Goal: Task Accomplishment & Management: Use online tool/utility

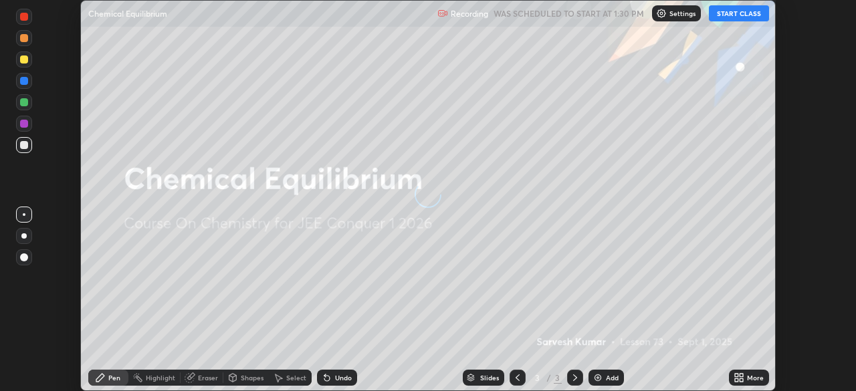
scroll to position [391, 856]
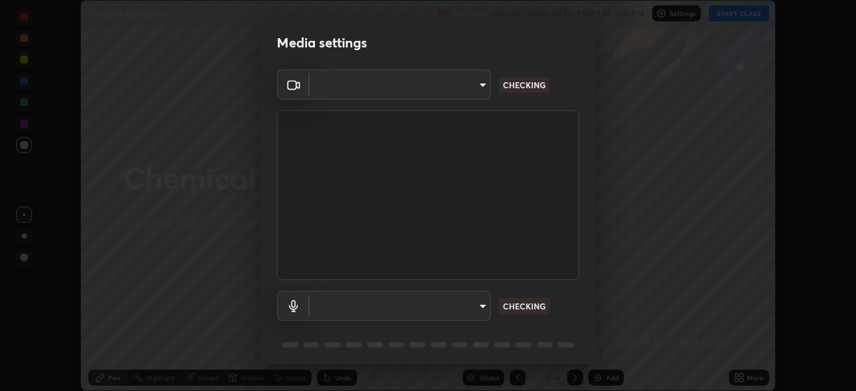
type input "14b787caa3234b54c591ffd1cb0d0a7c9d8495057a62f752d7397f13ea7eb8b5"
click at [481, 303] on body "Erase all Chemical Equilibrium Recording WAS SCHEDULED TO START AT 1:30 PM Sett…" at bounding box center [428, 195] width 856 height 391
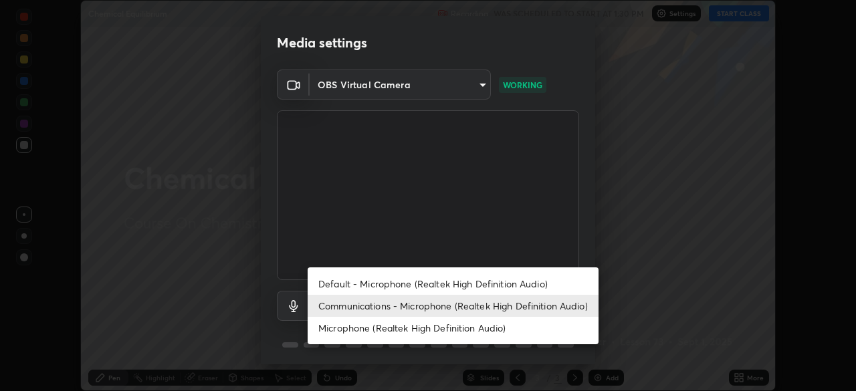
click at [467, 328] on li "Microphone (Realtek High Definition Audio)" at bounding box center [452, 328] width 291 height 22
type input "7e6a56a3ef393e25599ccf16e7ea1c66194a73867bfd3ac3c10eb425bd94e319"
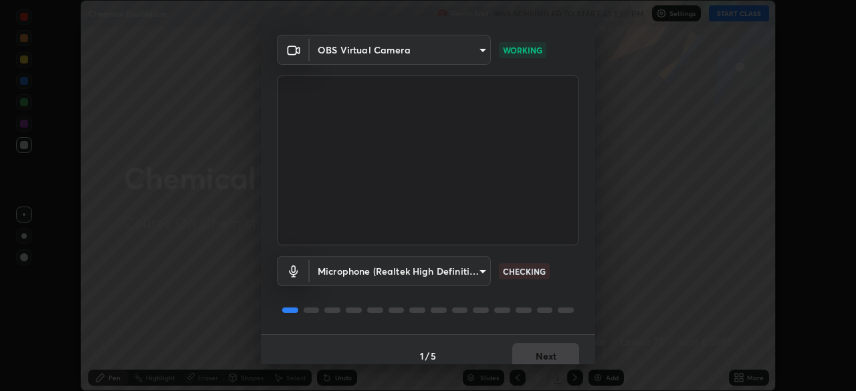
scroll to position [45, 0]
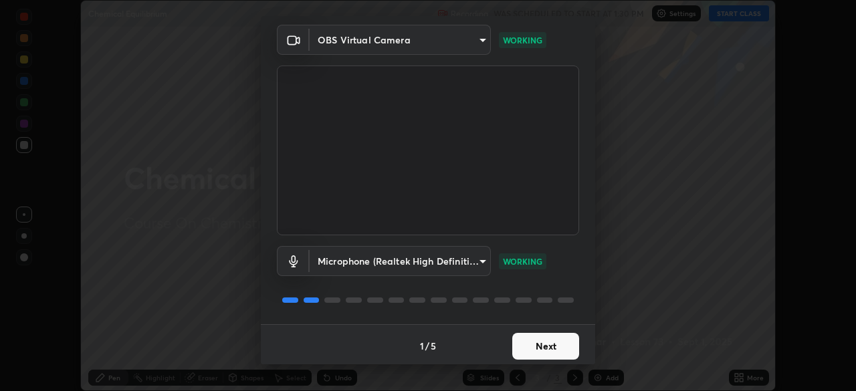
click at [545, 337] on button "Next" at bounding box center [545, 346] width 67 height 27
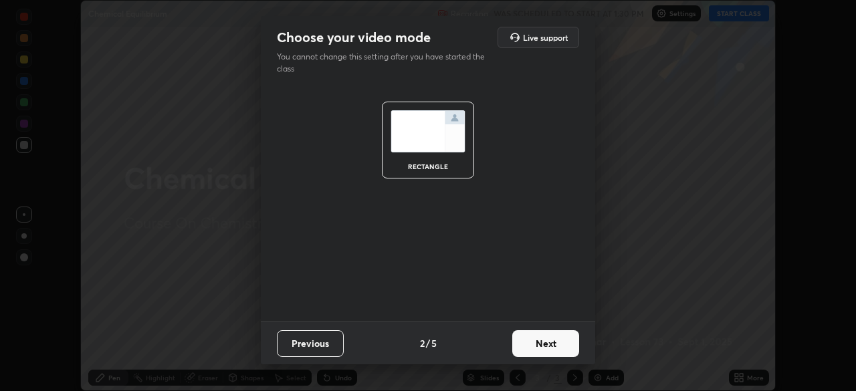
click at [551, 331] on button "Next" at bounding box center [545, 343] width 67 height 27
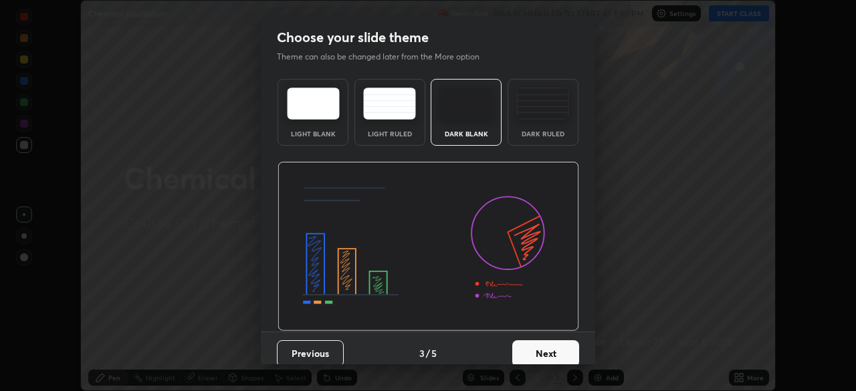
click at [545, 346] on button "Next" at bounding box center [545, 353] width 67 height 27
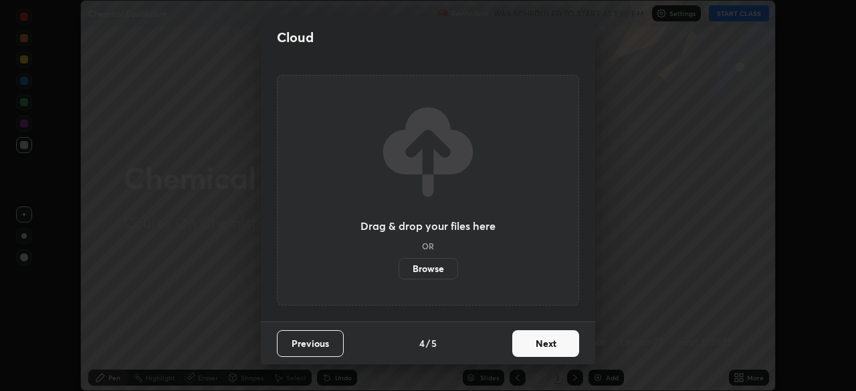
click at [537, 343] on button "Next" at bounding box center [545, 343] width 67 height 27
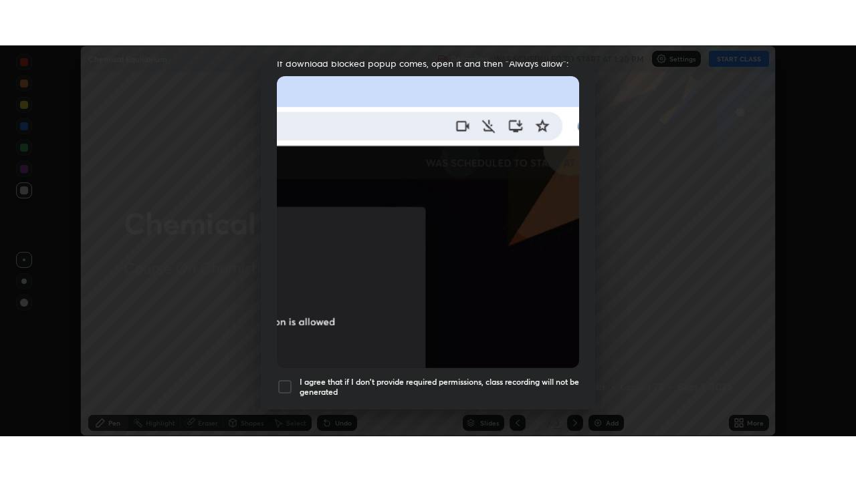
scroll to position [319, 0]
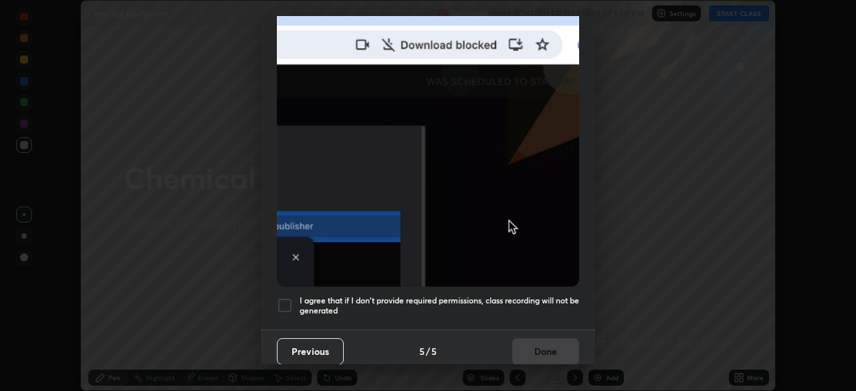
click at [281, 300] on div at bounding box center [285, 305] width 16 height 16
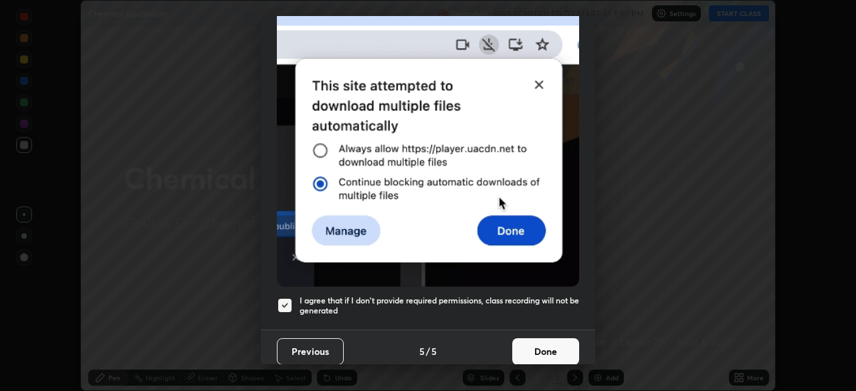
click at [539, 342] on button "Done" at bounding box center [545, 351] width 67 height 27
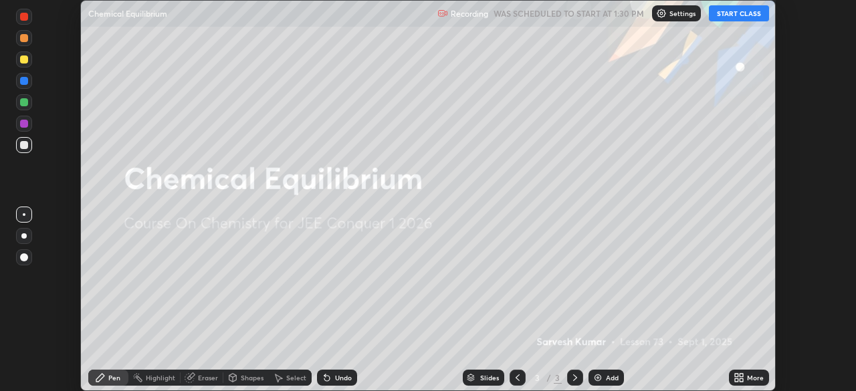
click at [726, 14] on button "START CLASS" at bounding box center [739, 13] width 60 height 16
click at [739, 374] on icon at bounding box center [740, 375] width 3 height 3
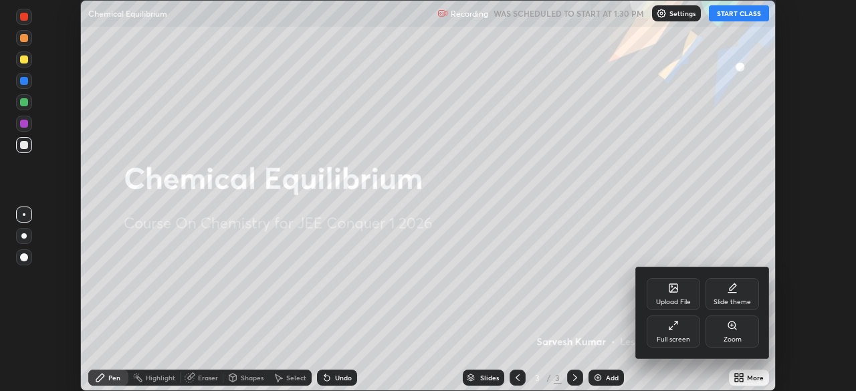
click at [668, 330] on icon at bounding box center [673, 325] width 11 height 11
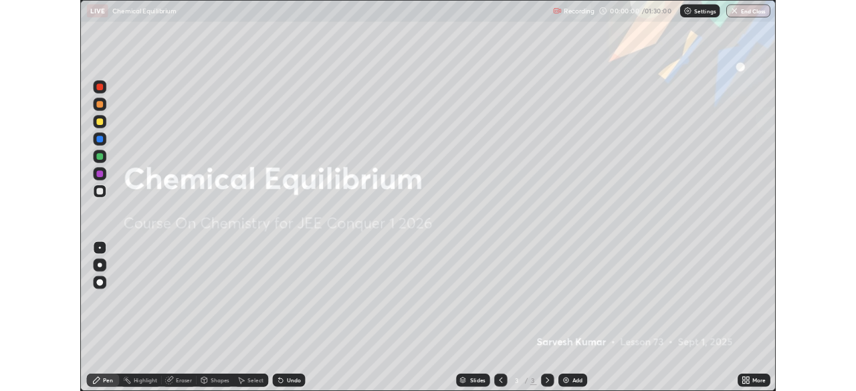
scroll to position [481, 856]
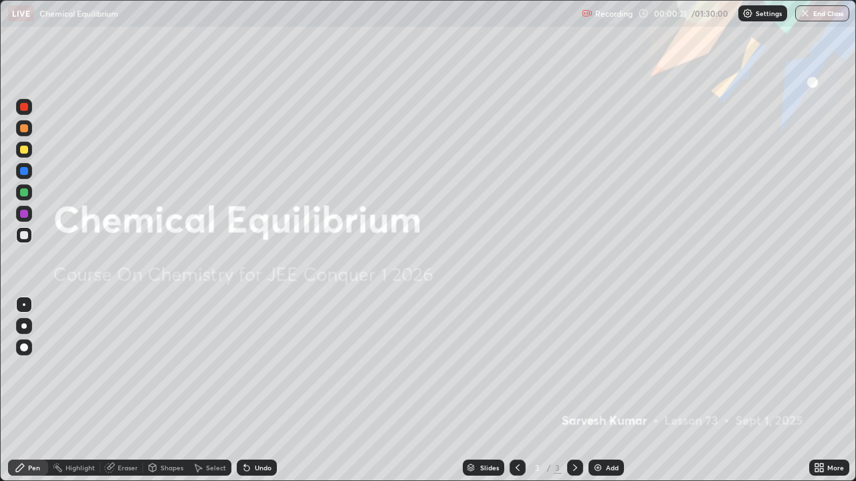
click at [815, 390] on icon at bounding box center [816, 465] width 3 height 3
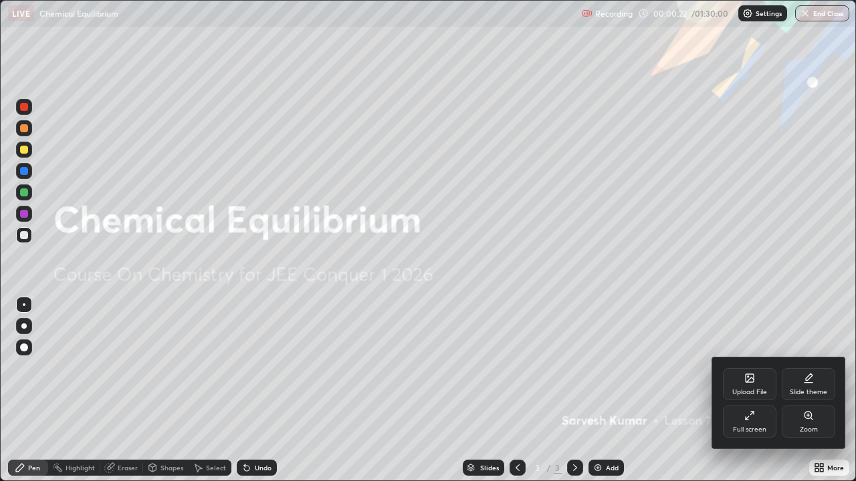
click at [752, 386] on div "Upload File" at bounding box center [749, 384] width 53 height 32
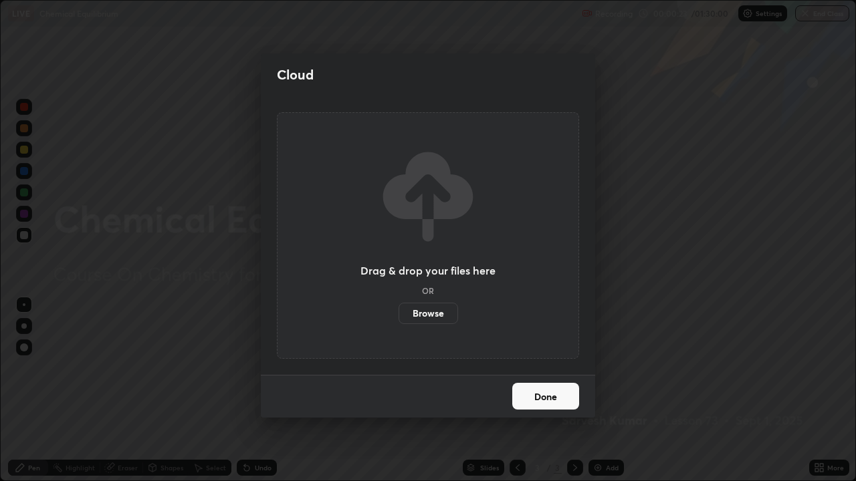
click at [423, 322] on label "Browse" at bounding box center [427, 313] width 59 height 21
click at [398, 322] on input "Browse" at bounding box center [398, 313] width 0 height 21
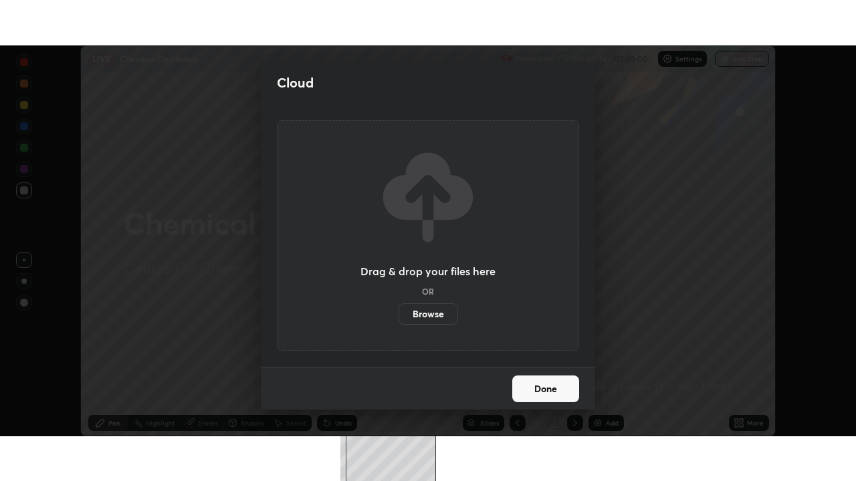
scroll to position [66454, 65990]
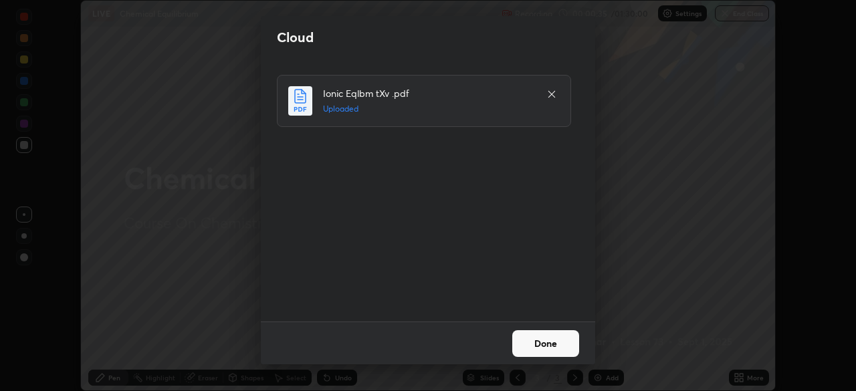
click at [542, 338] on button "Done" at bounding box center [545, 343] width 67 height 27
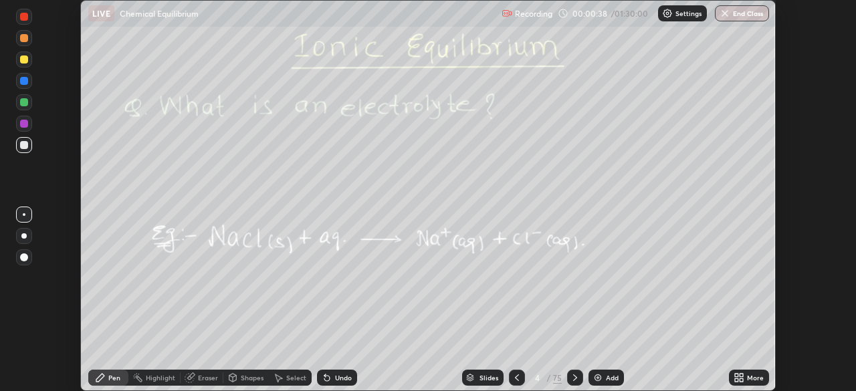
click at [737, 376] on icon at bounding box center [736, 375] width 3 height 3
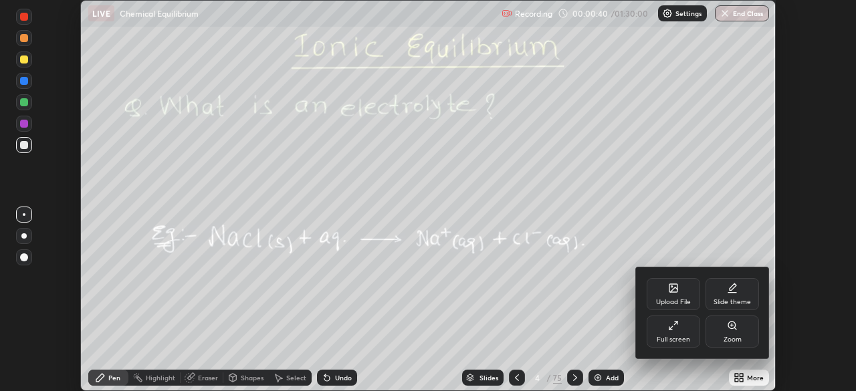
click at [592, 342] on div at bounding box center [428, 195] width 856 height 391
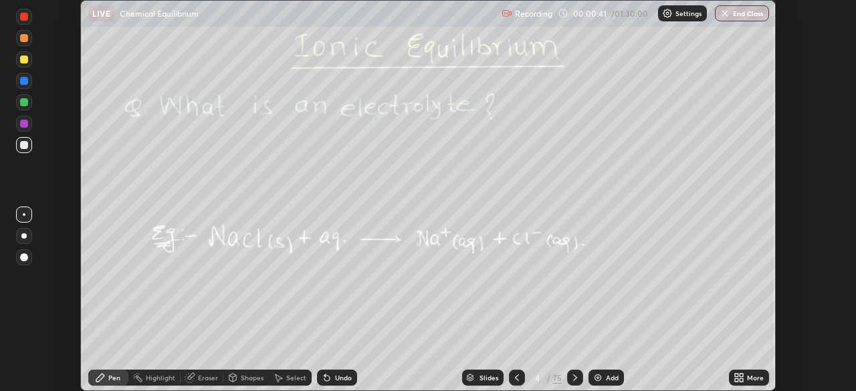
click at [736, 375] on icon at bounding box center [736, 375] width 3 height 3
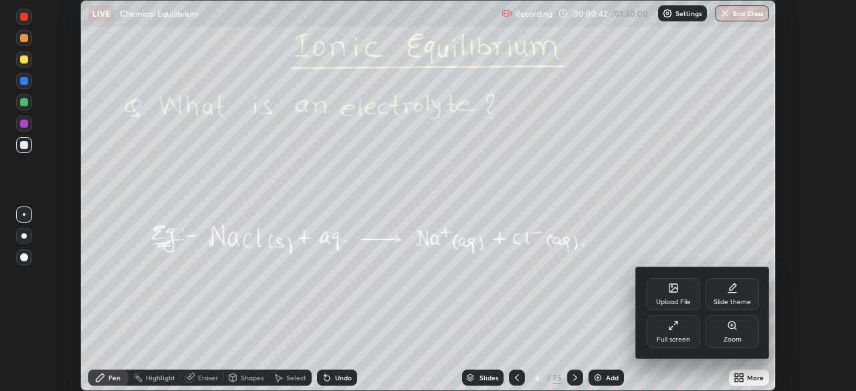
click at [675, 334] on div "Full screen" at bounding box center [672, 332] width 53 height 32
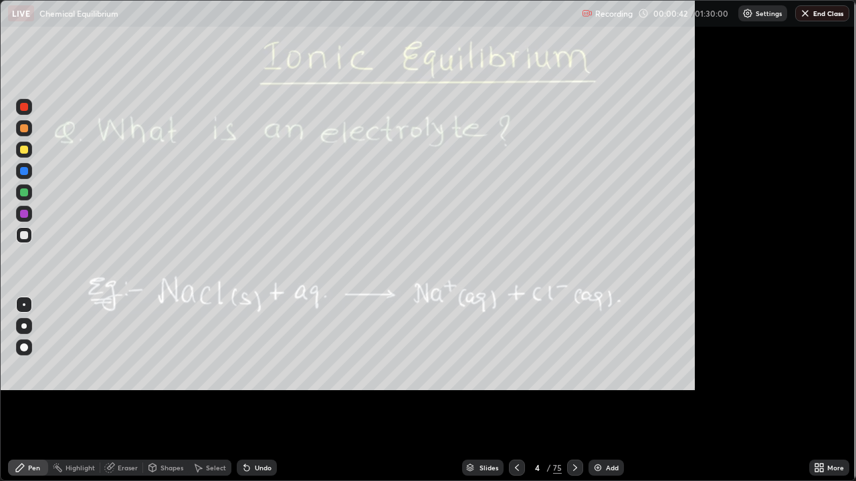
scroll to position [481, 856]
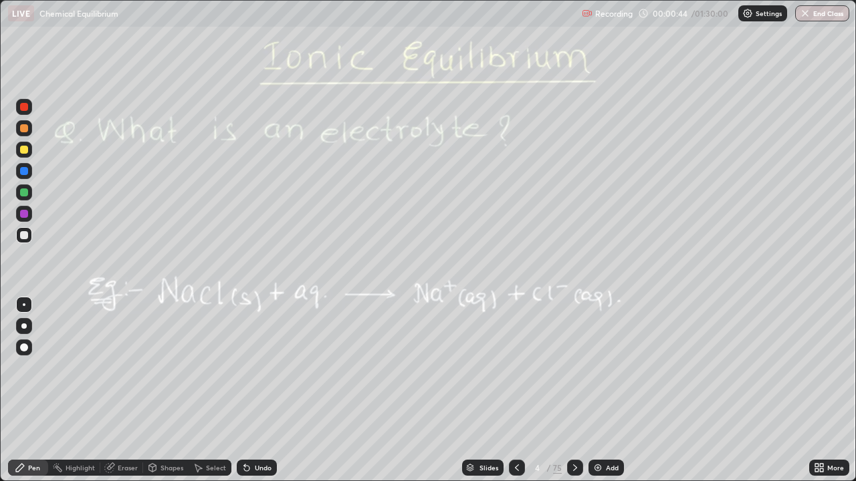
click at [573, 390] on icon at bounding box center [575, 468] width 11 height 11
click at [574, 390] on icon at bounding box center [575, 468] width 11 height 11
click at [576, 390] on div at bounding box center [575, 468] width 16 height 16
click at [576, 390] on div at bounding box center [575, 468] width 16 height 27
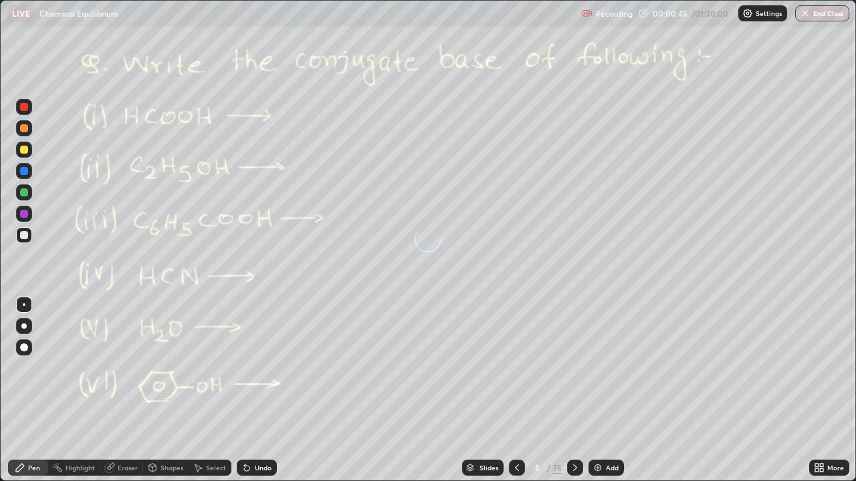
click at [574, 390] on div at bounding box center [575, 468] width 16 height 27
click at [576, 390] on icon at bounding box center [575, 468] width 11 height 11
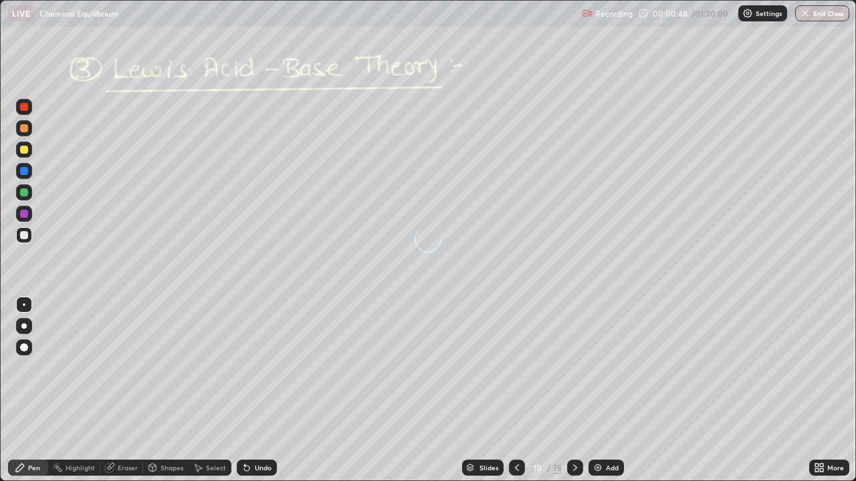
click at [572, 390] on icon at bounding box center [575, 468] width 11 height 11
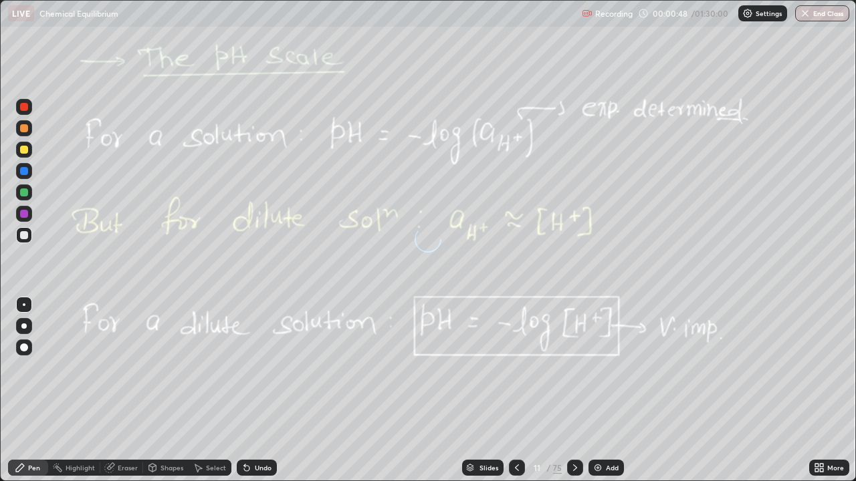
click at [572, 390] on icon at bounding box center [575, 468] width 11 height 11
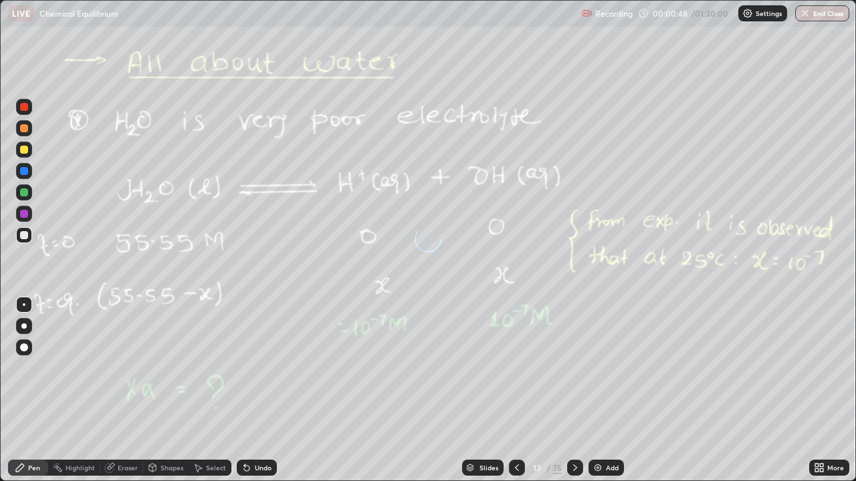
click at [575, 390] on icon at bounding box center [575, 468] width 11 height 11
click at [577, 390] on icon at bounding box center [575, 468] width 11 height 11
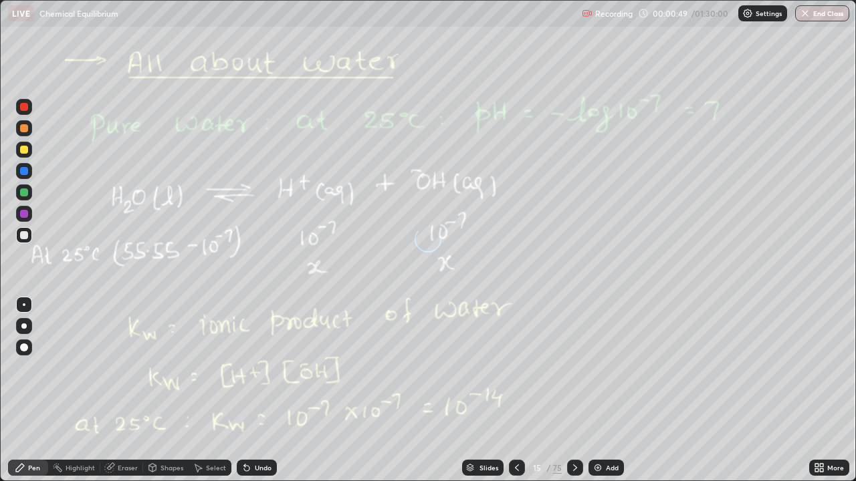
click at [574, 390] on icon at bounding box center [575, 468] width 11 height 11
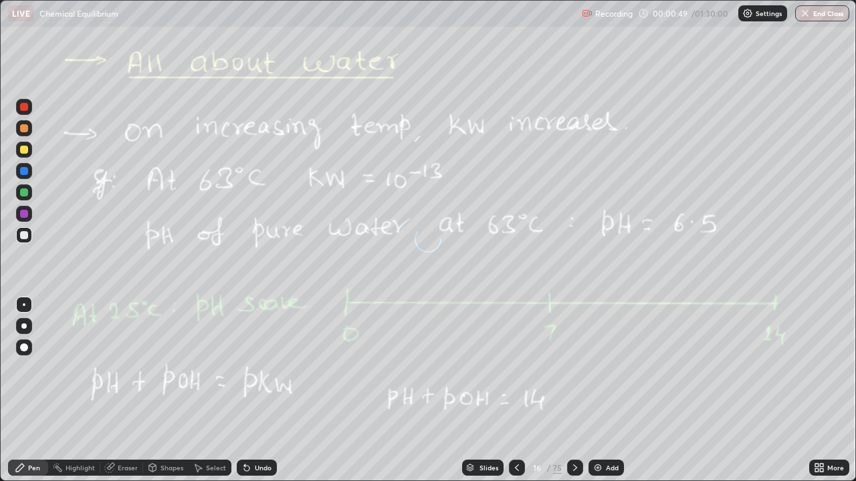
click at [577, 390] on icon at bounding box center [575, 468] width 11 height 11
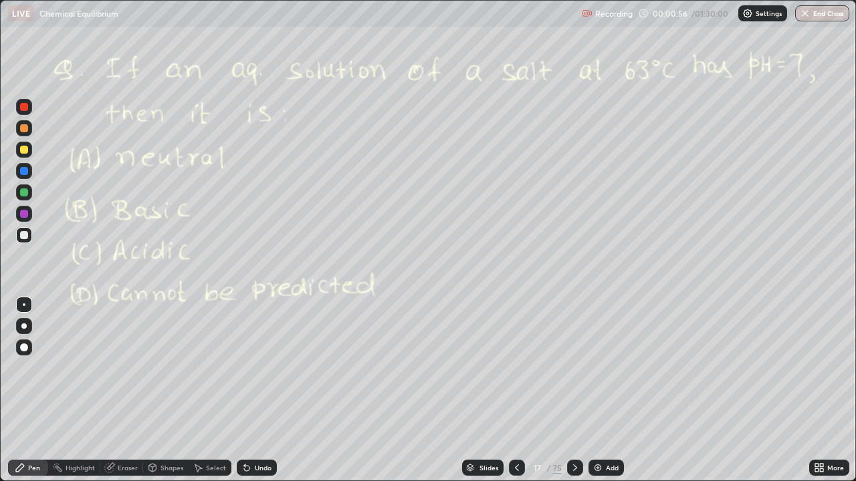
click at [567, 390] on div at bounding box center [575, 468] width 16 height 16
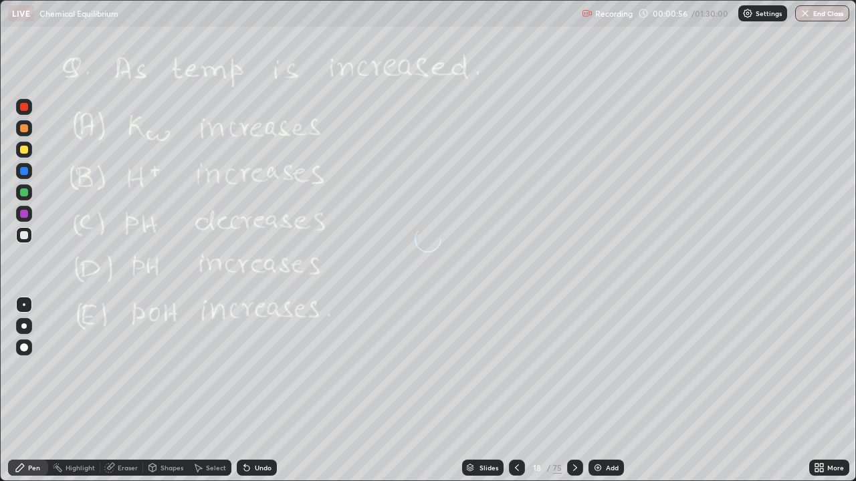
click at [570, 390] on icon at bounding box center [575, 468] width 11 height 11
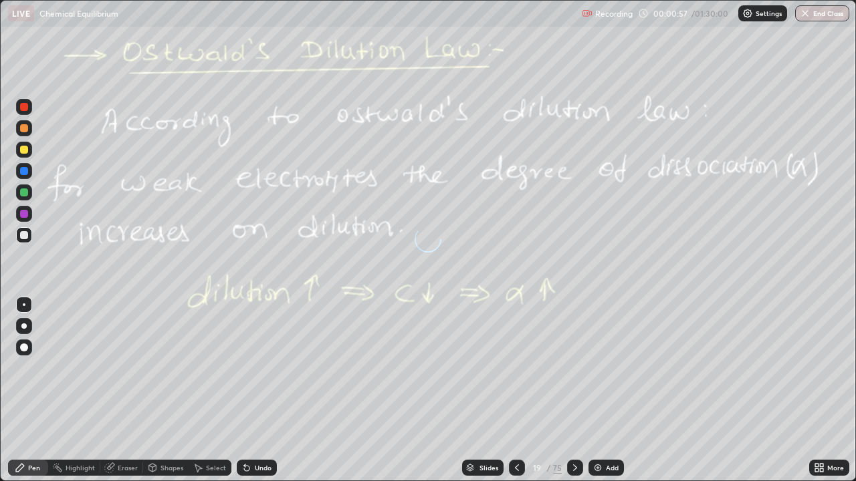
click at [575, 390] on icon at bounding box center [575, 468] width 11 height 11
click at [575, 390] on icon at bounding box center [575, 468] width 4 height 7
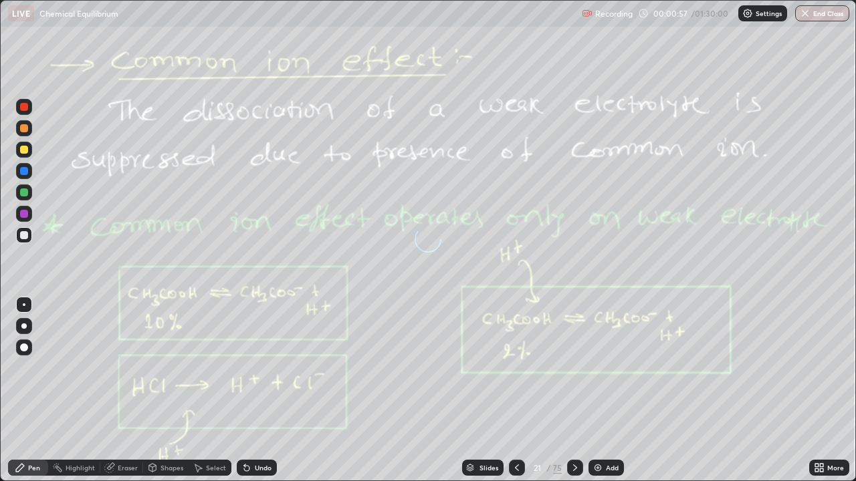
click at [484, 390] on div "Slides" at bounding box center [488, 468] width 19 height 7
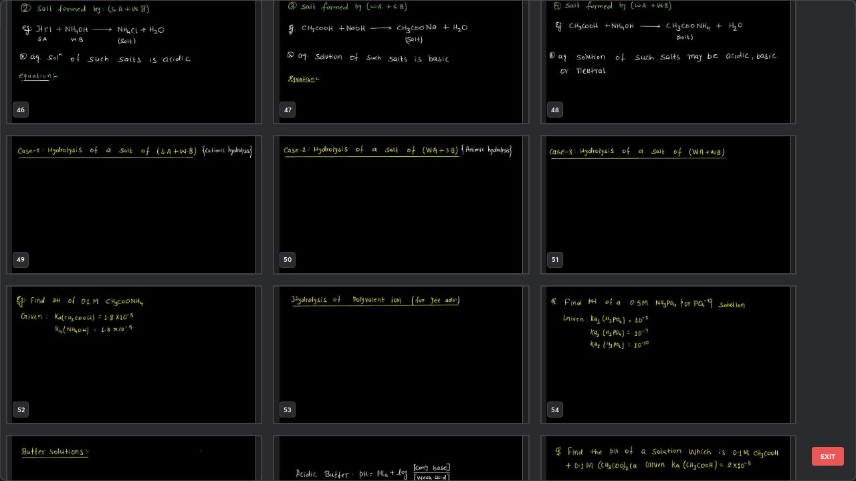
scroll to position [2273, 0]
click at [601, 219] on img "grid" at bounding box center [667, 205] width 253 height 137
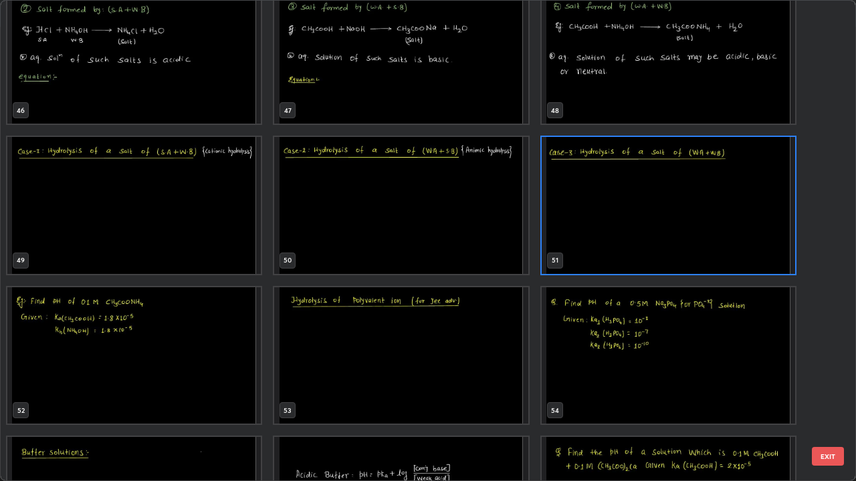
click at [604, 221] on img "grid" at bounding box center [667, 205] width 253 height 137
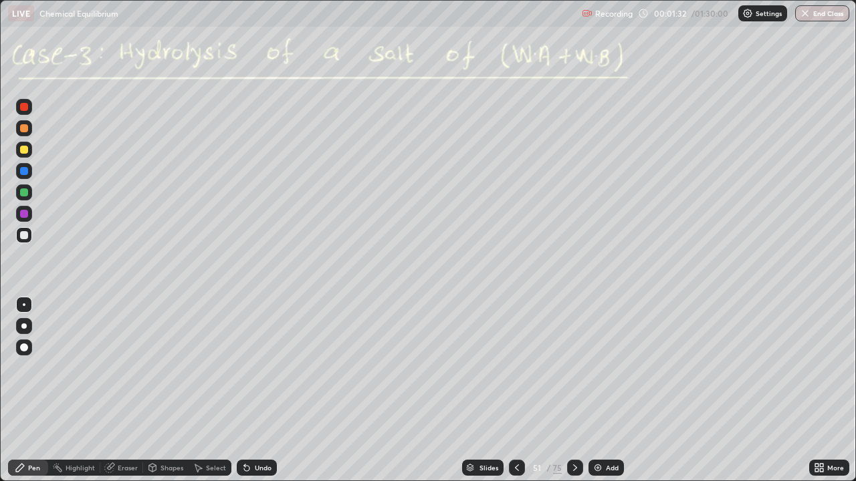
click at [21, 194] on div at bounding box center [24, 193] width 8 height 8
click at [26, 193] on div at bounding box center [24, 193] width 8 height 8
click at [22, 128] on div at bounding box center [24, 128] width 8 height 8
click at [116, 390] on div "Eraser" at bounding box center [121, 468] width 43 height 16
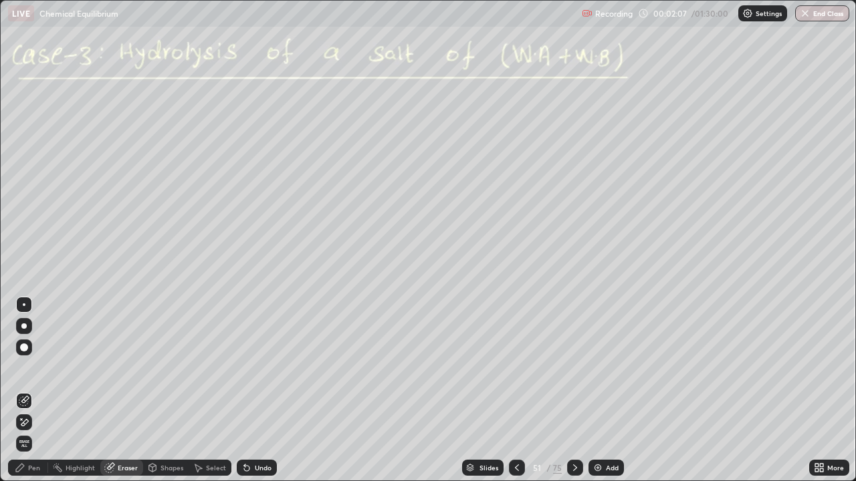
click at [21, 390] on icon at bounding box center [21, 418] width 1 height 1
click at [35, 390] on div "Pen" at bounding box center [34, 468] width 12 height 7
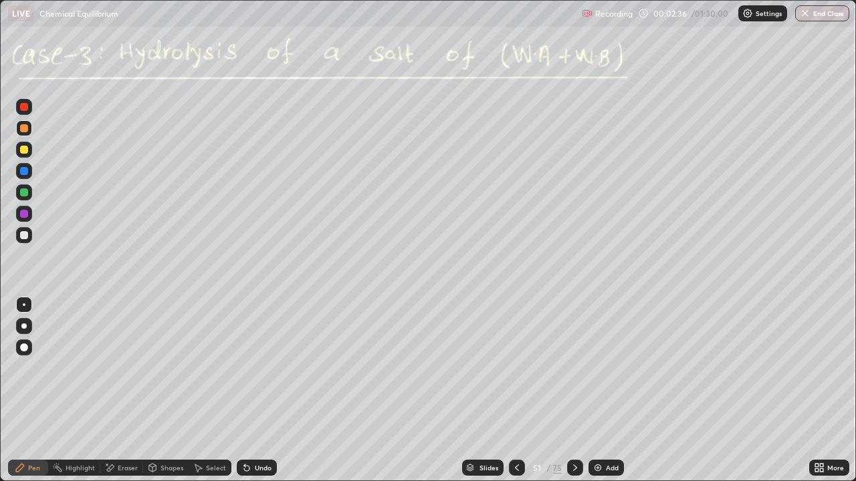
click at [23, 192] on div at bounding box center [24, 193] width 8 height 8
click at [23, 233] on div at bounding box center [24, 235] width 8 height 8
click at [245, 390] on div "Undo" at bounding box center [253, 468] width 45 height 27
click at [25, 153] on div at bounding box center [24, 150] width 8 height 8
click at [24, 239] on div at bounding box center [24, 235] width 8 height 8
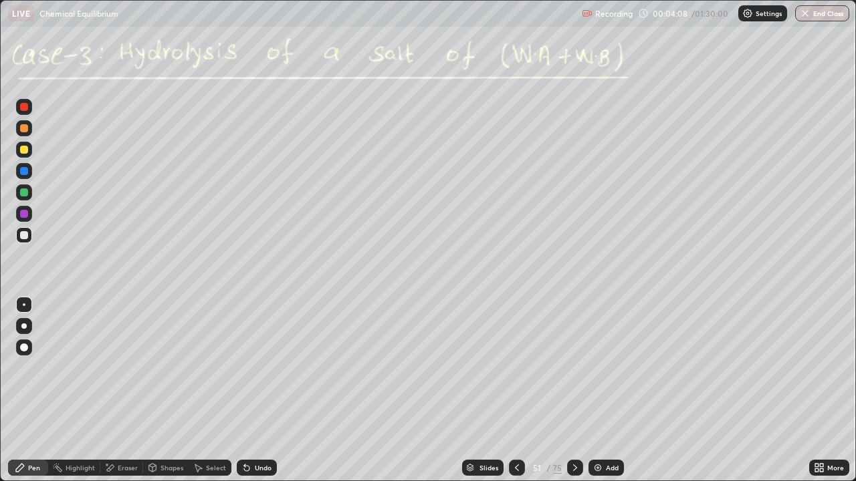
click at [247, 390] on div "Undo" at bounding box center [253, 468] width 45 height 27
click at [251, 390] on div "Undo" at bounding box center [253, 468] width 45 height 27
click at [23, 214] on div at bounding box center [24, 214] width 8 height 8
click at [20, 148] on div at bounding box center [24, 150] width 8 height 8
click at [25, 238] on div at bounding box center [24, 235] width 8 height 8
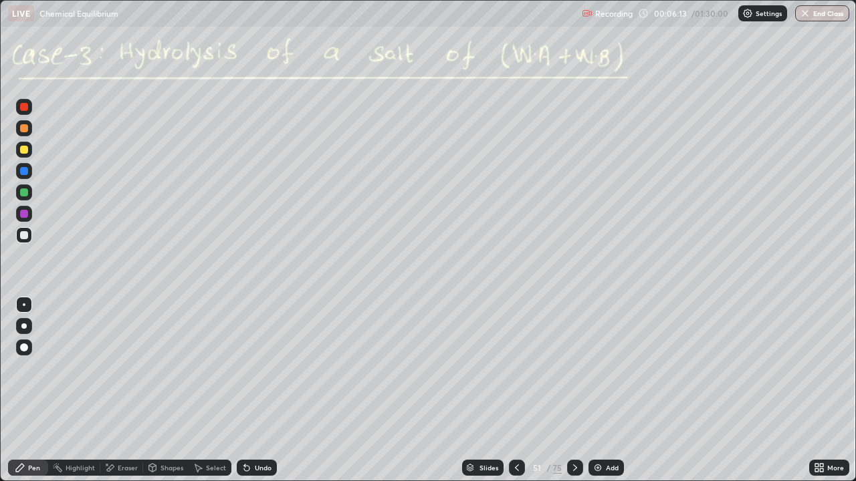
click at [26, 231] on div at bounding box center [24, 235] width 8 height 8
click at [25, 144] on div at bounding box center [24, 150] width 16 height 16
click at [119, 390] on div "Eraser" at bounding box center [128, 468] width 20 height 7
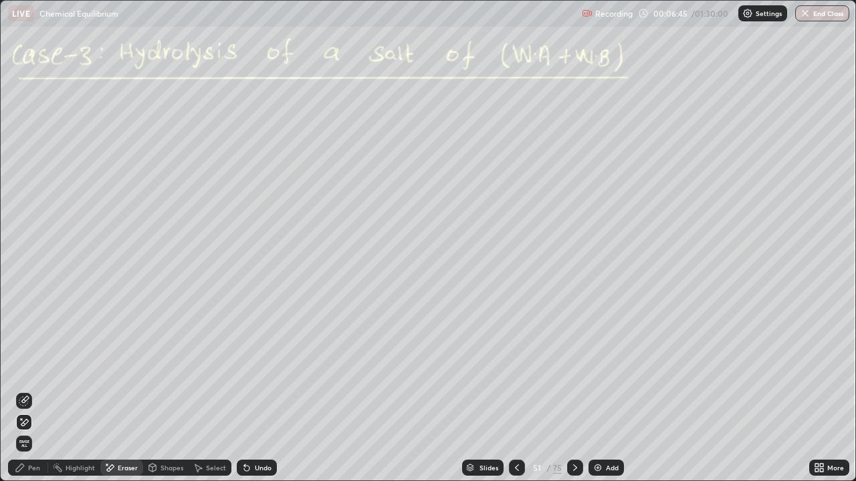
click at [203, 390] on div "Select" at bounding box center [210, 468] width 43 height 16
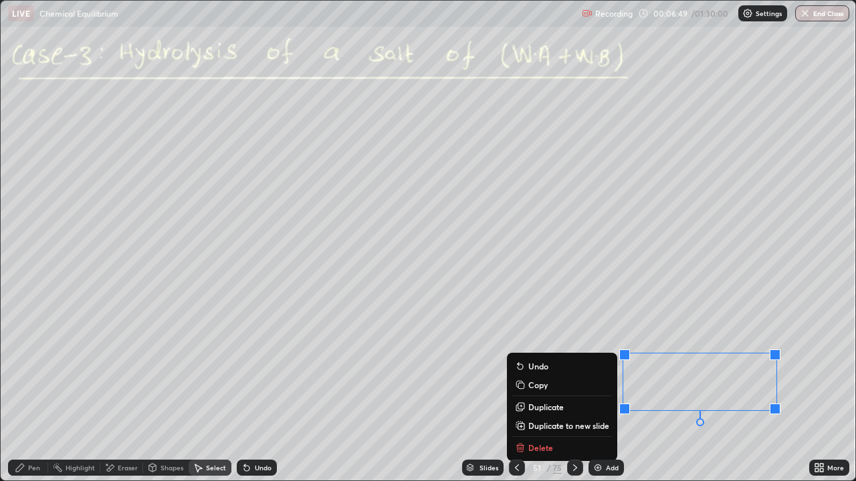
click at [737, 390] on div "0 ° Undo Copy Duplicate Duplicate to new slide Delete" at bounding box center [428, 241] width 854 height 480
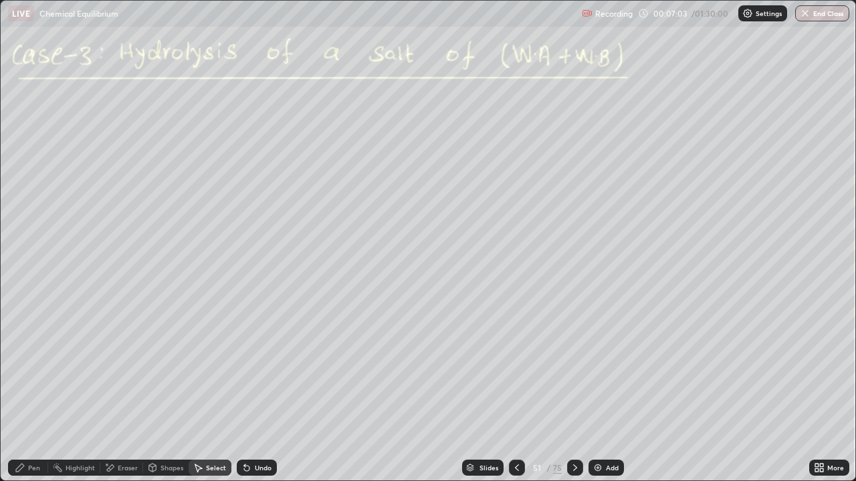
click at [116, 390] on div "Eraser" at bounding box center [121, 468] width 43 height 16
click at [206, 390] on div "Select" at bounding box center [216, 468] width 20 height 7
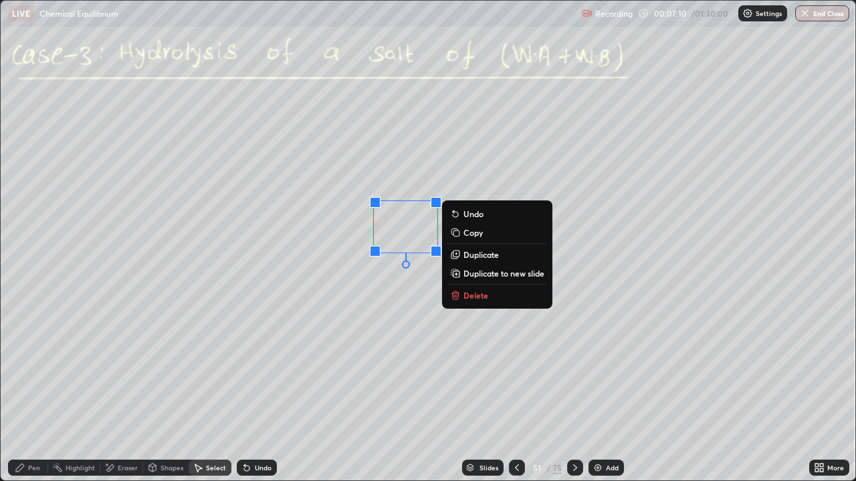
click at [470, 256] on p "Duplicate" at bounding box center [480, 254] width 35 height 11
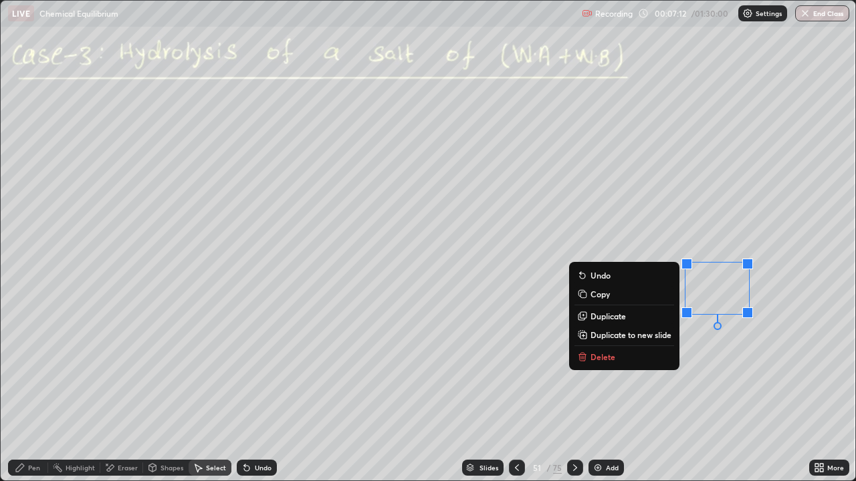
click at [126, 390] on div "Eraser" at bounding box center [128, 468] width 20 height 7
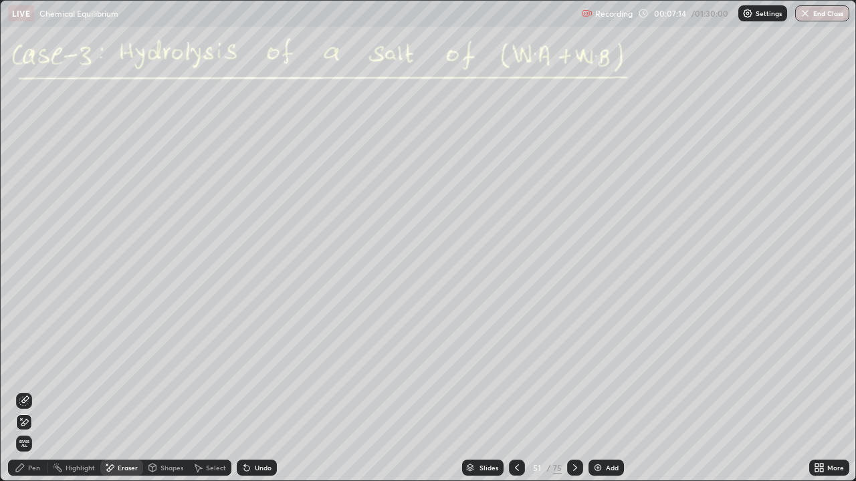
click at [206, 390] on div "Select" at bounding box center [210, 468] width 43 height 16
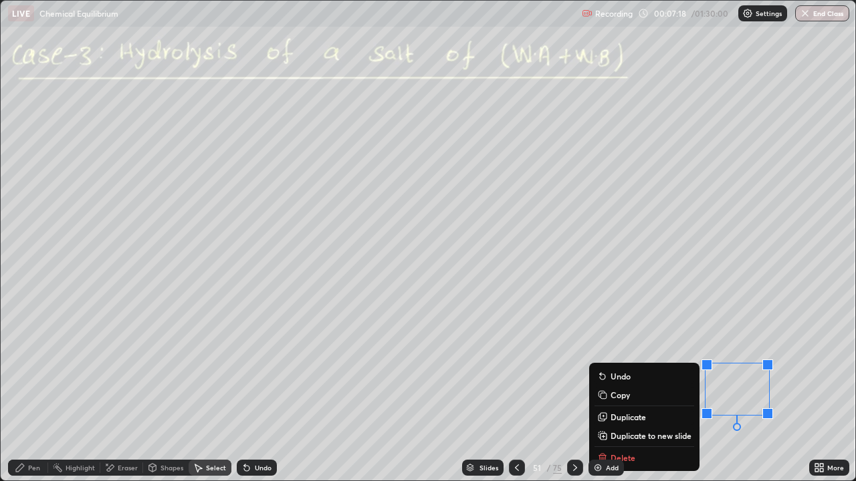
click at [711, 302] on div "0 ° Undo Copy Duplicate Duplicate to new slide Delete" at bounding box center [428, 241] width 854 height 480
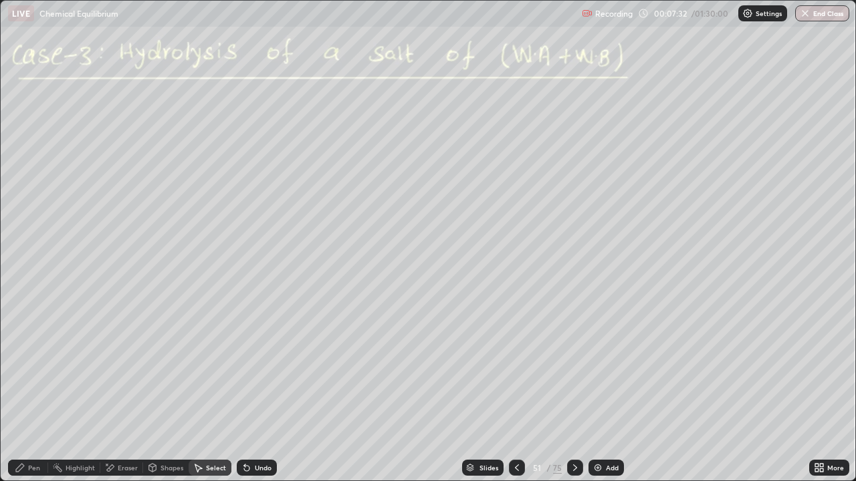
click at [124, 390] on div "Eraser" at bounding box center [128, 468] width 20 height 7
click at [27, 390] on div "Pen" at bounding box center [28, 468] width 40 height 16
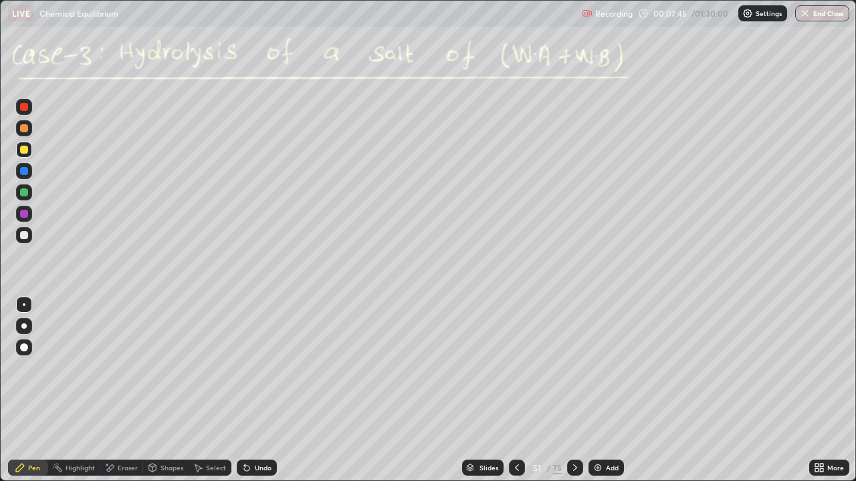
click at [206, 390] on div "Select" at bounding box center [216, 468] width 20 height 7
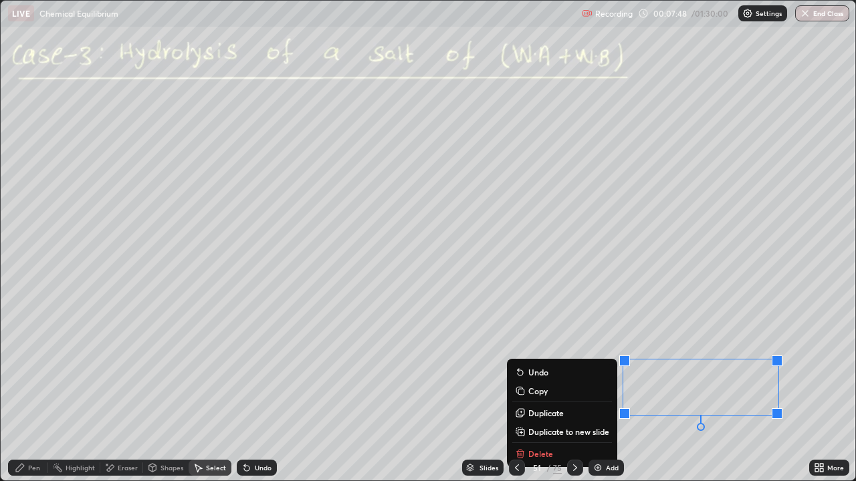
click at [565, 390] on p "Duplicate to new slide" at bounding box center [568, 431] width 81 height 11
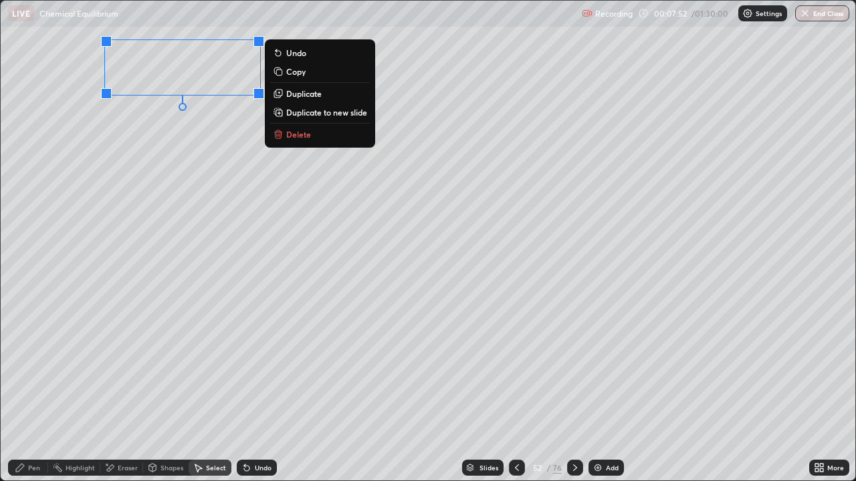
click at [297, 96] on p "Duplicate" at bounding box center [303, 93] width 35 height 11
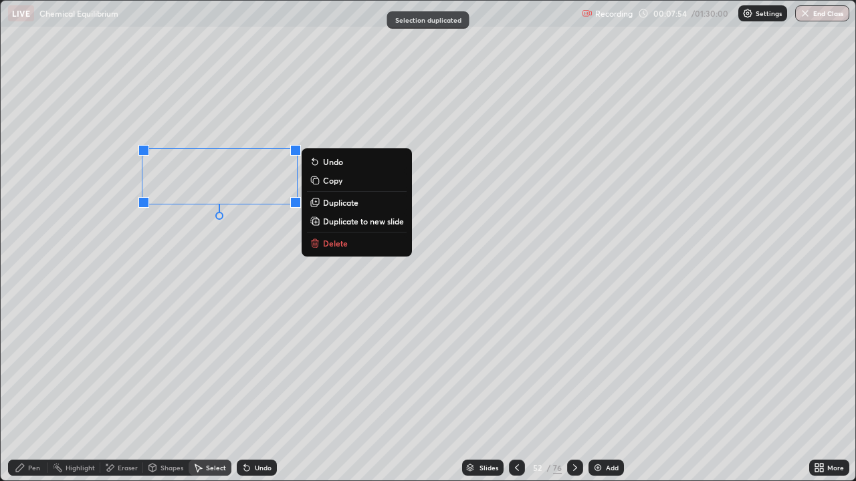
click at [29, 390] on div "Pen" at bounding box center [34, 468] width 12 height 7
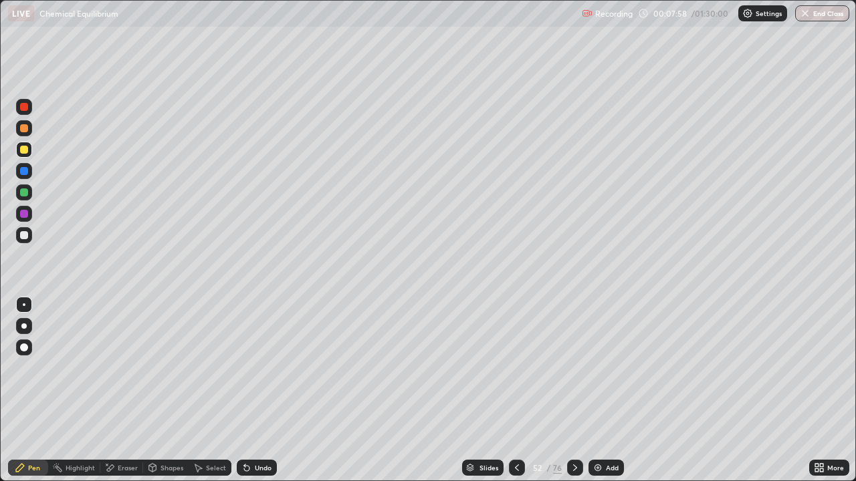
click at [208, 390] on div "Select" at bounding box center [216, 468] width 20 height 7
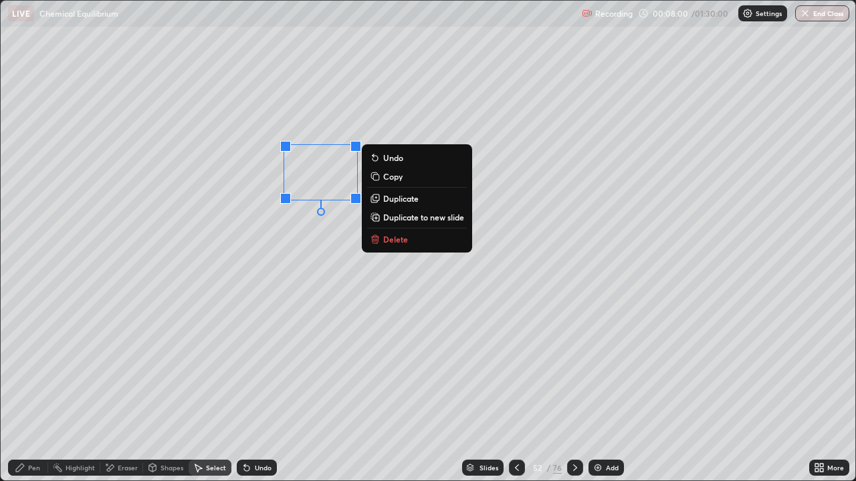
click at [29, 390] on div "Pen" at bounding box center [28, 468] width 40 height 16
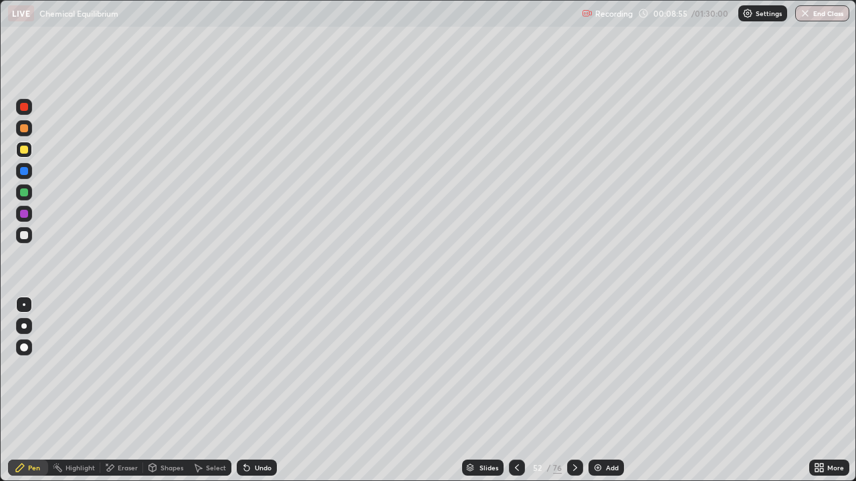
click at [21, 237] on div at bounding box center [24, 235] width 8 height 8
click at [569, 390] on div at bounding box center [575, 468] width 16 height 16
click at [507, 390] on div "Slides 53 / 76 Add" at bounding box center [543, 468] width 532 height 27
click at [519, 390] on icon at bounding box center [516, 468] width 11 height 11
click at [602, 390] on div "Add" at bounding box center [605, 468] width 35 height 16
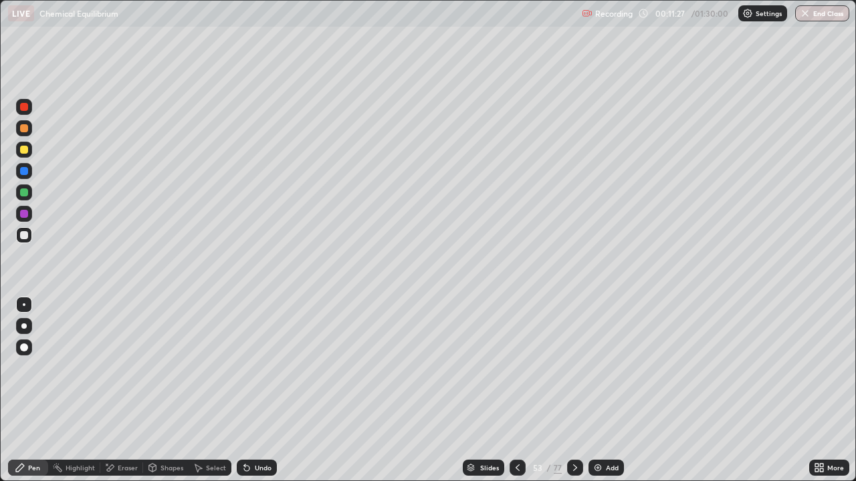
click at [210, 390] on div "Select" at bounding box center [210, 468] width 43 height 16
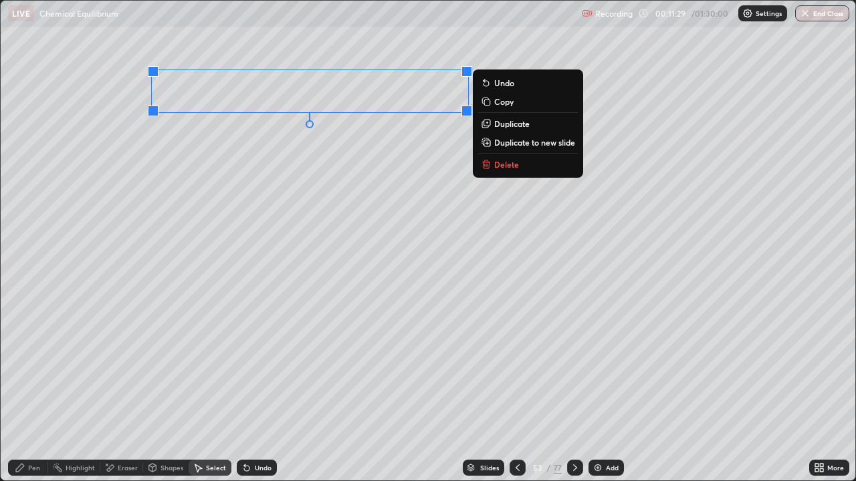
click at [524, 125] on p "Duplicate" at bounding box center [511, 123] width 35 height 11
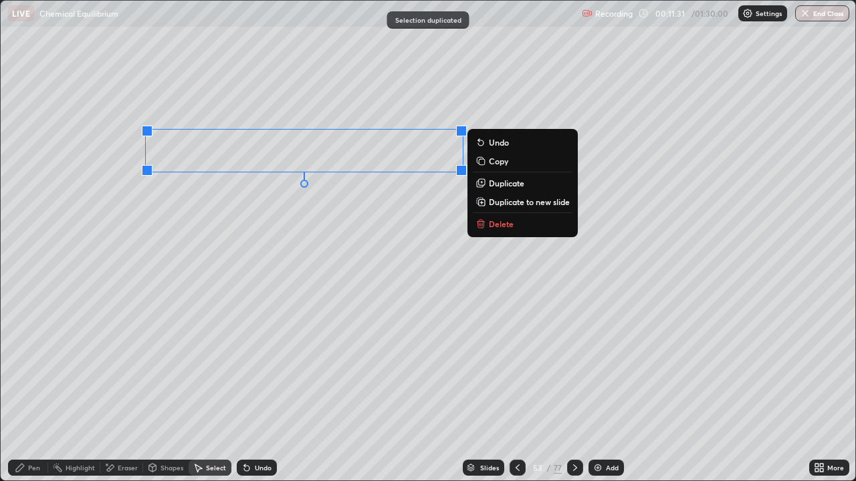
click at [124, 390] on div "Eraser" at bounding box center [128, 468] width 20 height 7
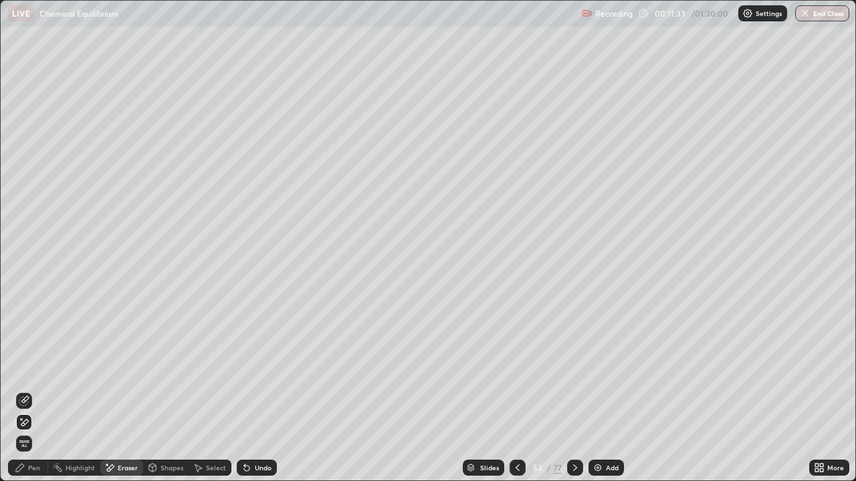
click at [31, 390] on div "Pen" at bounding box center [34, 468] width 12 height 7
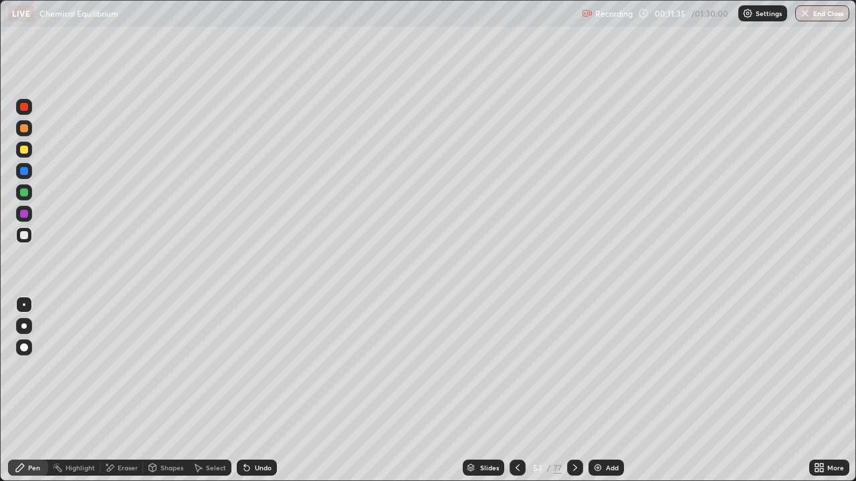
click at [128, 390] on div "Eraser" at bounding box center [128, 468] width 20 height 7
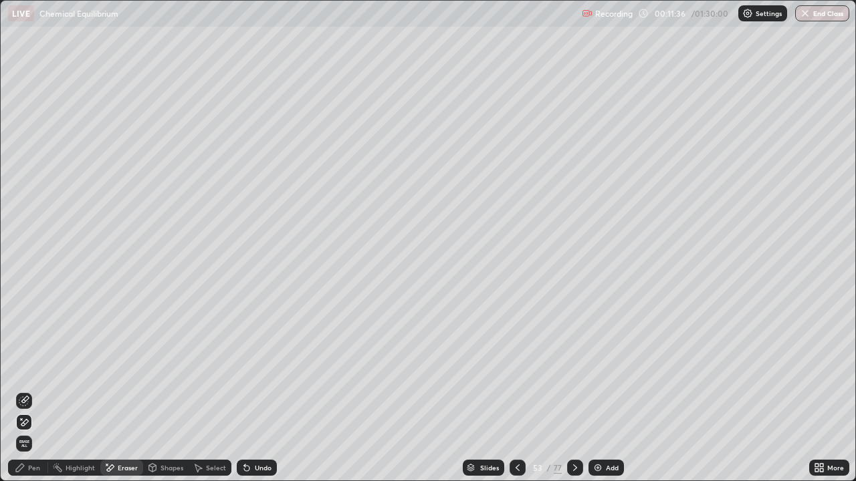
click at [31, 390] on div "Pen" at bounding box center [28, 468] width 40 height 16
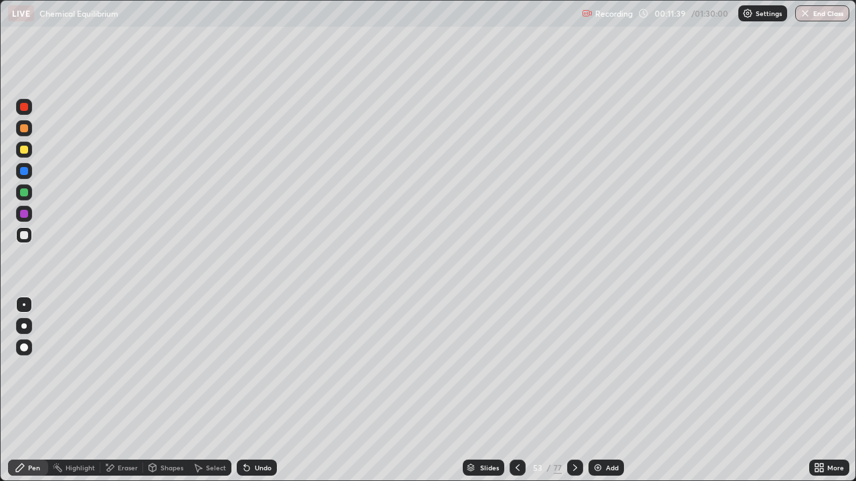
click at [210, 390] on div "Select" at bounding box center [216, 468] width 20 height 7
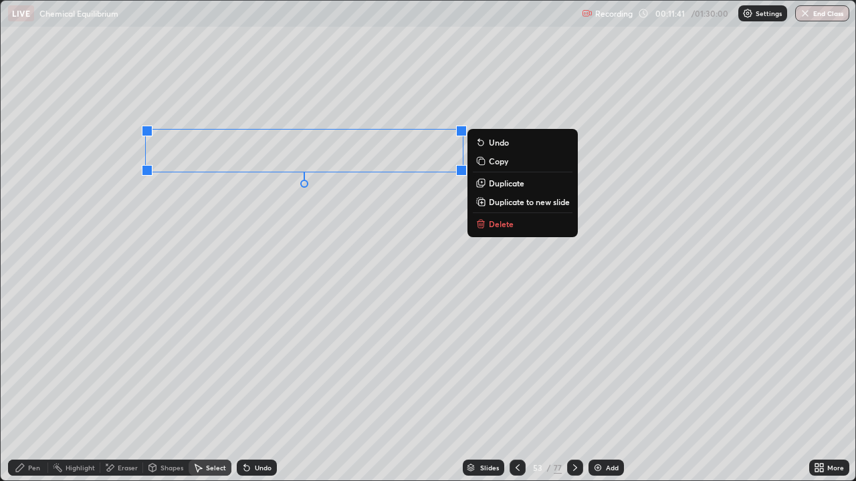
click at [495, 182] on p "Duplicate" at bounding box center [506, 183] width 35 height 11
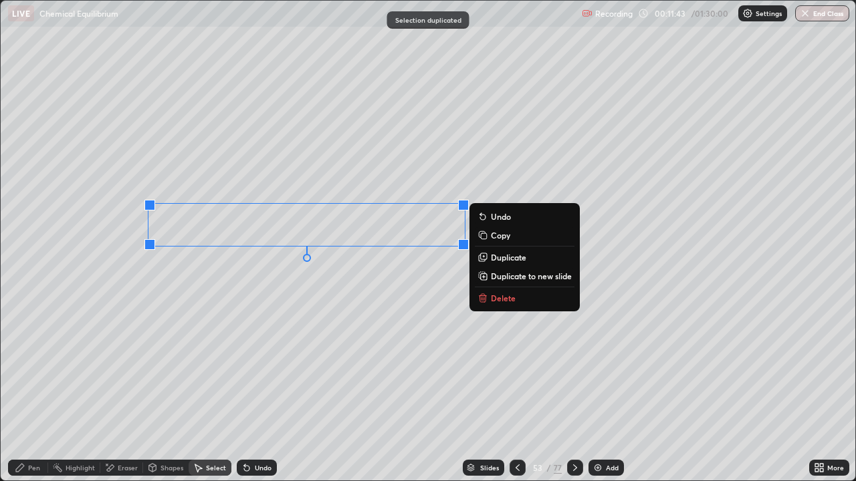
click at [121, 390] on div "Eraser" at bounding box center [121, 468] width 43 height 16
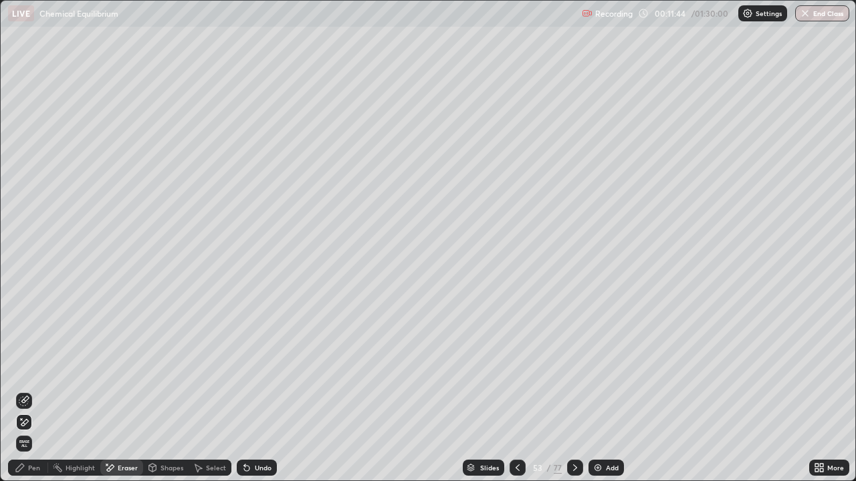
click at [34, 390] on div "Pen" at bounding box center [34, 468] width 12 height 7
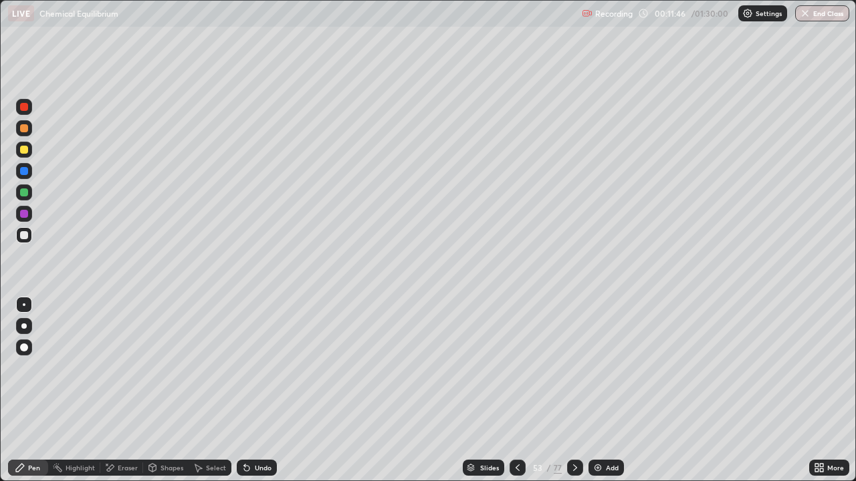
click at [124, 390] on div "Eraser" at bounding box center [128, 468] width 20 height 7
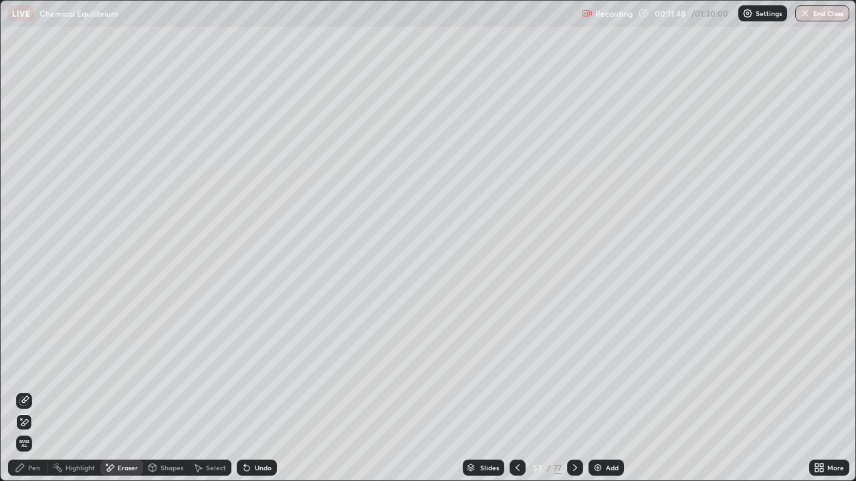
click at [28, 390] on div "Pen" at bounding box center [34, 468] width 12 height 7
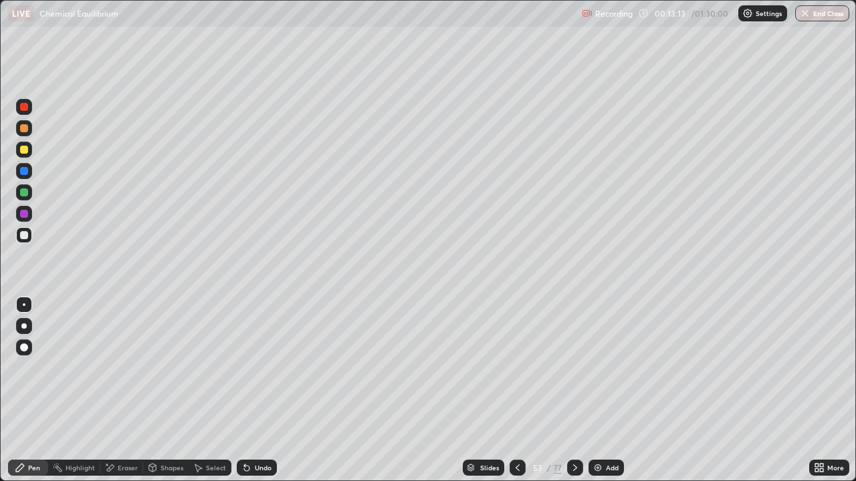
click at [580, 390] on div at bounding box center [575, 468] width 16 height 16
click at [15, 227] on div at bounding box center [23, 235] width 21 height 21
click at [120, 390] on div "Eraser" at bounding box center [128, 468] width 20 height 7
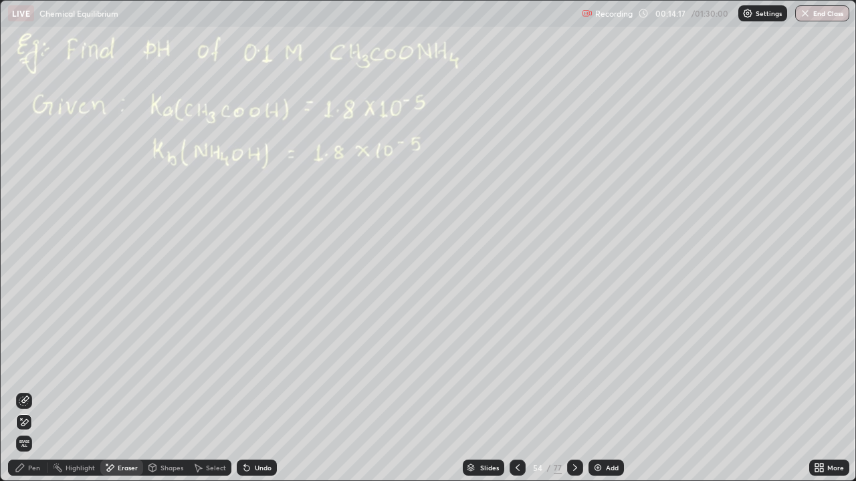
click at [33, 390] on div "Pen" at bounding box center [34, 468] width 12 height 7
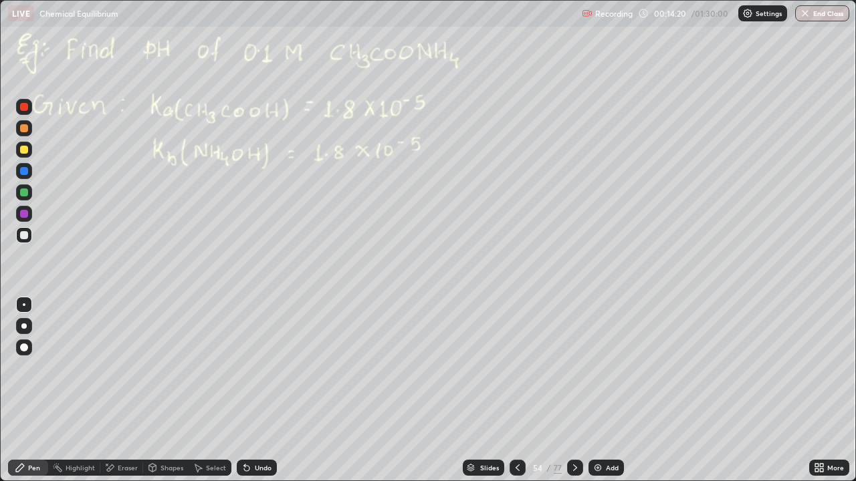
click at [116, 390] on div "Eraser" at bounding box center [121, 468] width 43 height 16
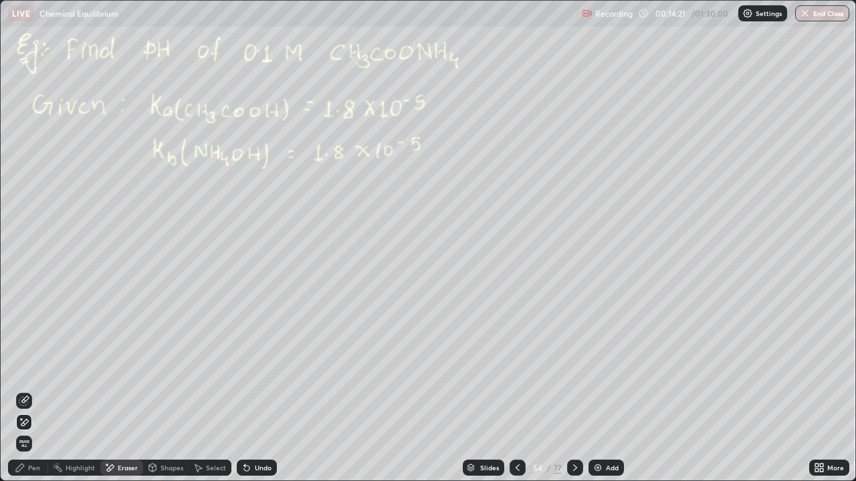
click at [37, 390] on div "Pen" at bounding box center [28, 468] width 40 height 16
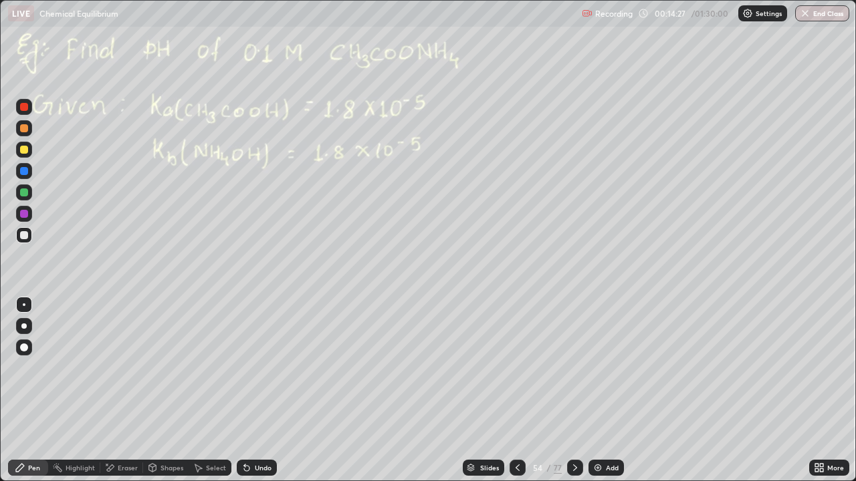
click at [255, 390] on div "Undo" at bounding box center [263, 468] width 17 height 7
click at [114, 390] on div "Eraser" at bounding box center [121, 468] width 43 height 16
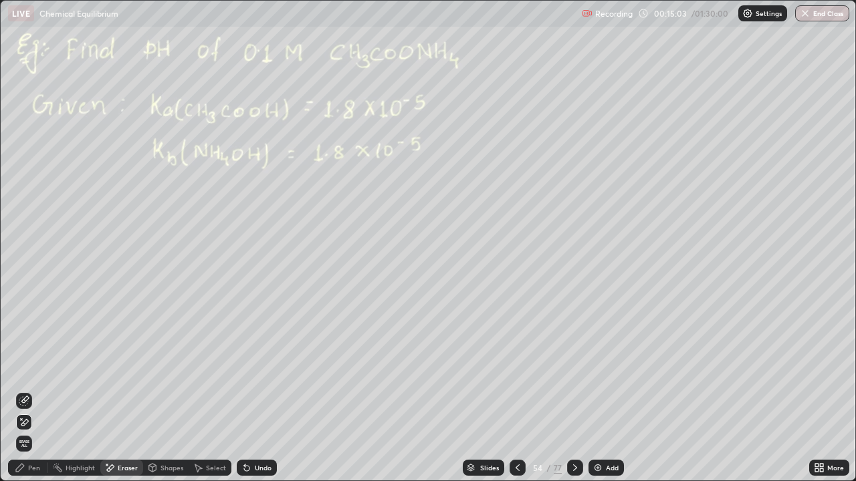
click at [28, 390] on div "Pen" at bounding box center [28, 468] width 40 height 16
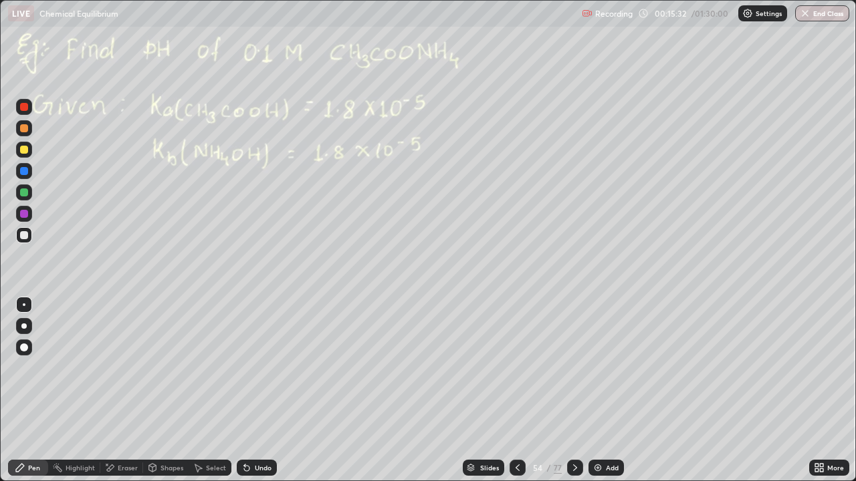
click at [567, 390] on div at bounding box center [575, 468] width 16 height 27
click at [25, 133] on div at bounding box center [24, 128] width 16 height 16
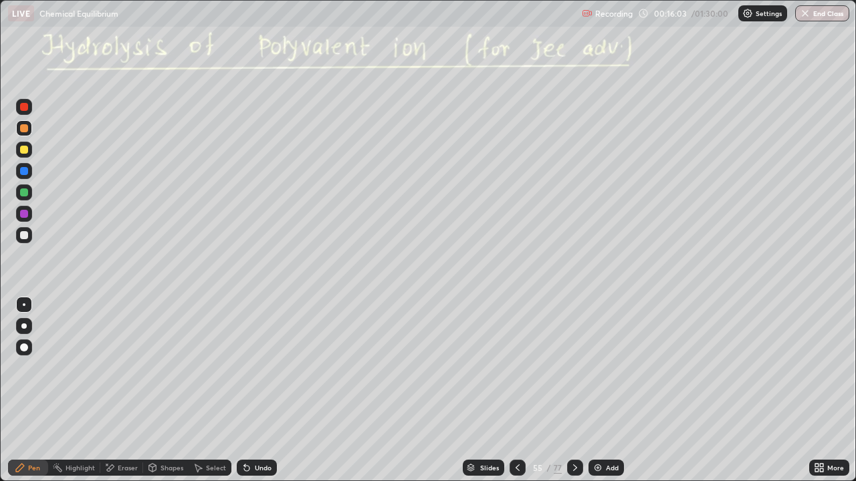
click at [23, 233] on div at bounding box center [24, 235] width 8 height 8
click at [256, 390] on div "Undo" at bounding box center [263, 468] width 17 height 7
click at [516, 390] on icon at bounding box center [517, 468] width 11 height 11
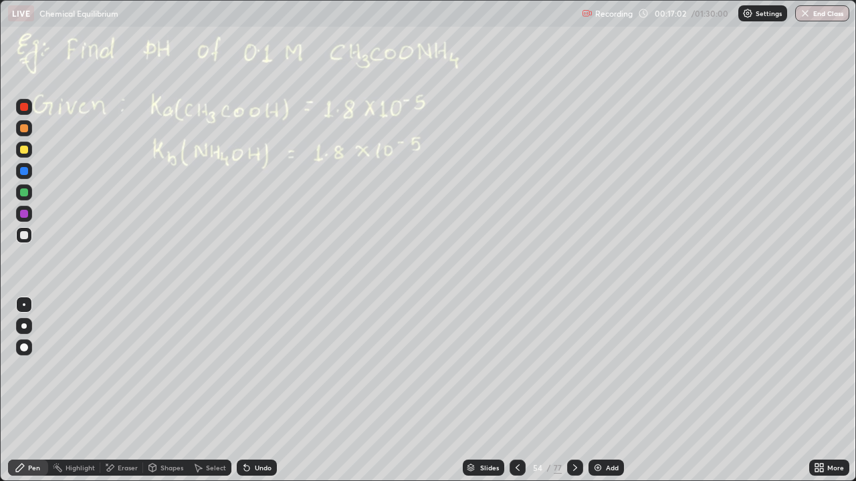
click at [574, 390] on icon at bounding box center [575, 468] width 11 height 11
click at [260, 390] on div "Undo" at bounding box center [263, 468] width 17 height 7
click at [198, 390] on icon at bounding box center [198, 468] width 11 height 11
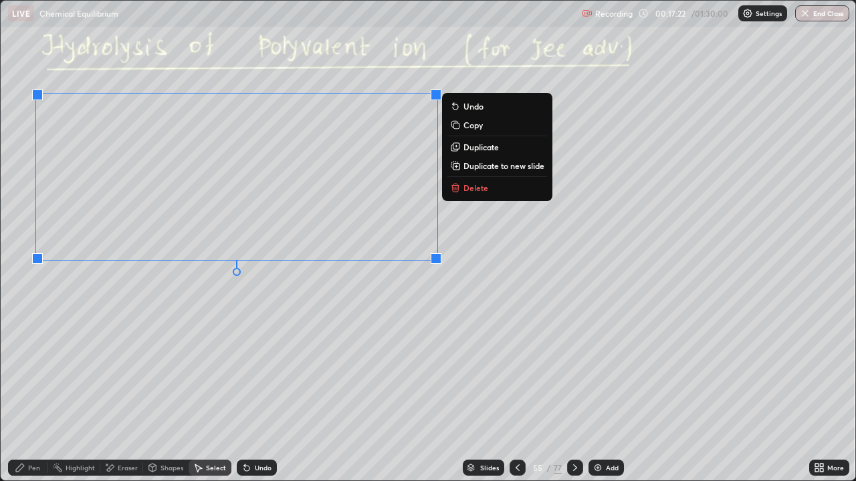
click at [39, 390] on div "Pen" at bounding box center [34, 468] width 12 height 7
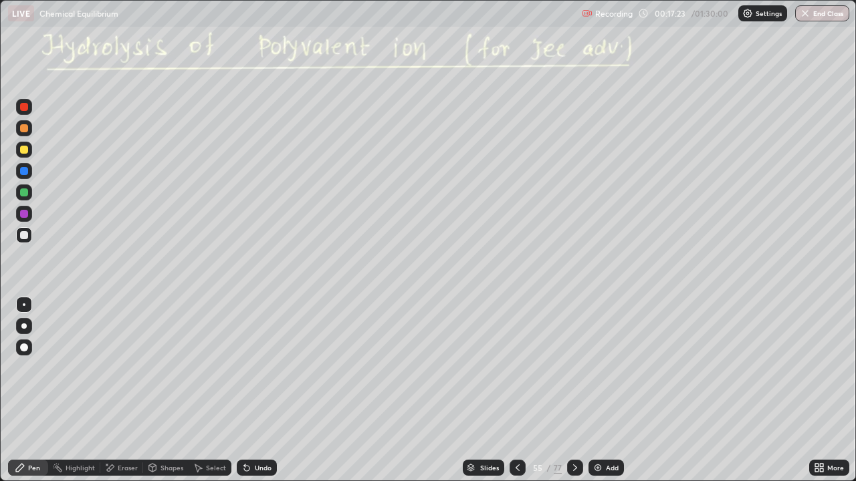
click at [23, 194] on div at bounding box center [24, 193] width 8 height 8
click at [255, 390] on div "Undo" at bounding box center [263, 468] width 17 height 7
click at [24, 150] on div at bounding box center [24, 150] width 8 height 8
click at [169, 390] on div "Shapes" at bounding box center [171, 468] width 23 height 7
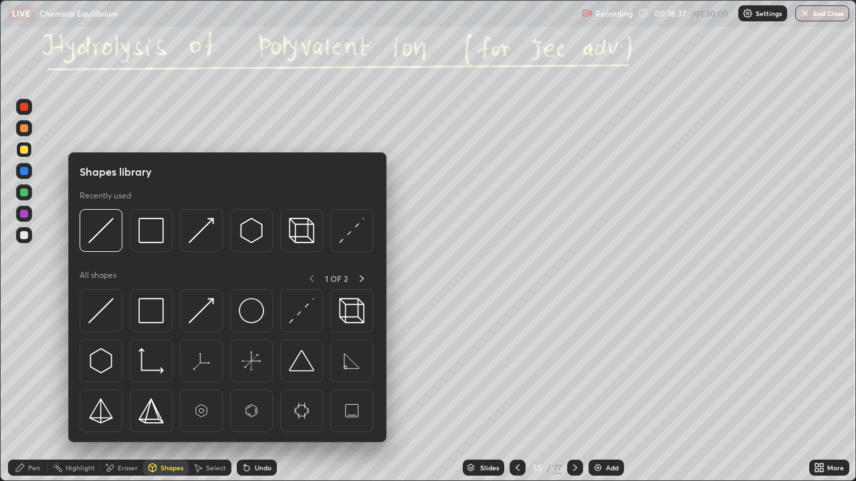
click at [116, 390] on div "Eraser" at bounding box center [121, 468] width 43 height 16
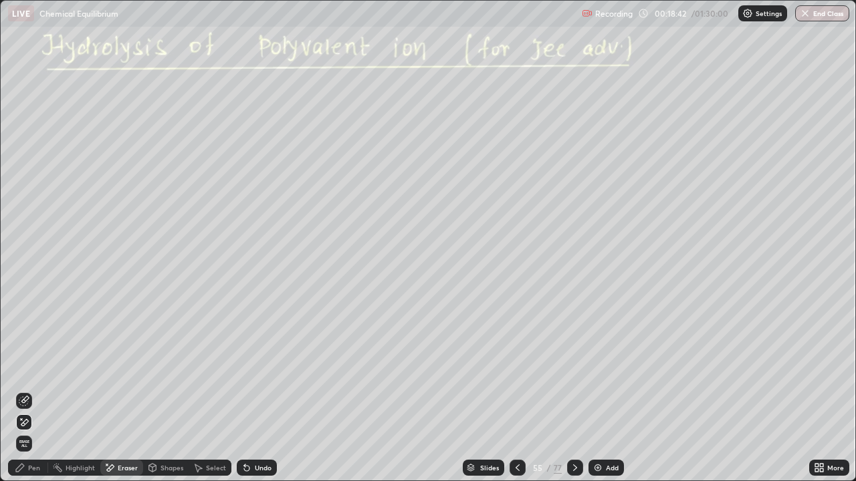
click at [41, 390] on div "Pen" at bounding box center [28, 468] width 40 height 16
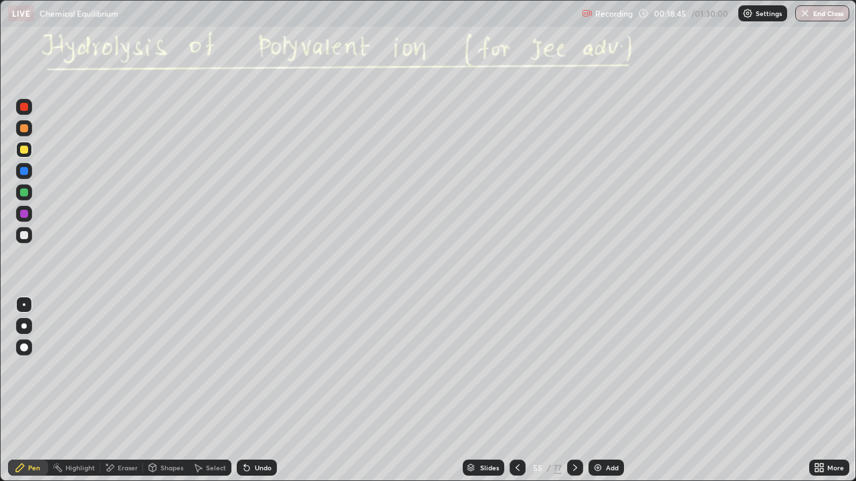
click at [23, 243] on div at bounding box center [24, 235] width 16 height 16
click at [23, 194] on div at bounding box center [24, 193] width 8 height 8
click at [23, 233] on div at bounding box center [24, 235] width 8 height 8
click at [20, 174] on div at bounding box center [24, 171] width 16 height 16
click at [29, 237] on div at bounding box center [24, 235] width 16 height 16
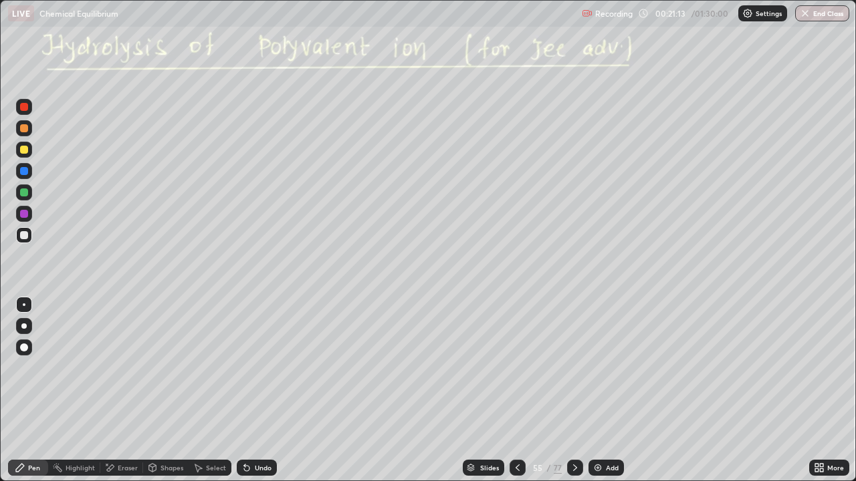
click at [31, 128] on div at bounding box center [24, 128] width 16 height 16
click at [25, 195] on div at bounding box center [24, 193] width 8 height 8
click at [22, 235] on div at bounding box center [24, 235] width 8 height 8
click at [23, 215] on div at bounding box center [24, 214] width 8 height 8
click at [475, 390] on div "Slides" at bounding box center [483, 468] width 41 height 16
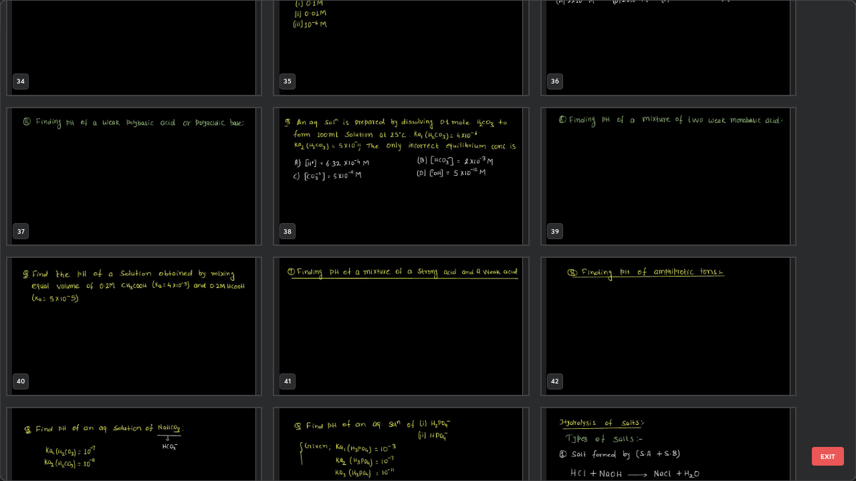
scroll to position [1697, 0]
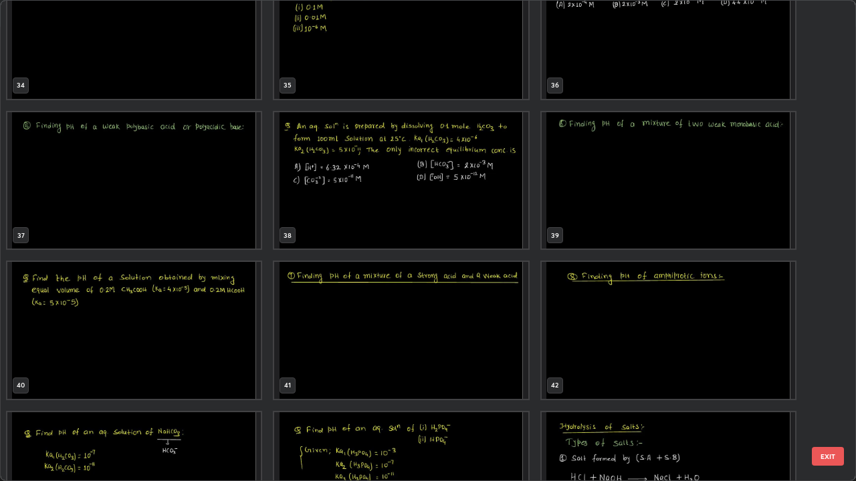
click at [174, 197] on img "grid" at bounding box center [133, 180] width 253 height 137
click at [175, 193] on img "grid" at bounding box center [133, 180] width 253 height 137
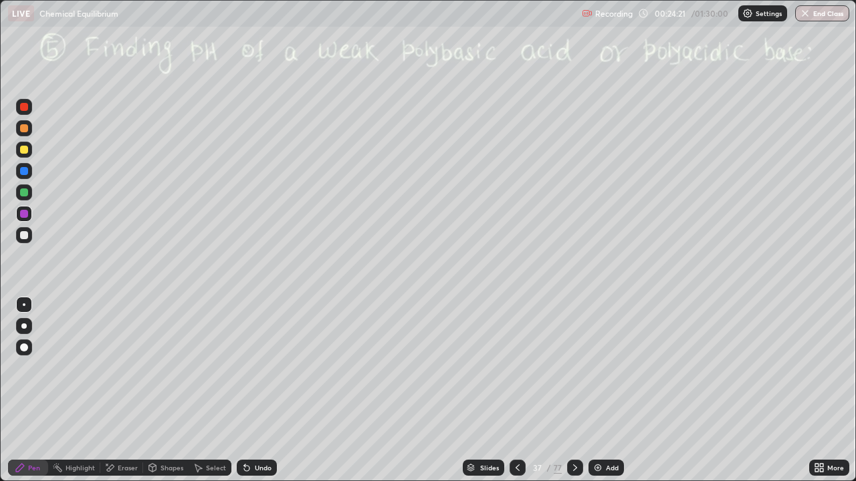
click at [467, 390] on icon at bounding box center [471, 468] width 8 height 8
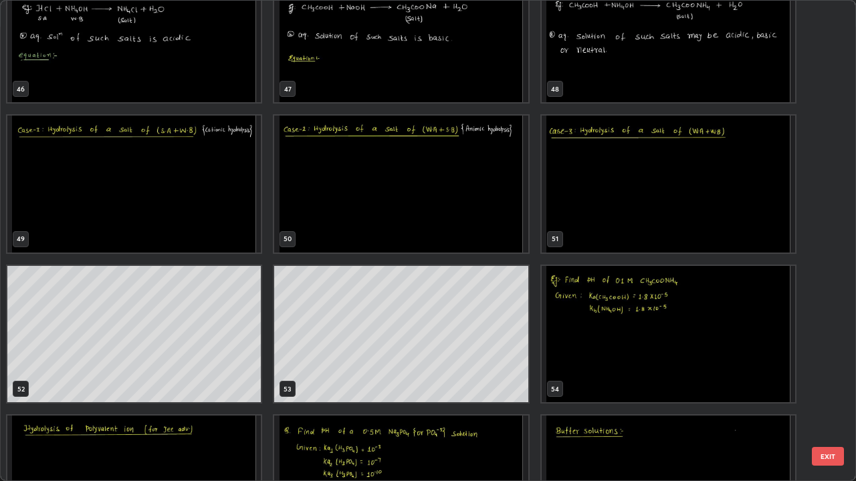
scroll to position [2297, 0]
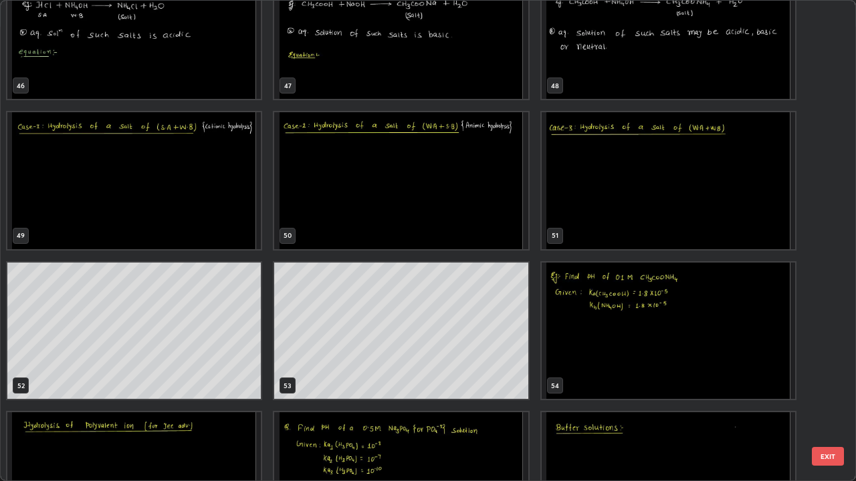
click at [166, 390] on img "grid" at bounding box center [133, 480] width 253 height 137
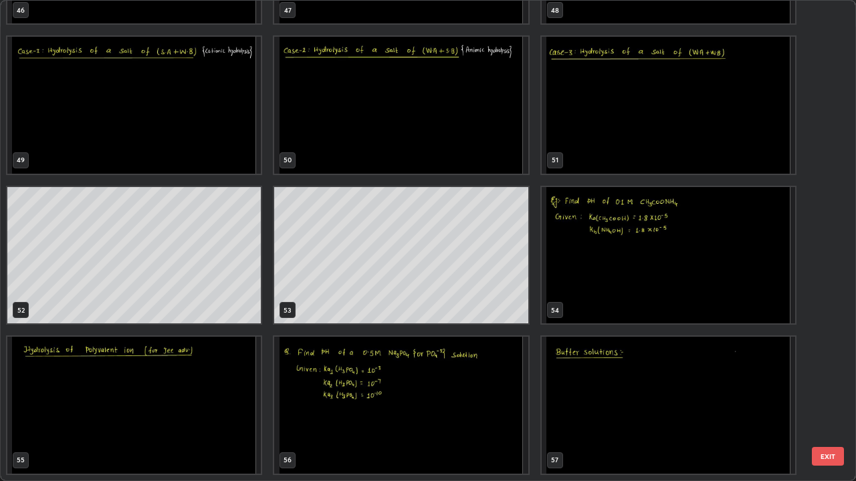
click at [165, 390] on img "grid" at bounding box center [133, 405] width 253 height 137
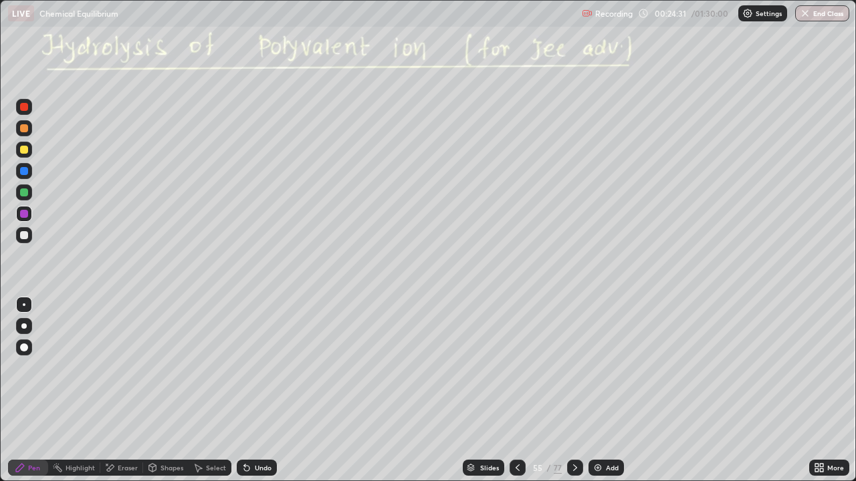
click at [35, 390] on div "Pen" at bounding box center [34, 468] width 12 height 7
click at [209, 390] on div "Select" at bounding box center [216, 468] width 20 height 7
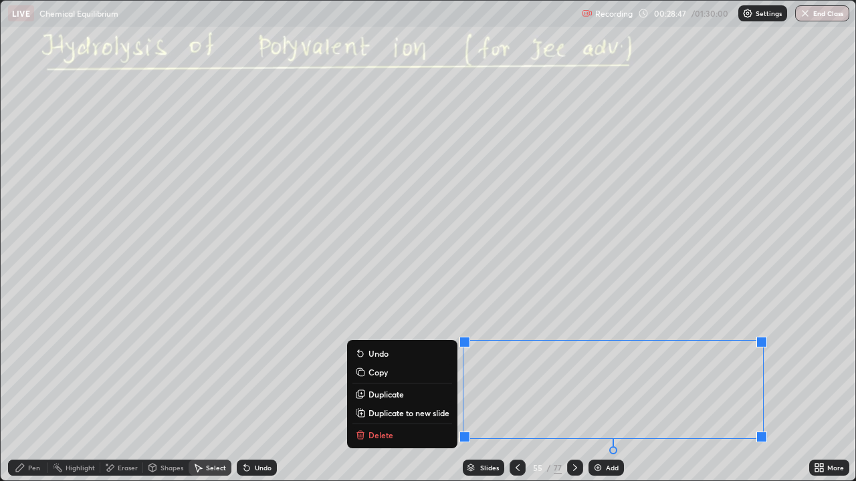
click at [408, 390] on p "Duplicate to new slide" at bounding box center [408, 413] width 81 height 11
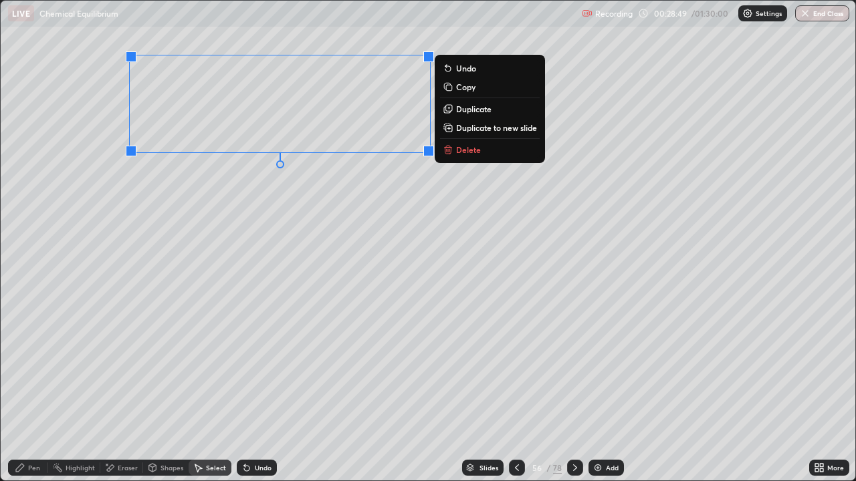
click at [36, 390] on div "Pen" at bounding box center [34, 468] width 12 height 7
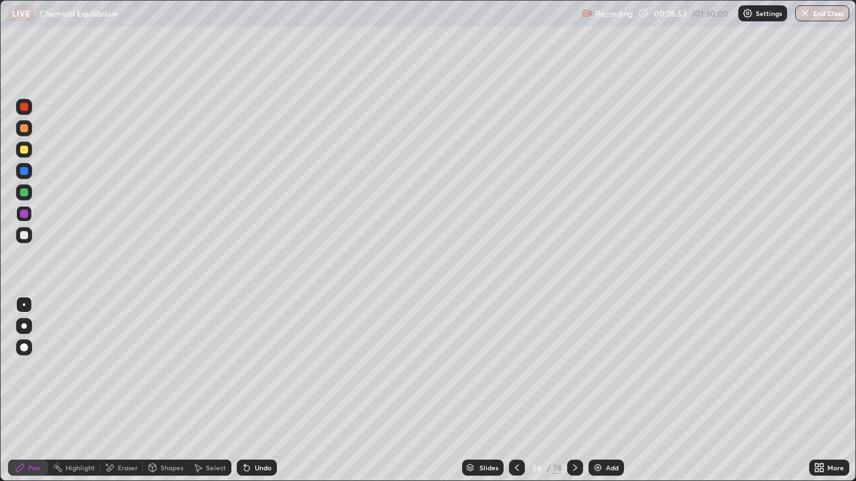
click at [21, 185] on div at bounding box center [24, 192] width 16 height 16
click at [510, 390] on div at bounding box center [517, 468] width 16 height 16
click at [25, 234] on div at bounding box center [24, 235] width 8 height 8
click at [576, 390] on icon at bounding box center [575, 468] width 11 height 11
click at [608, 390] on div "Add" at bounding box center [612, 468] width 13 height 7
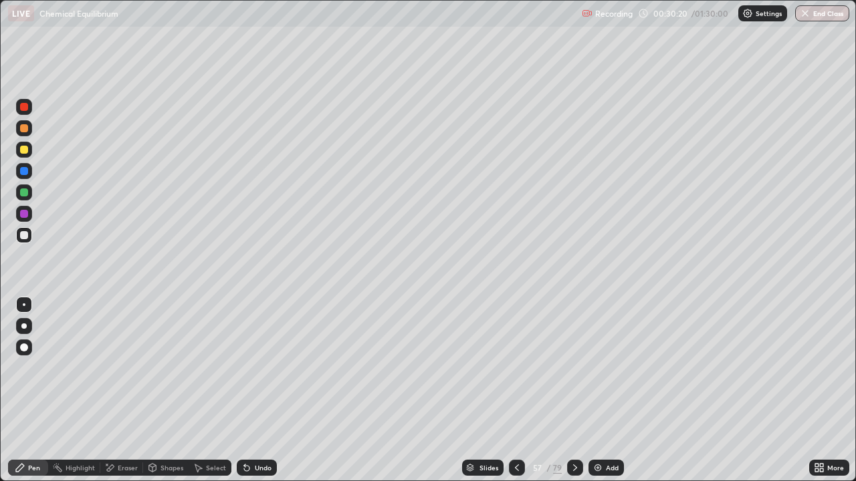
click at [25, 128] on div at bounding box center [24, 128] width 8 height 8
click at [513, 390] on div at bounding box center [517, 468] width 16 height 16
click at [570, 390] on icon at bounding box center [575, 468] width 11 height 11
click at [512, 390] on icon at bounding box center [516, 468] width 11 height 11
click at [513, 390] on icon at bounding box center [516, 468] width 11 height 11
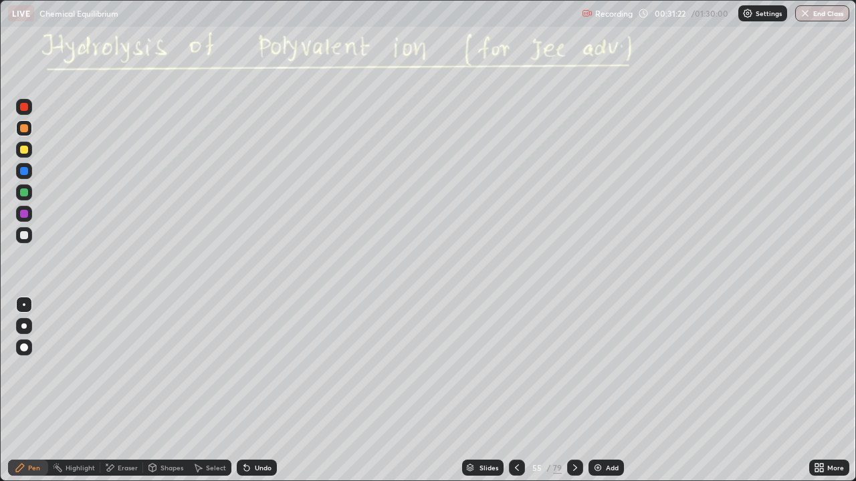
click at [572, 390] on icon at bounding box center [575, 468] width 11 height 11
click at [513, 390] on icon at bounding box center [516, 468] width 11 height 11
click at [576, 390] on div at bounding box center [575, 468] width 16 height 16
click at [517, 390] on div at bounding box center [517, 468] width 16 height 16
click at [573, 390] on icon at bounding box center [575, 468] width 4 height 7
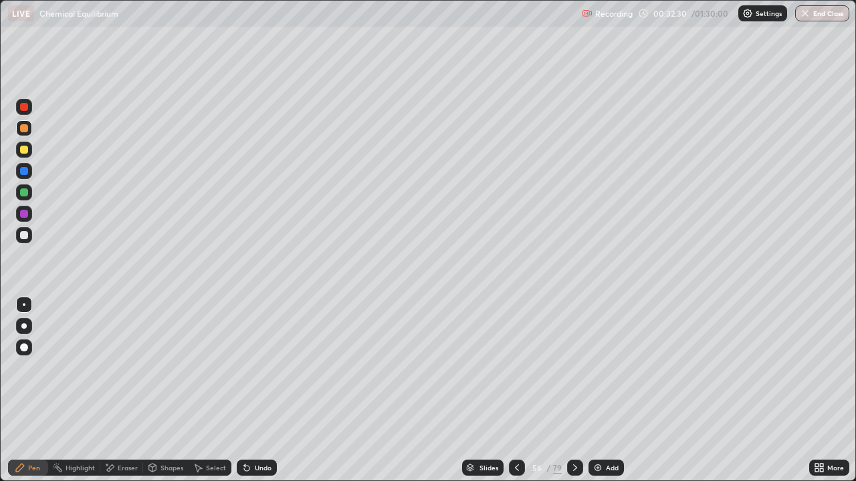
click at [509, 390] on div at bounding box center [517, 468] width 16 height 16
click at [515, 390] on div at bounding box center [517, 468] width 16 height 27
click at [570, 390] on div at bounding box center [575, 468] width 16 height 16
click at [576, 390] on div at bounding box center [575, 468] width 16 height 16
click at [572, 390] on icon at bounding box center [575, 468] width 11 height 11
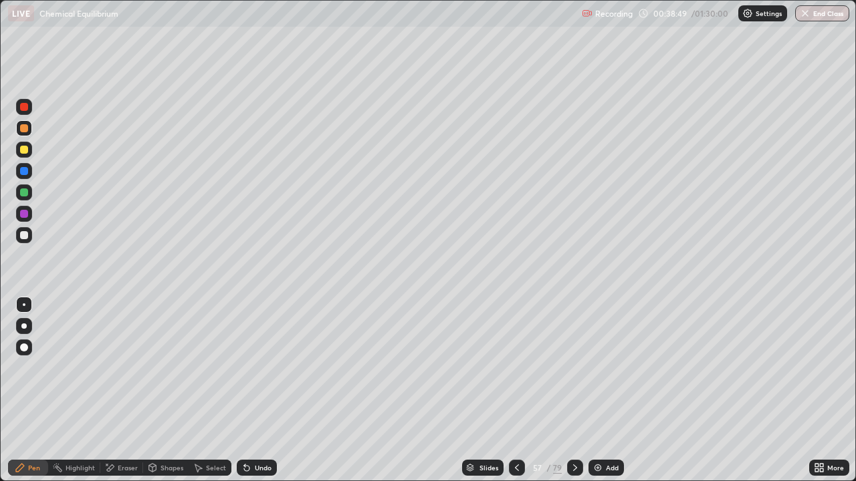
click at [573, 390] on div at bounding box center [575, 468] width 16 height 16
click at [515, 390] on div at bounding box center [517, 468] width 16 height 16
click at [518, 390] on div at bounding box center [517, 468] width 16 height 27
click at [576, 390] on icon at bounding box center [575, 468] width 11 height 11
click at [572, 390] on icon at bounding box center [575, 468] width 11 height 11
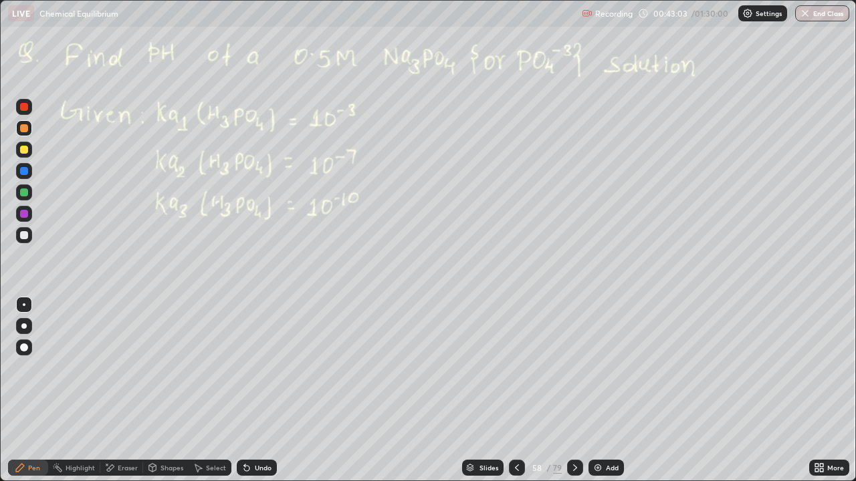
click at [124, 390] on div "Eraser" at bounding box center [128, 468] width 20 height 7
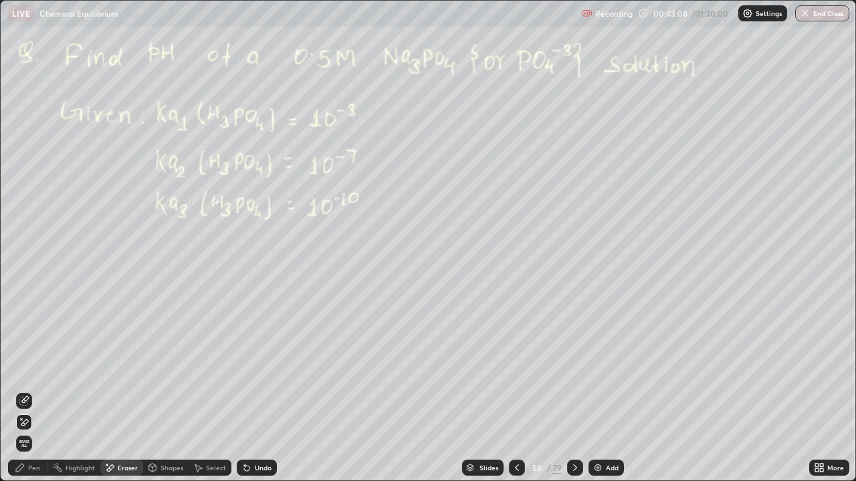
click at [28, 390] on div "Pen" at bounding box center [28, 468] width 40 height 16
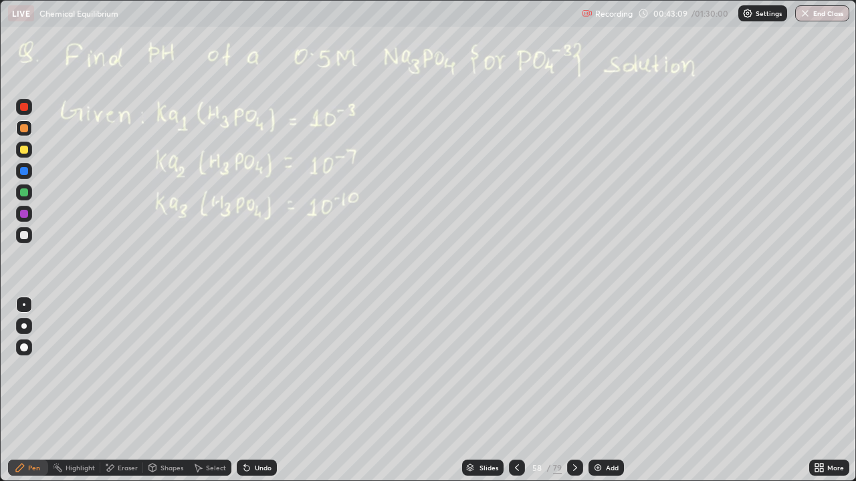
click at [25, 152] on div at bounding box center [24, 150] width 8 height 8
click at [31, 237] on div at bounding box center [24, 235] width 16 height 16
click at [118, 390] on div "Eraser" at bounding box center [121, 468] width 43 height 16
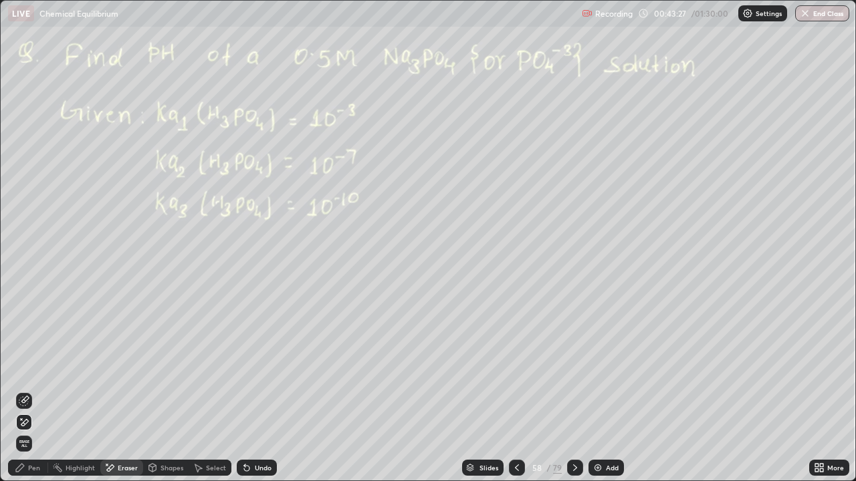
click at [37, 390] on div "Pen" at bounding box center [34, 468] width 12 height 7
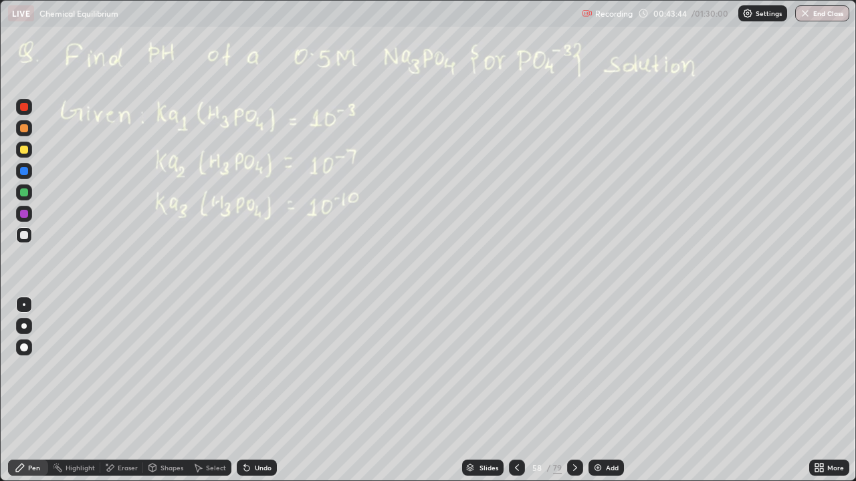
click at [127, 390] on div "Eraser" at bounding box center [128, 468] width 20 height 7
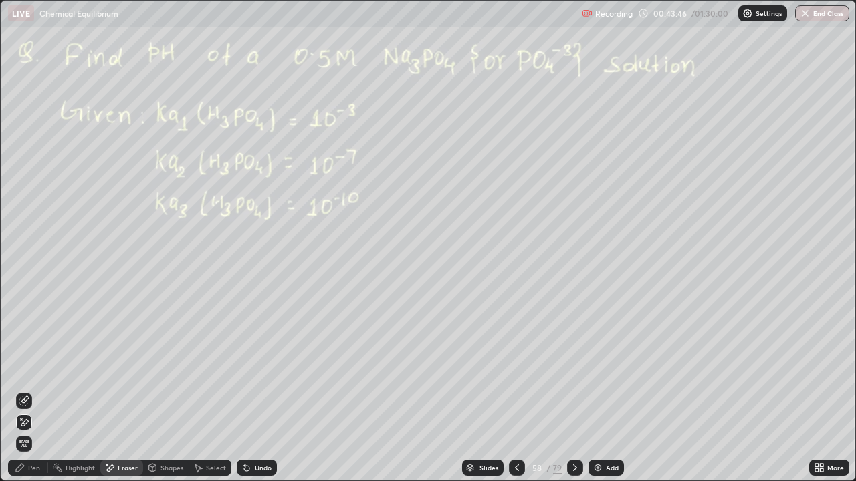
click at [32, 390] on div "Pen" at bounding box center [34, 468] width 12 height 7
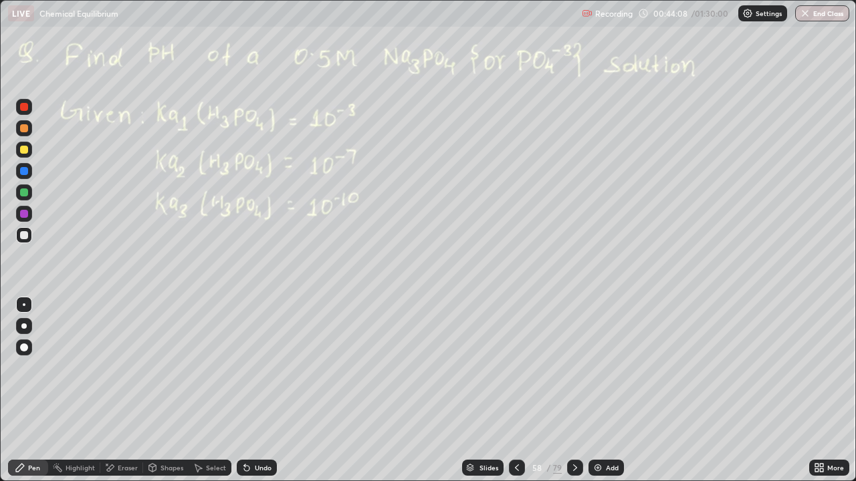
click at [115, 390] on div "Eraser" at bounding box center [121, 468] width 43 height 16
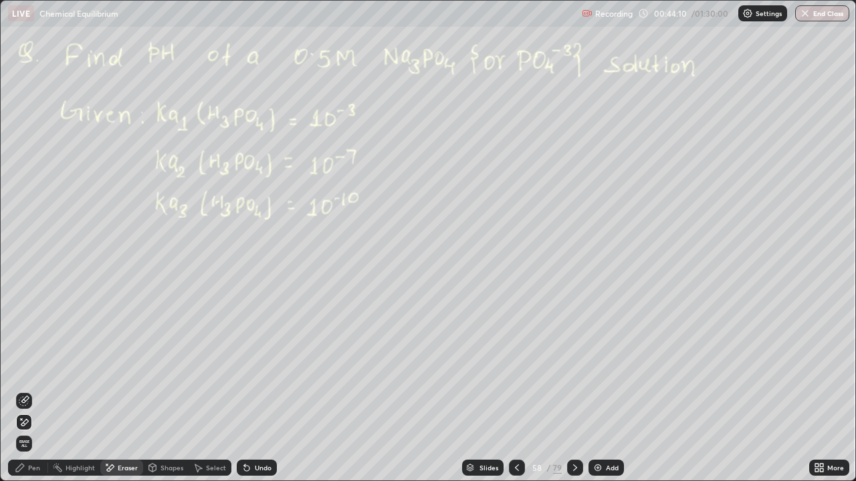
click at [38, 390] on div "Pen" at bounding box center [34, 468] width 12 height 7
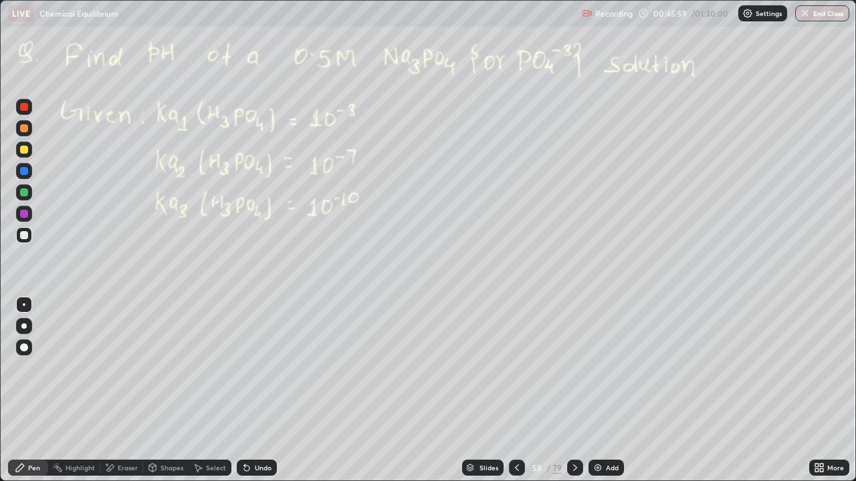
click at [520, 390] on icon at bounding box center [516, 468] width 11 height 11
click at [525, 390] on div "57 / 79" at bounding box center [546, 468] width 74 height 27
click at [521, 390] on div at bounding box center [517, 468] width 16 height 16
click at [518, 390] on icon at bounding box center [516, 468] width 11 height 11
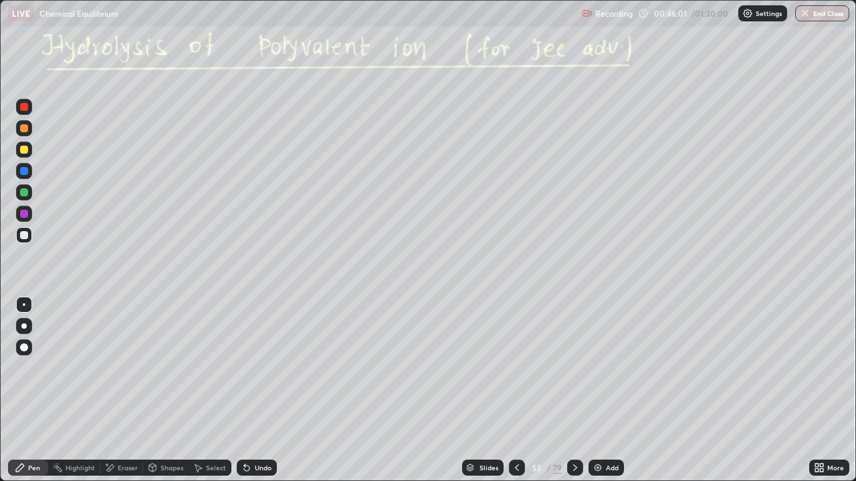
click at [573, 390] on icon at bounding box center [575, 468] width 11 height 11
click at [570, 390] on div at bounding box center [575, 468] width 16 height 16
click at [572, 390] on icon at bounding box center [575, 468] width 11 height 11
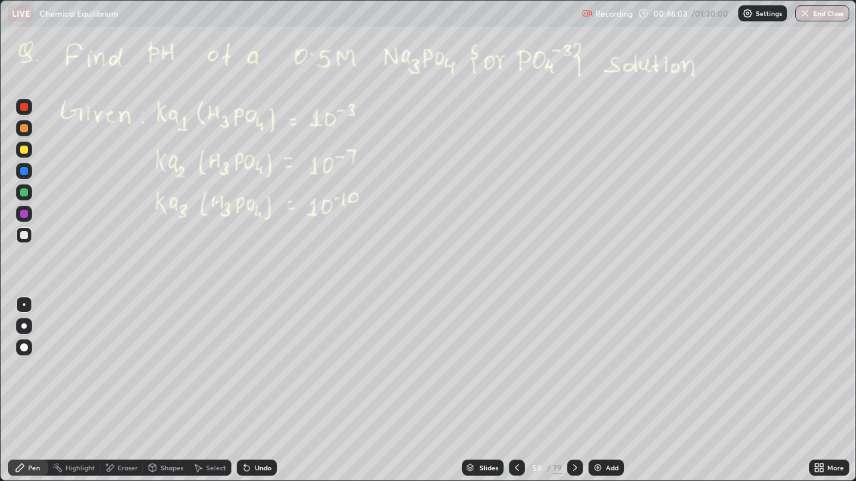
click at [576, 390] on icon at bounding box center [575, 468] width 11 height 11
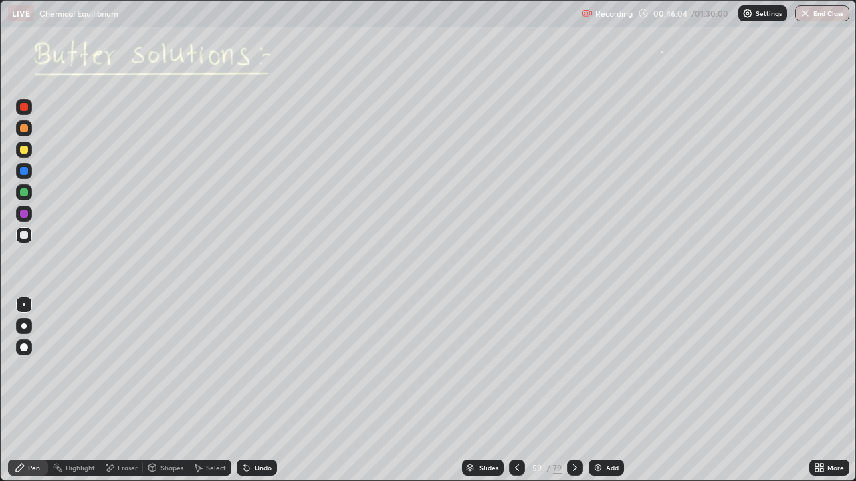
click at [513, 390] on icon at bounding box center [516, 468] width 11 height 11
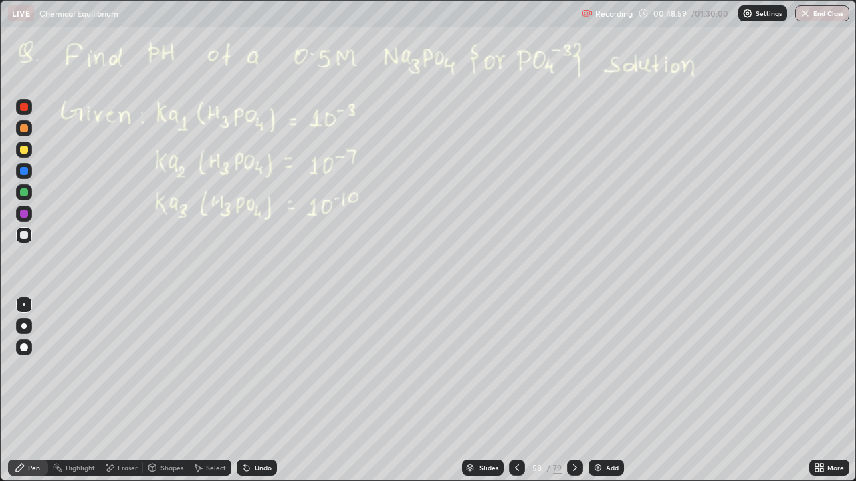
click at [566, 390] on div "58 / 79" at bounding box center [546, 468] width 74 height 27
click at [571, 390] on div at bounding box center [575, 468] width 16 height 16
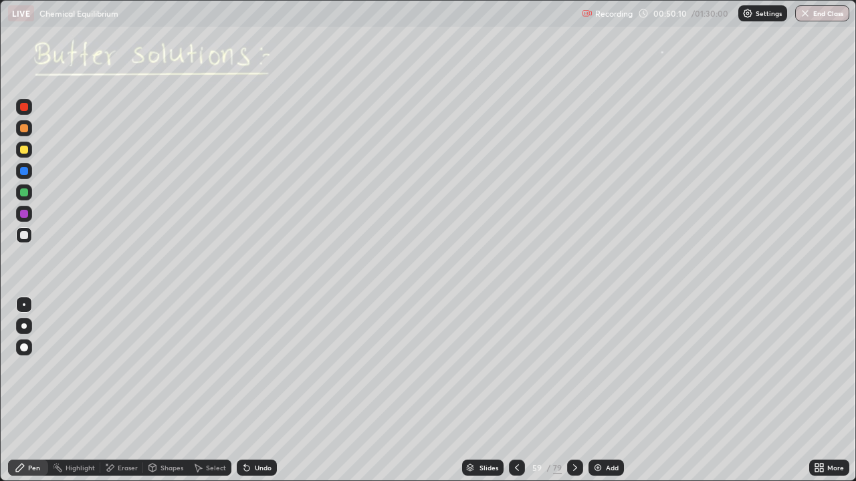
click at [23, 235] on div at bounding box center [24, 235] width 8 height 8
click at [132, 390] on div "Eraser" at bounding box center [128, 468] width 20 height 7
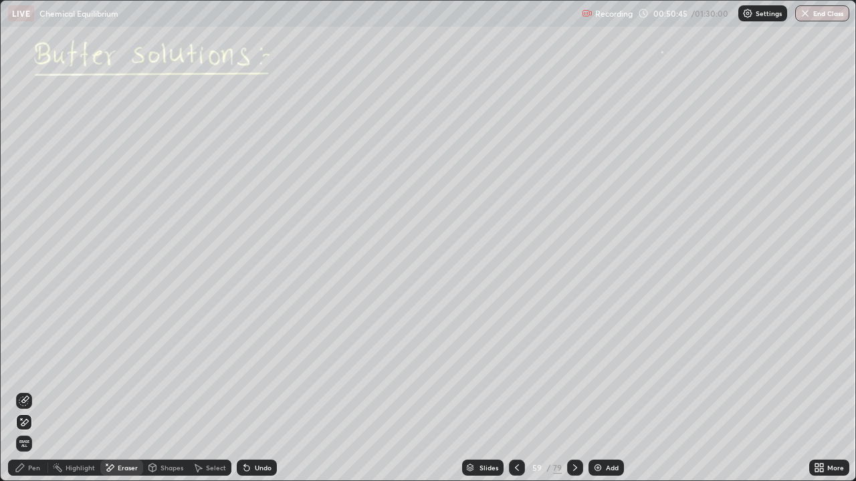
click at [27, 390] on div "Pen" at bounding box center [28, 468] width 40 height 16
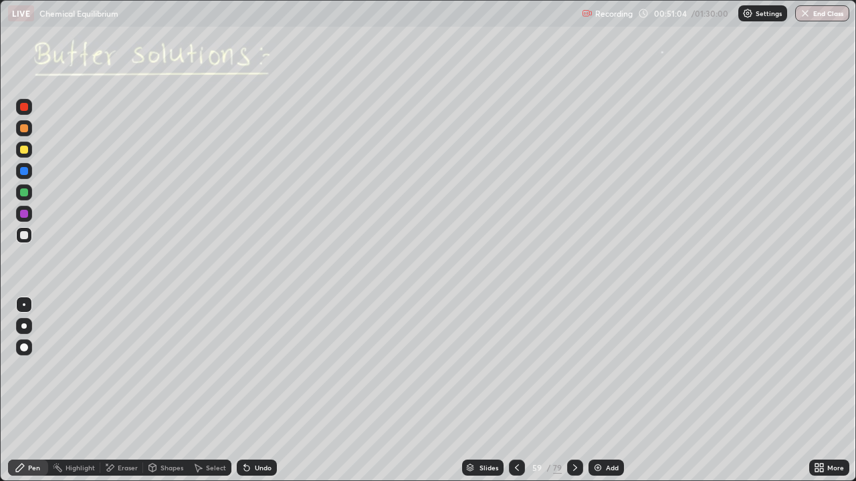
click at [25, 128] on div at bounding box center [24, 128] width 8 height 8
click at [26, 233] on div at bounding box center [24, 235] width 8 height 8
click at [25, 195] on div at bounding box center [24, 193] width 8 height 8
click at [263, 390] on div "Undo" at bounding box center [263, 468] width 17 height 7
click at [29, 231] on div at bounding box center [24, 235] width 16 height 16
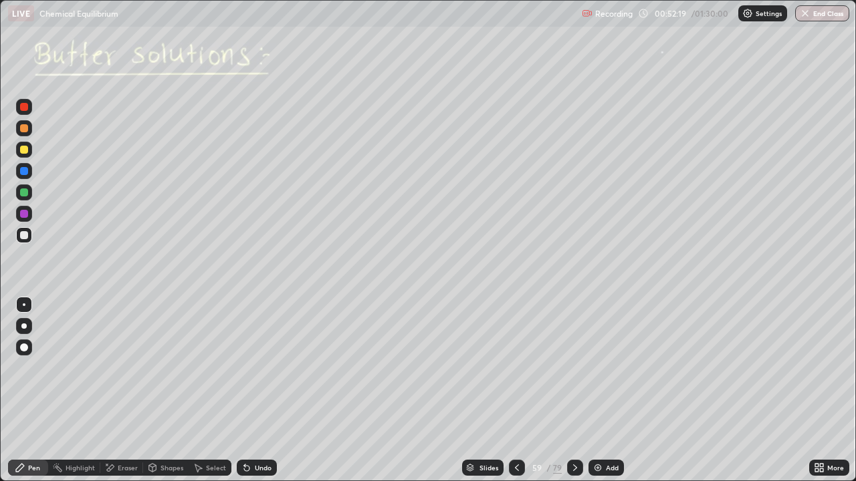
click at [17, 150] on div at bounding box center [24, 150] width 16 height 16
click at [26, 192] on div at bounding box center [24, 193] width 8 height 8
click at [209, 390] on div "Select" at bounding box center [216, 468] width 20 height 7
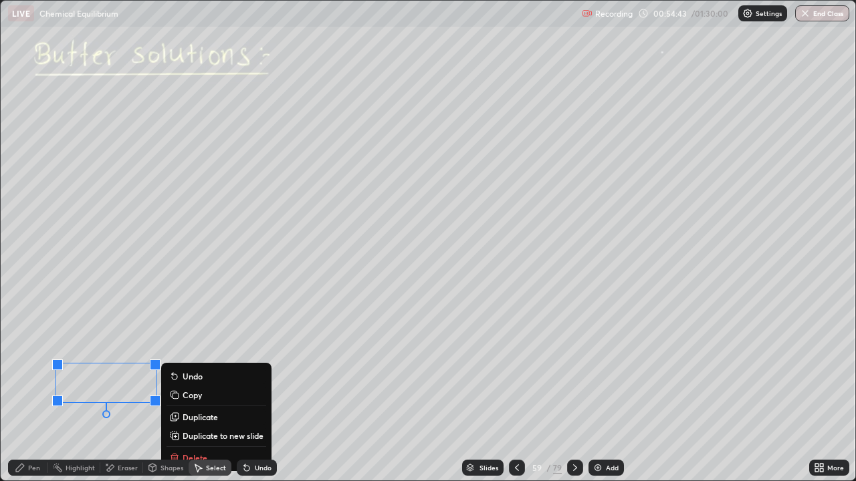
click at [126, 390] on div "0 ° Undo Copy Duplicate Duplicate to new slide Delete" at bounding box center [428, 241] width 854 height 480
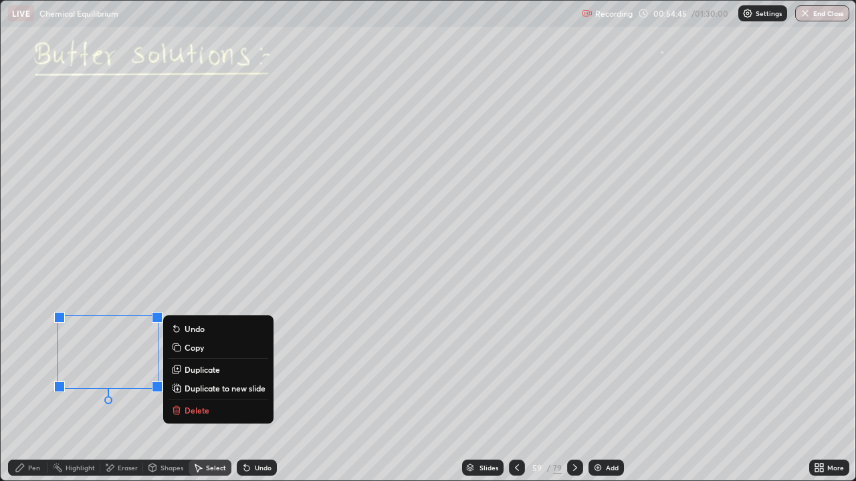
click at [87, 390] on div "0 ° Undo Copy Duplicate Duplicate to new slide Delete" at bounding box center [428, 241] width 854 height 480
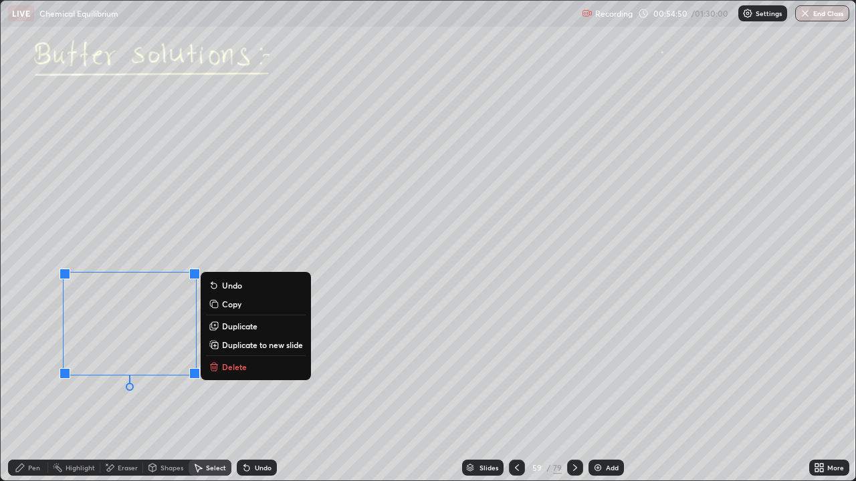
click at [28, 390] on div "Pen" at bounding box center [34, 468] width 12 height 7
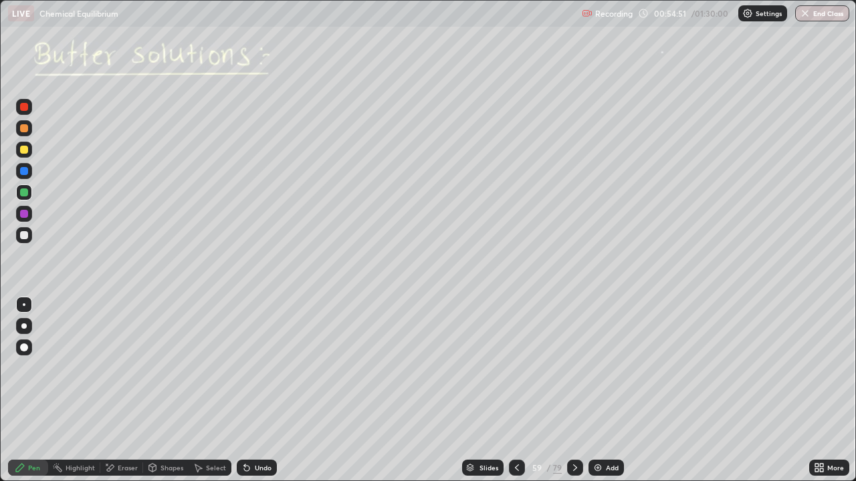
click at [22, 237] on div at bounding box center [24, 235] width 8 height 8
click at [250, 390] on div "Undo" at bounding box center [257, 468] width 40 height 16
click at [249, 390] on icon at bounding box center [246, 468] width 11 height 11
click at [247, 390] on icon at bounding box center [246, 468] width 5 height 5
click at [207, 390] on div "Select" at bounding box center [216, 468] width 20 height 7
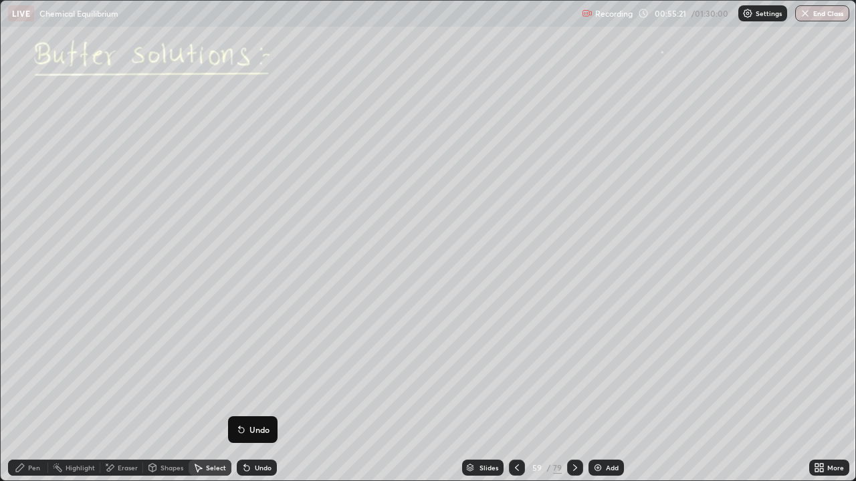
click at [314, 390] on div "0 ° Undo Copy Duplicate Duplicate to new slide Delete" at bounding box center [428, 241] width 854 height 480
click at [38, 390] on div "Pen" at bounding box center [34, 468] width 12 height 7
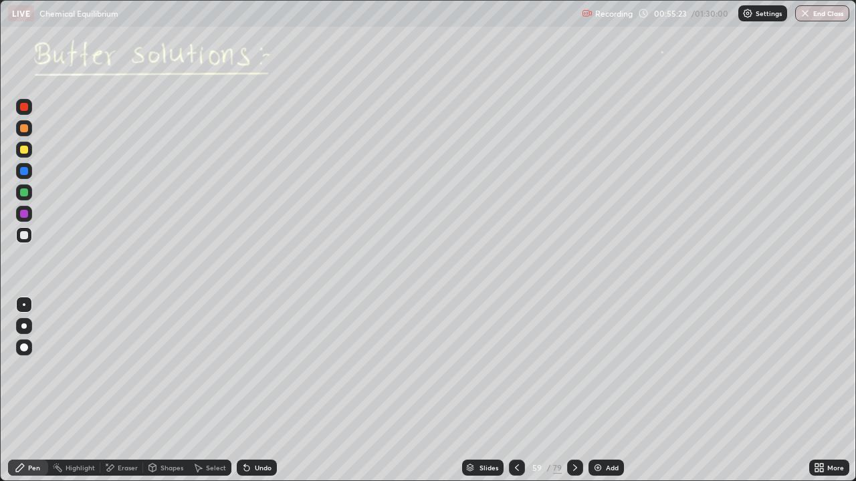
click at [25, 213] on div at bounding box center [24, 214] width 8 height 8
click at [205, 390] on div "Select" at bounding box center [210, 468] width 43 height 16
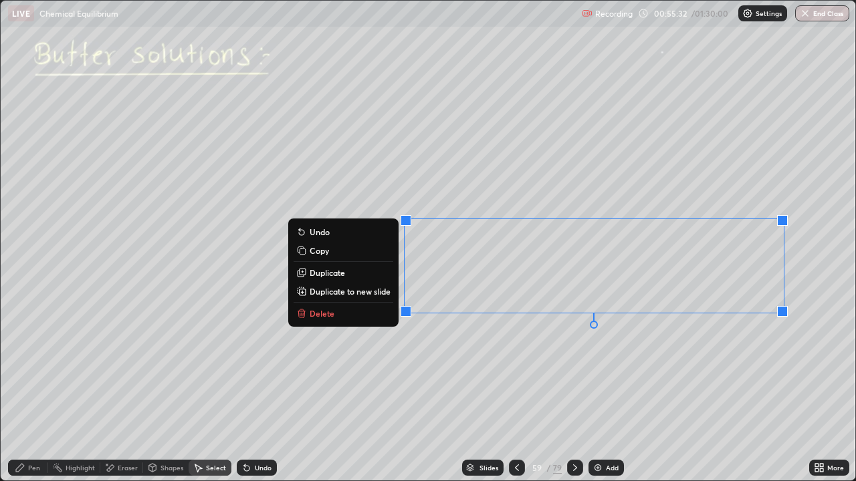
click at [640, 390] on div "0 ° Undo Copy Duplicate Duplicate to new slide Delete" at bounding box center [428, 241] width 854 height 480
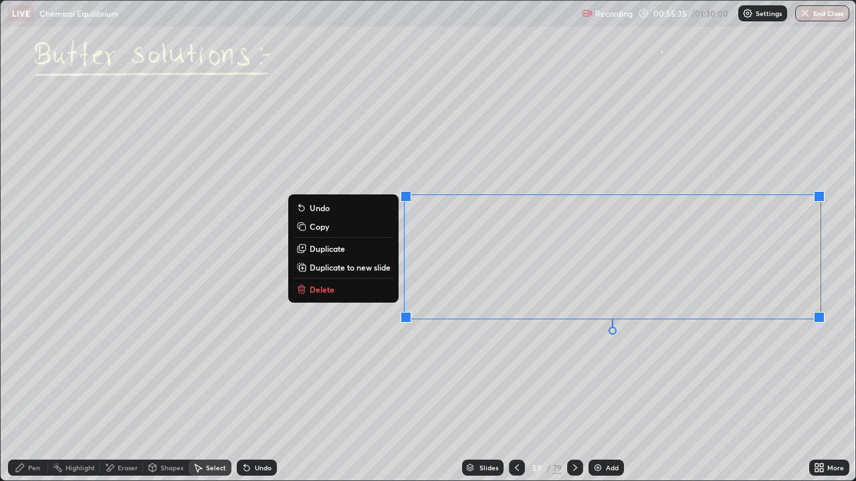
click at [335, 266] on p "Duplicate to new slide" at bounding box center [349, 267] width 81 height 11
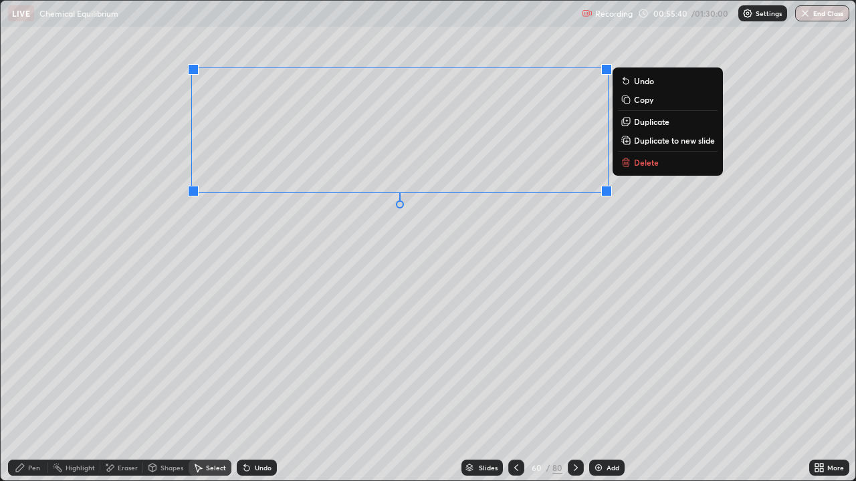
click at [39, 390] on div "Pen" at bounding box center [34, 468] width 12 height 7
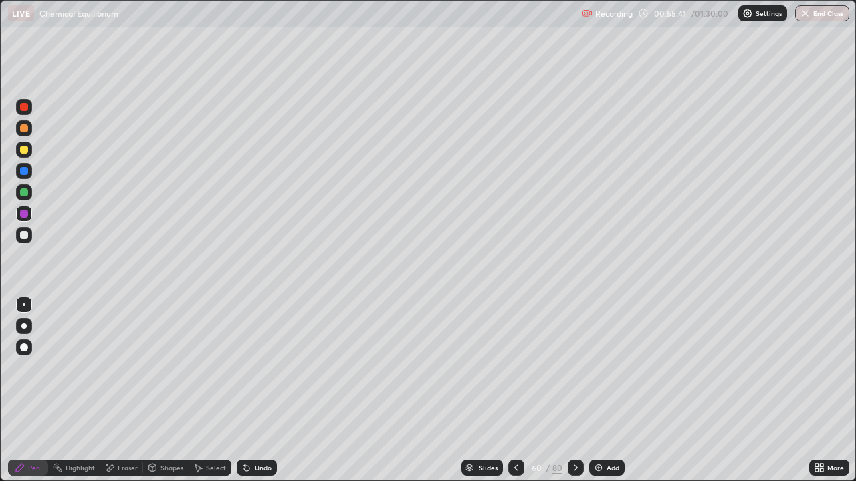
click at [23, 191] on div at bounding box center [24, 193] width 8 height 8
click at [23, 196] on div at bounding box center [24, 193] width 8 height 8
click at [257, 390] on div "Undo" at bounding box center [257, 468] width 40 height 16
click at [515, 390] on icon at bounding box center [516, 468] width 11 height 11
click at [573, 390] on div at bounding box center [576, 468] width 16 height 16
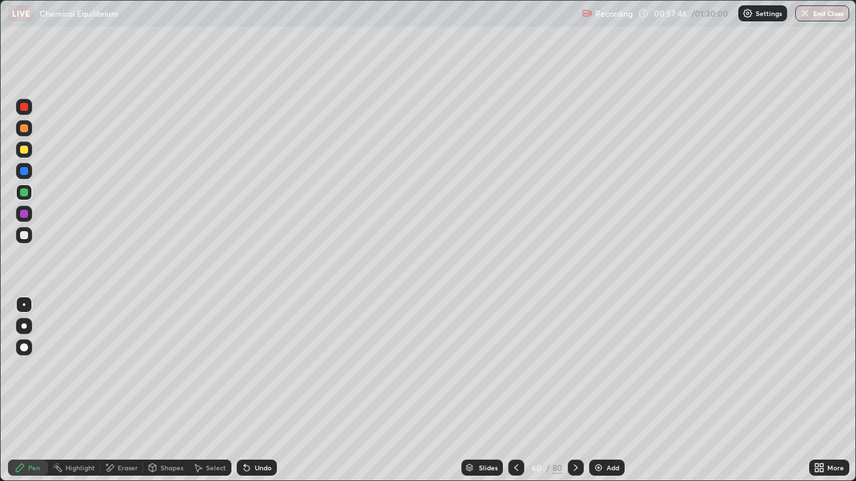
click at [21, 242] on div at bounding box center [24, 235] width 16 height 16
click at [24, 137] on div at bounding box center [24, 128] width 16 height 21
click at [105, 390] on div "Eraser" at bounding box center [121, 468] width 43 height 16
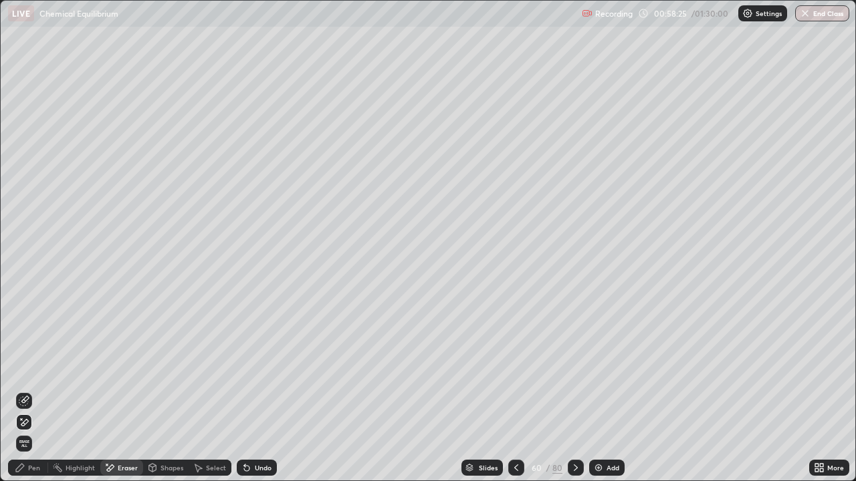
click at [31, 390] on div "Pen" at bounding box center [34, 468] width 12 height 7
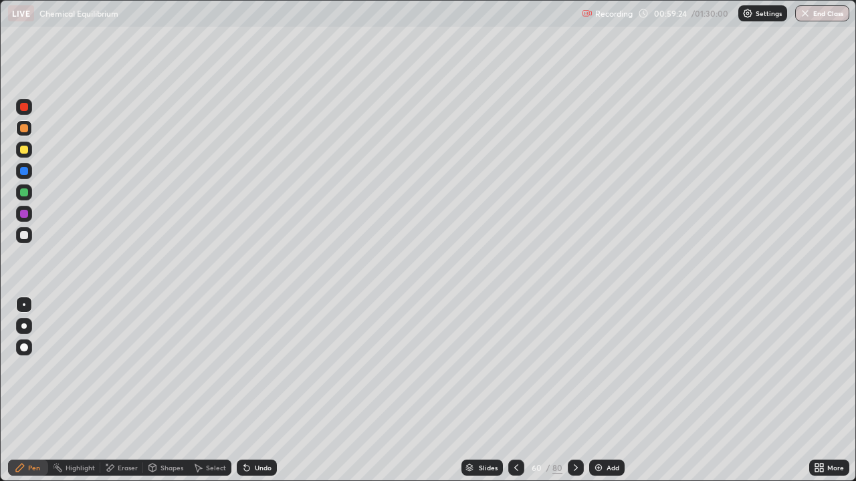
click at [29, 45] on div "Erase all" at bounding box center [24, 241] width 32 height 428
click at [111, 390] on icon at bounding box center [109, 468] width 11 height 11
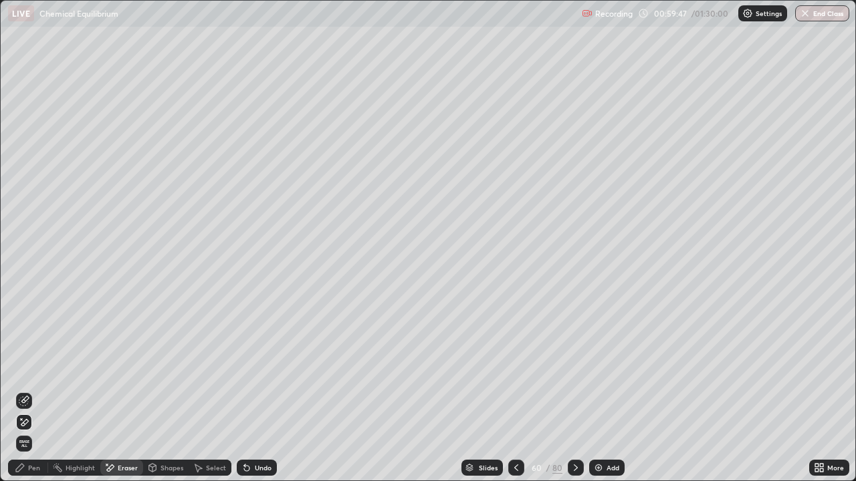
click at [29, 390] on div "Pen" at bounding box center [34, 468] width 12 height 7
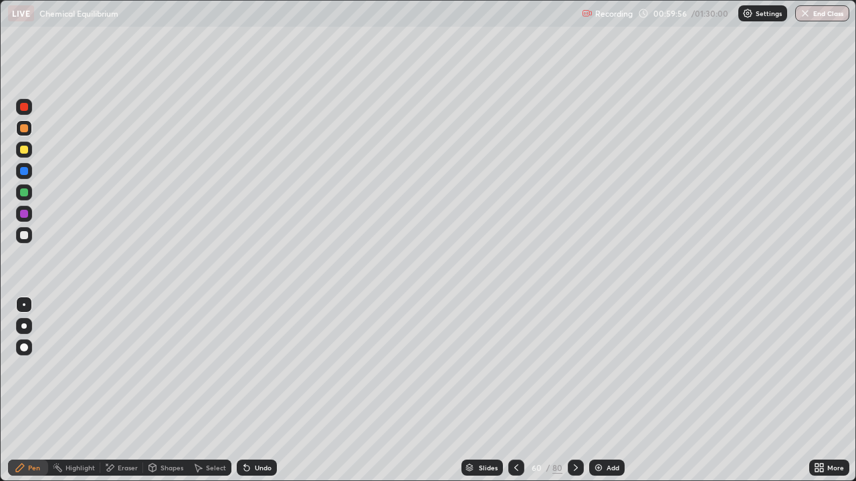
click at [253, 390] on div "Undo" at bounding box center [253, 468] width 45 height 27
click at [255, 390] on div "Undo" at bounding box center [257, 468] width 40 height 16
click at [257, 390] on div "Undo" at bounding box center [253, 468] width 45 height 27
click at [249, 390] on icon at bounding box center [246, 468] width 11 height 11
click at [247, 390] on icon at bounding box center [246, 468] width 11 height 11
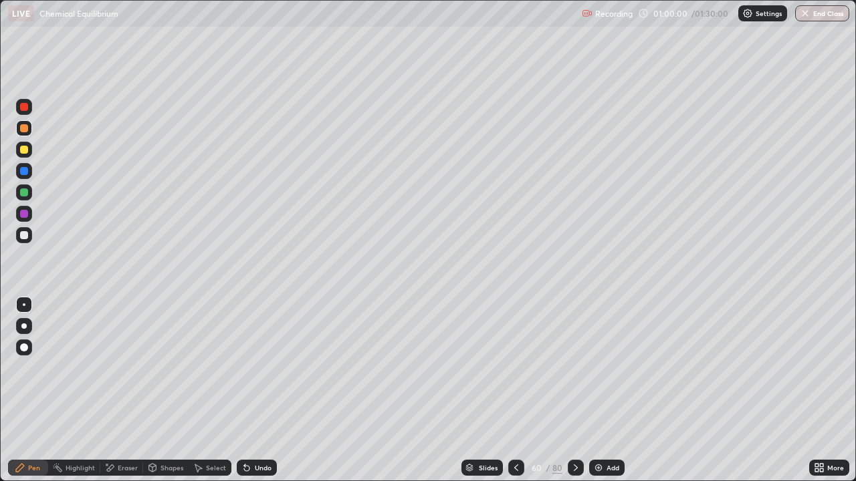
click at [251, 390] on div "Undo" at bounding box center [257, 468] width 40 height 16
click at [217, 390] on div "Select" at bounding box center [210, 468] width 43 height 27
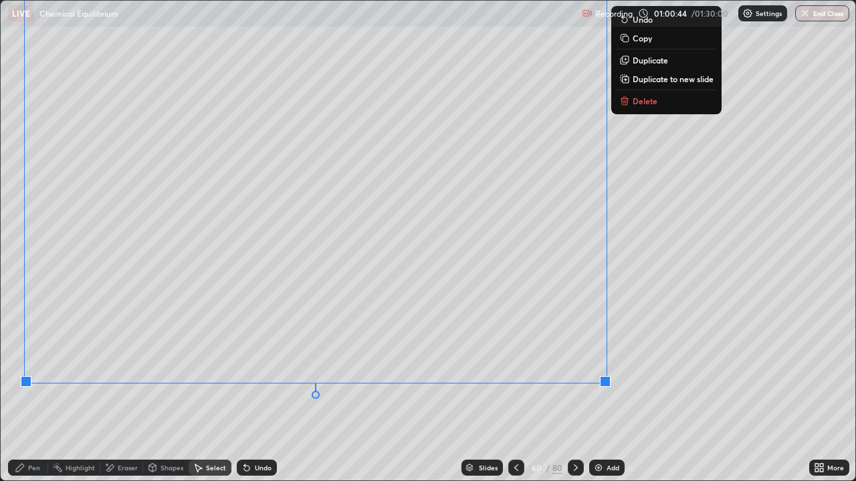
click at [363, 390] on div "0 ° Undo Copy Duplicate Duplicate to new slide Delete" at bounding box center [428, 241] width 854 height 480
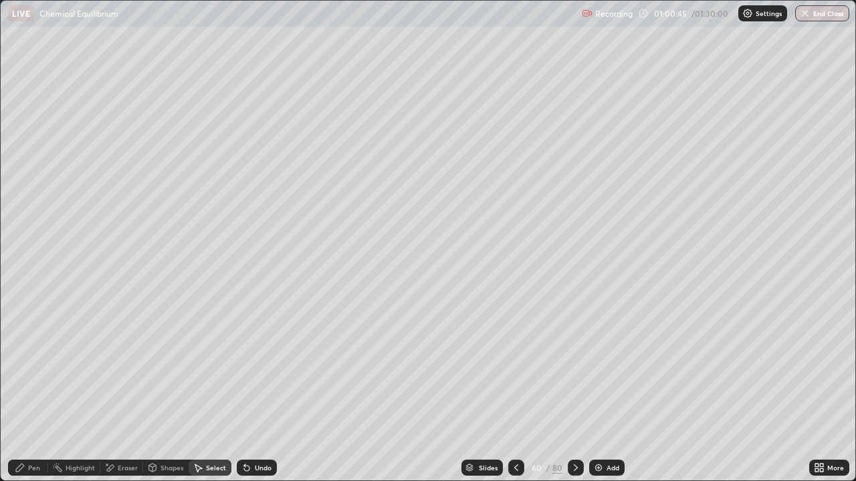
click at [25, 390] on div "Pen" at bounding box center [28, 468] width 40 height 16
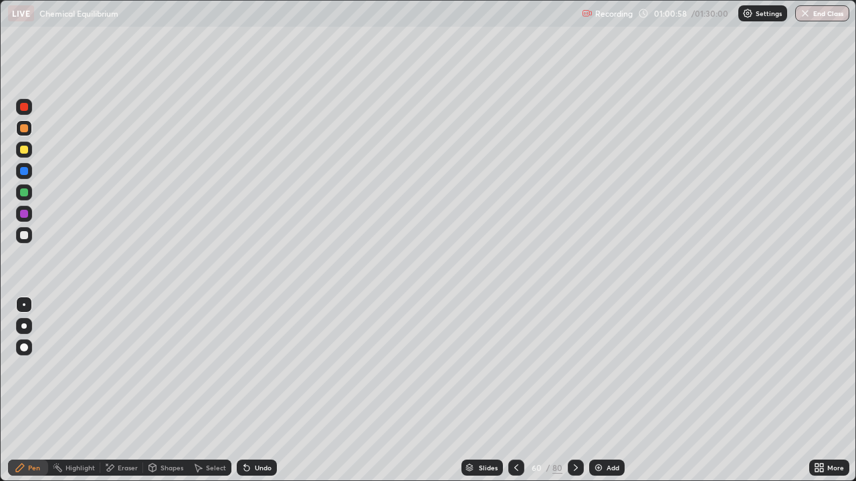
click at [24, 109] on div at bounding box center [24, 107] width 8 height 8
click at [125, 390] on div "Eraser" at bounding box center [121, 468] width 43 height 16
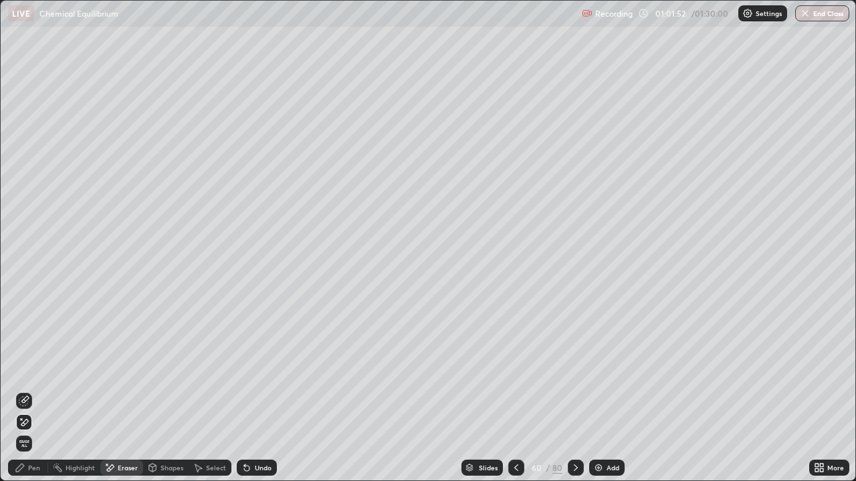
click at [150, 390] on icon at bounding box center [152, 467] width 7 height 2
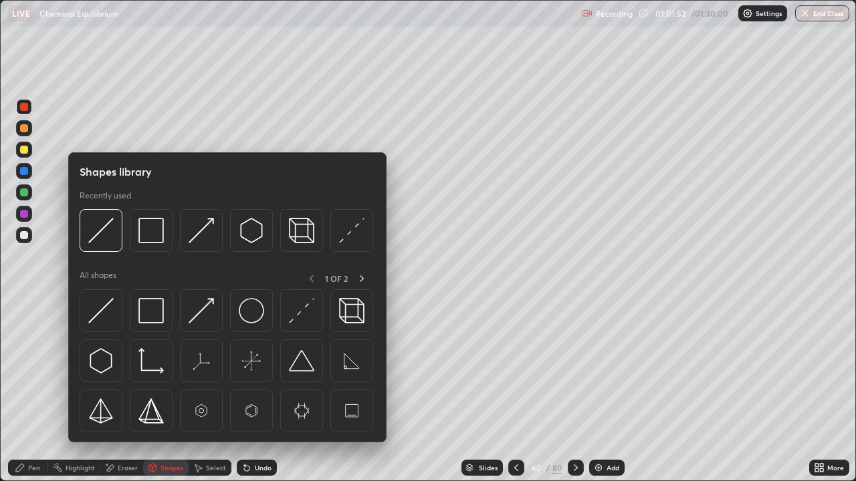
click at [82, 390] on div "Highlight" at bounding box center [80, 468] width 29 height 7
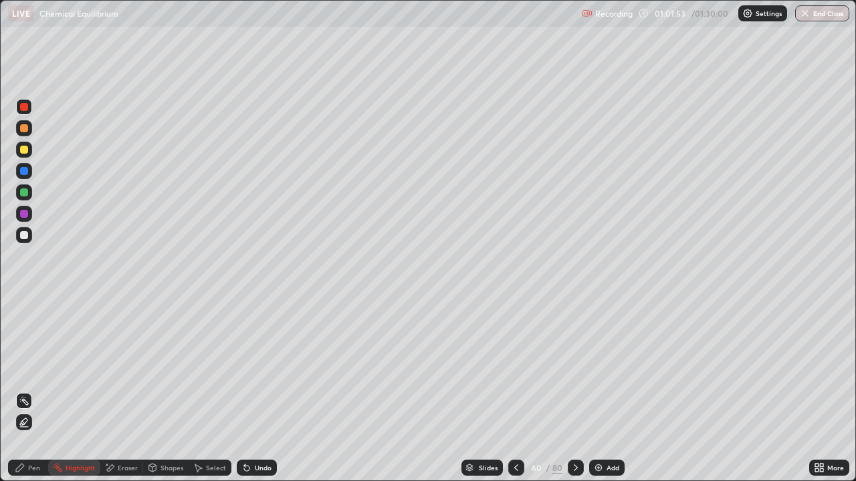
click at [124, 390] on div "Eraser" at bounding box center [128, 468] width 20 height 7
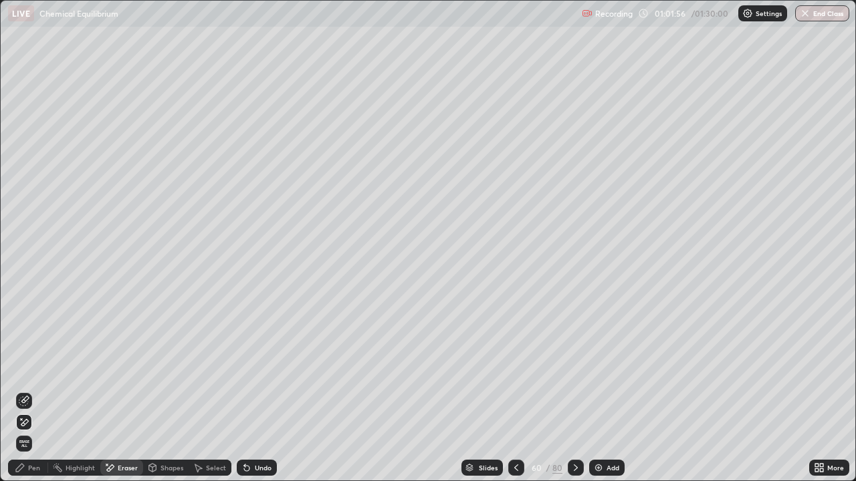
click at [211, 390] on div "Select" at bounding box center [216, 468] width 20 height 7
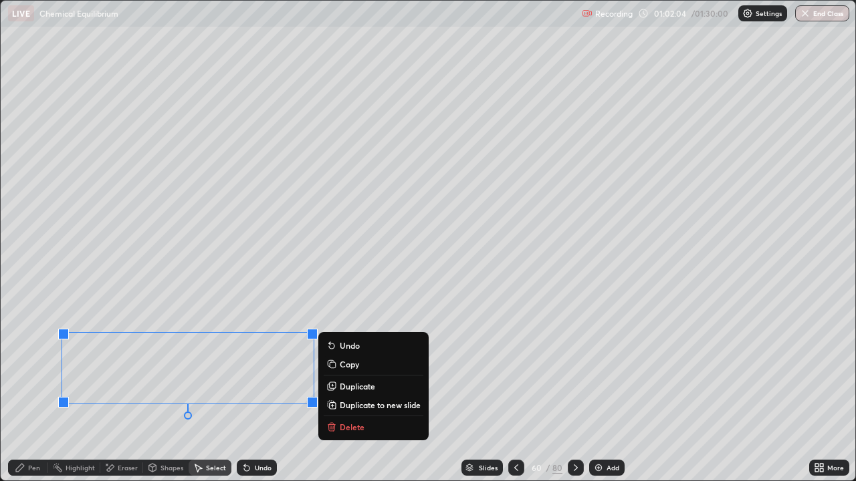
click at [31, 390] on div "Pen" at bounding box center [34, 468] width 12 height 7
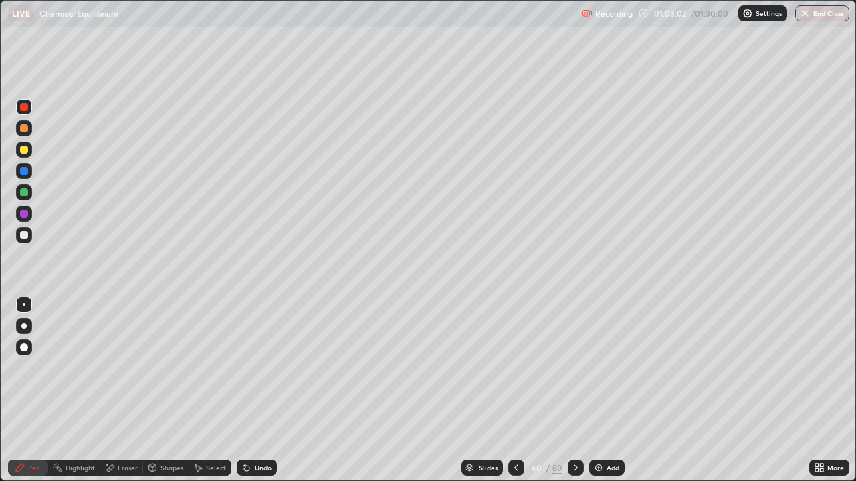
click at [23, 192] on div at bounding box center [24, 193] width 8 height 8
click at [17, 233] on div at bounding box center [24, 235] width 16 height 16
click at [222, 390] on div "Select" at bounding box center [210, 468] width 43 height 16
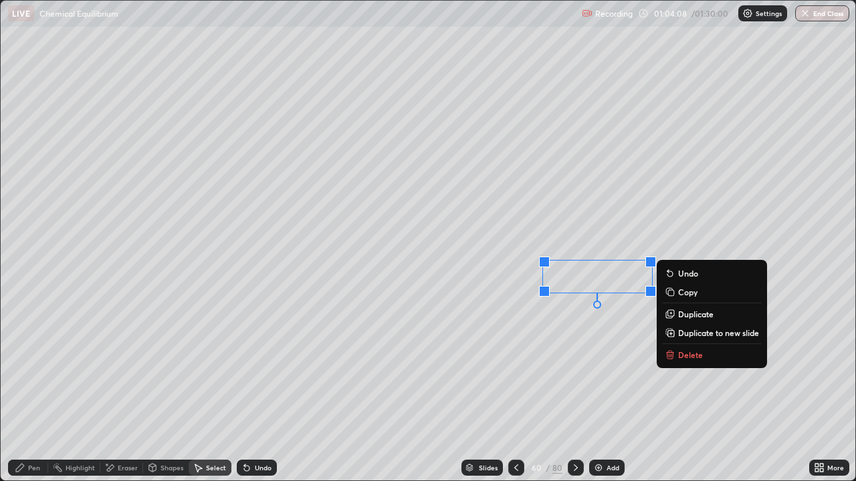
click at [628, 338] on div "0 ° Undo Copy Duplicate Duplicate to new slide Delete" at bounding box center [428, 241] width 854 height 480
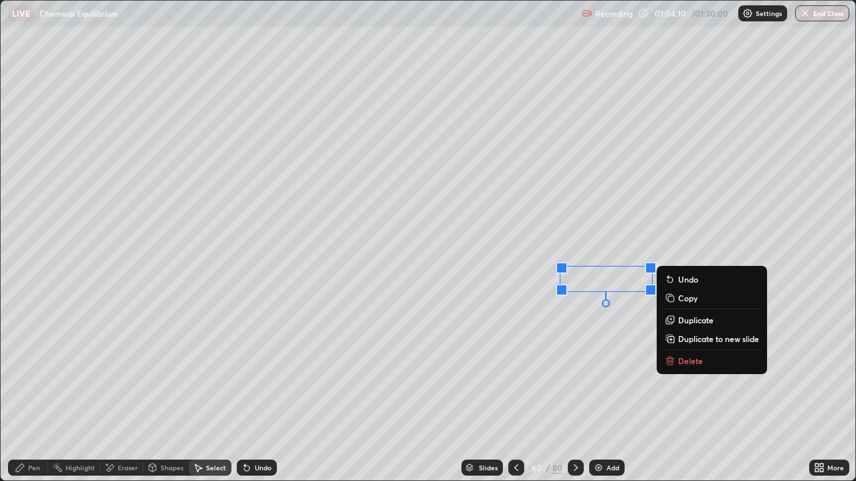
click at [687, 318] on p "Duplicate" at bounding box center [695, 320] width 35 height 11
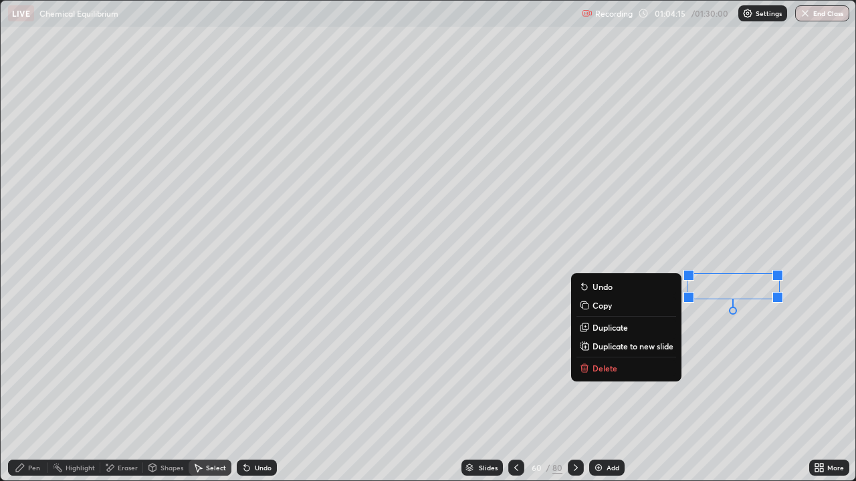
click at [31, 390] on div "Pen" at bounding box center [34, 468] width 12 height 7
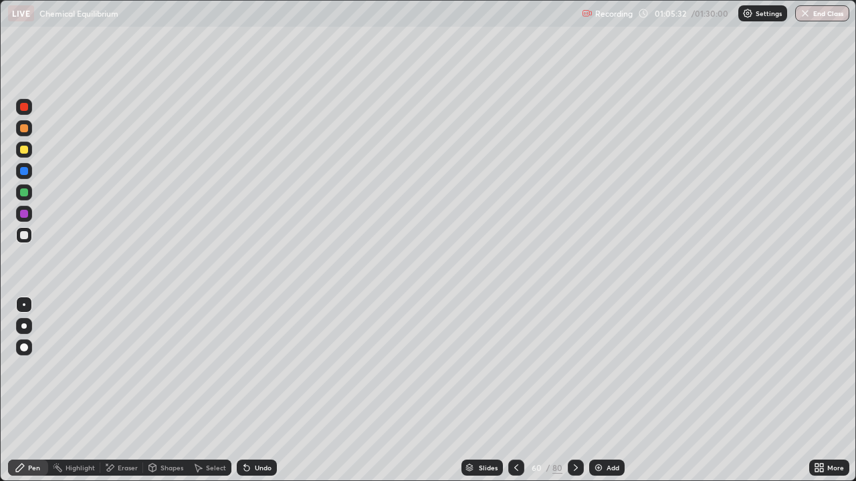
click at [574, 390] on icon at bounding box center [575, 468] width 11 height 11
click at [515, 390] on icon at bounding box center [516, 468] width 11 height 11
click at [600, 390] on img at bounding box center [598, 468] width 11 height 11
click at [163, 390] on div "Shapes" at bounding box center [171, 468] width 23 height 7
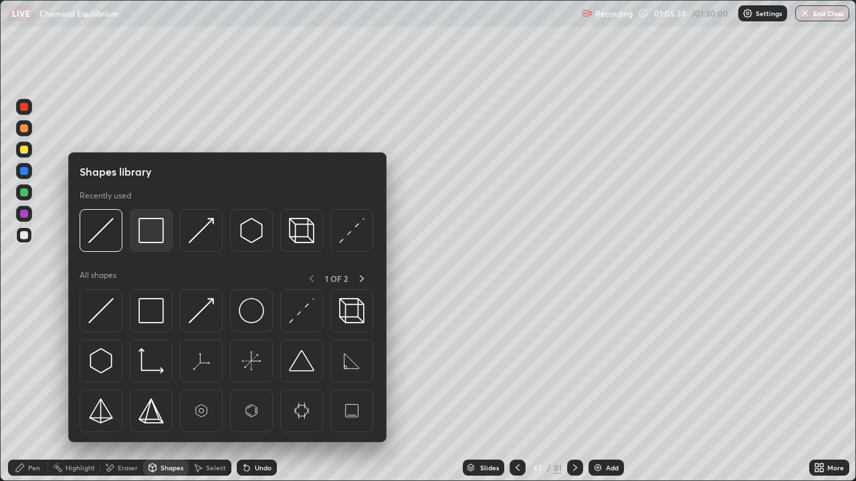
click at [152, 230] on img at bounding box center [150, 230] width 25 height 25
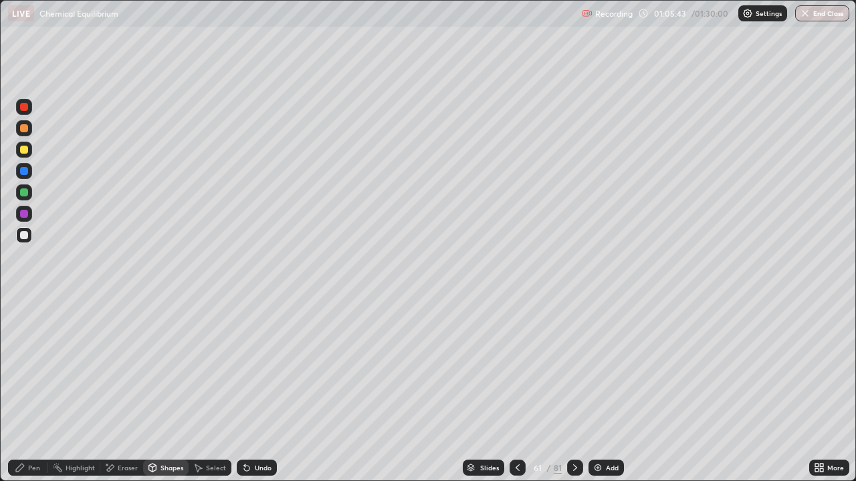
click at [255, 390] on div "Undo" at bounding box center [263, 468] width 17 height 7
click at [25, 150] on div at bounding box center [24, 150] width 8 height 8
click at [256, 390] on div "Undo" at bounding box center [253, 468] width 45 height 27
click at [23, 390] on icon at bounding box center [20, 468] width 8 height 8
click at [207, 390] on div "Select" at bounding box center [210, 468] width 43 height 16
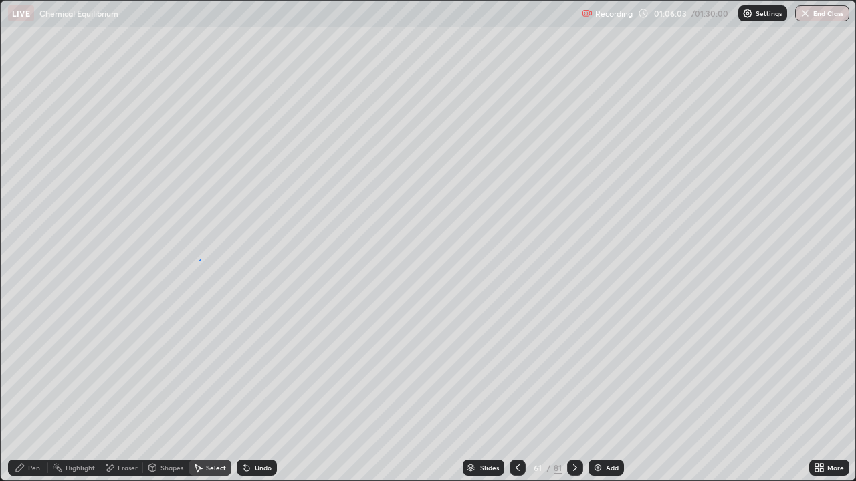
click at [199, 263] on div "0 ° Undo Copy Duplicate Duplicate to new slide Delete" at bounding box center [428, 241] width 854 height 480
click at [34, 390] on div "Pen" at bounding box center [34, 468] width 12 height 7
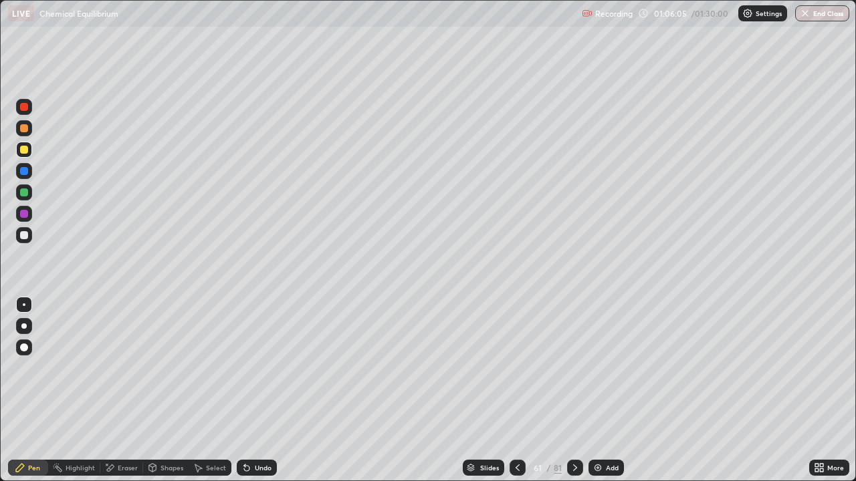
click at [25, 192] on div at bounding box center [24, 193] width 8 height 8
click at [23, 237] on div at bounding box center [24, 235] width 8 height 8
click at [22, 130] on div at bounding box center [24, 128] width 8 height 8
click at [24, 235] on div at bounding box center [24, 235] width 8 height 8
click at [114, 390] on div "Eraser" at bounding box center [121, 468] width 43 height 16
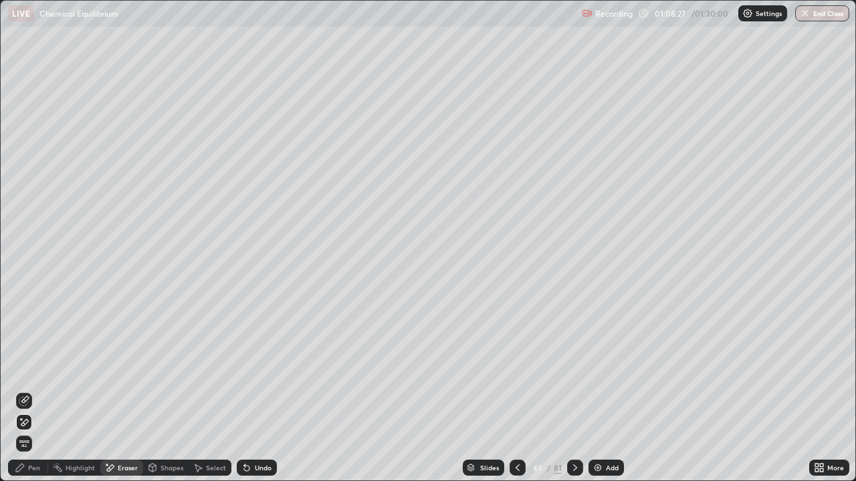
click at [37, 390] on div "Pen" at bounding box center [34, 468] width 12 height 7
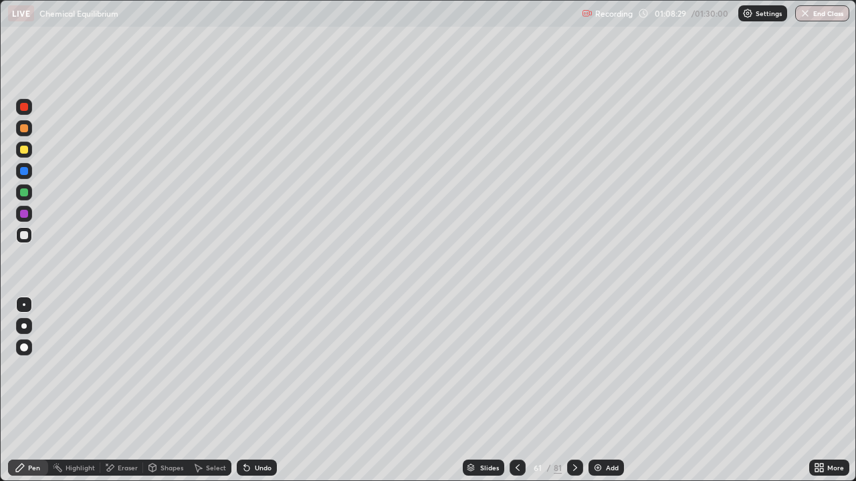
click at [25, 131] on div at bounding box center [24, 128] width 8 height 8
click at [207, 390] on div "Select" at bounding box center [210, 468] width 43 height 16
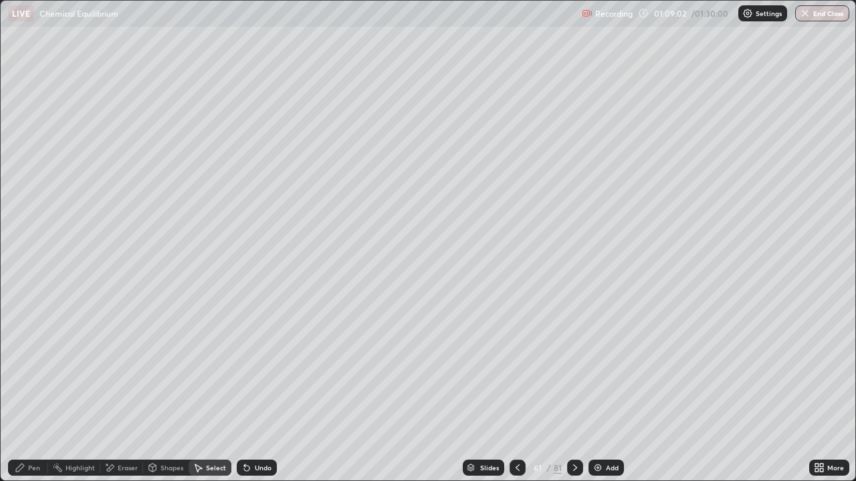
click at [32, 390] on div "Pen" at bounding box center [34, 468] width 12 height 7
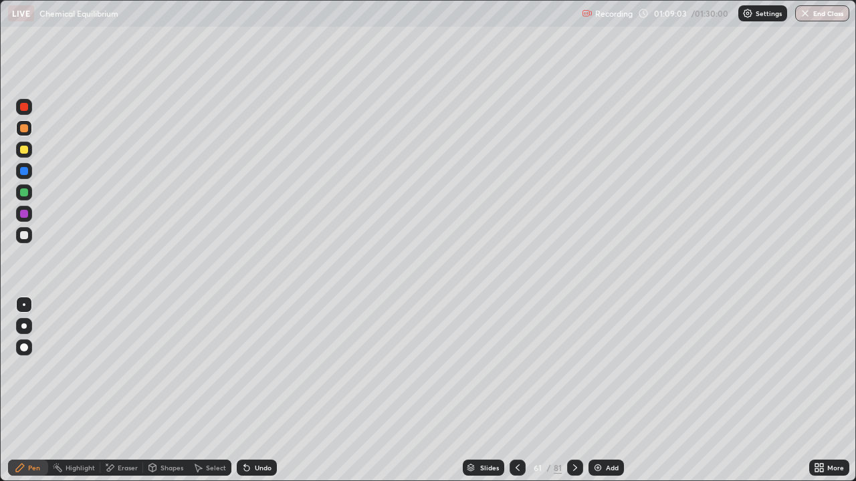
click at [22, 153] on div at bounding box center [24, 150] width 8 height 8
click at [26, 122] on div at bounding box center [24, 128] width 16 height 16
click at [573, 390] on icon at bounding box center [575, 468] width 11 height 11
click at [512, 390] on div at bounding box center [517, 468] width 16 height 16
click at [616, 390] on div "Add" at bounding box center [605, 468] width 35 height 16
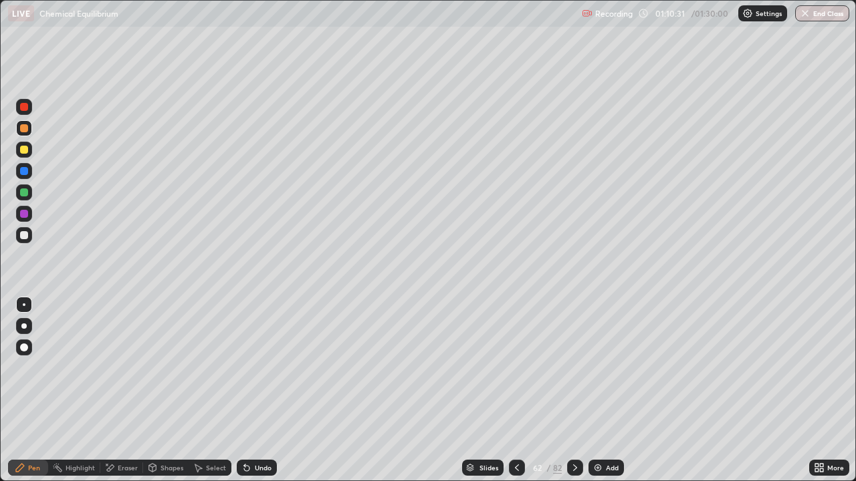
click at [21, 156] on div at bounding box center [24, 150] width 16 height 16
click at [167, 390] on div "Shapes" at bounding box center [171, 468] width 23 height 7
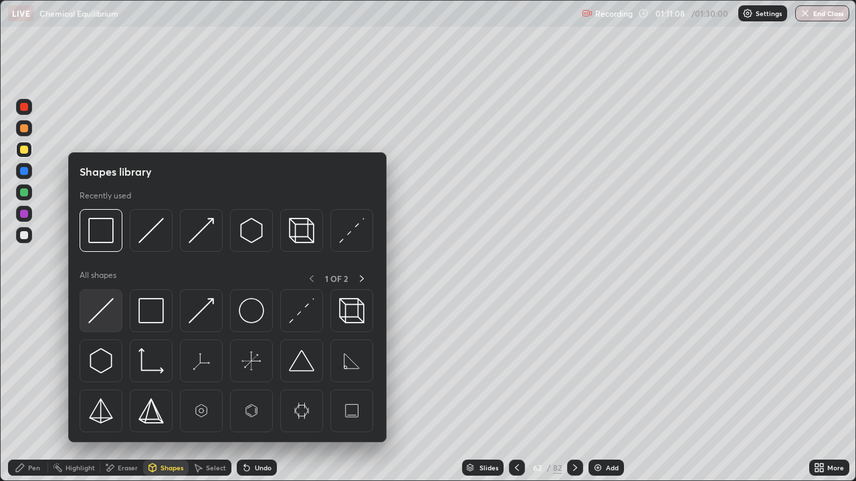
click at [106, 304] on img at bounding box center [100, 310] width 25 height 25
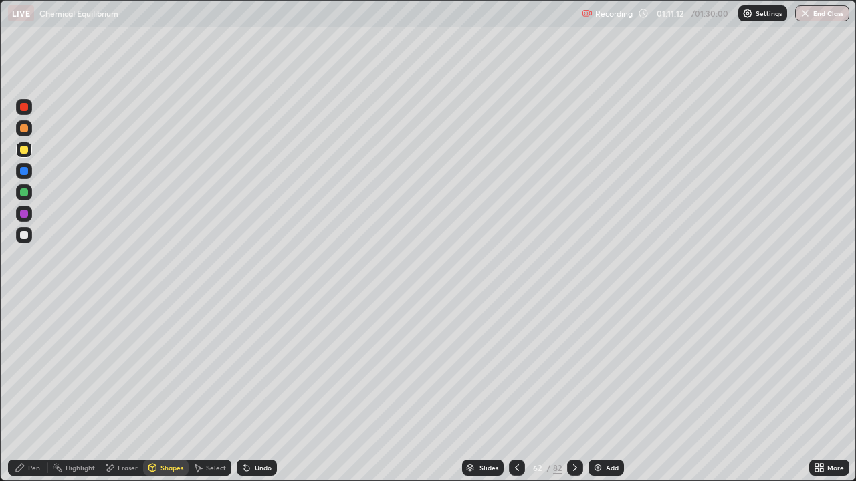
click at [23, 237] on div at bounding box center [24, 235] width 8 height 8
click at [23, 235] on div at bounding box center [24, 235] width 8 height 8
click at [249, 390] on div "Undo" at bounding box center [253, 468] width 45 height 27
click at [252, 390] on div "Undo" at bounding box center [253, 468] width 45 height 27
click at [30, 390] on div "Pen" at bounding box center [28, 468] width 40 height 16
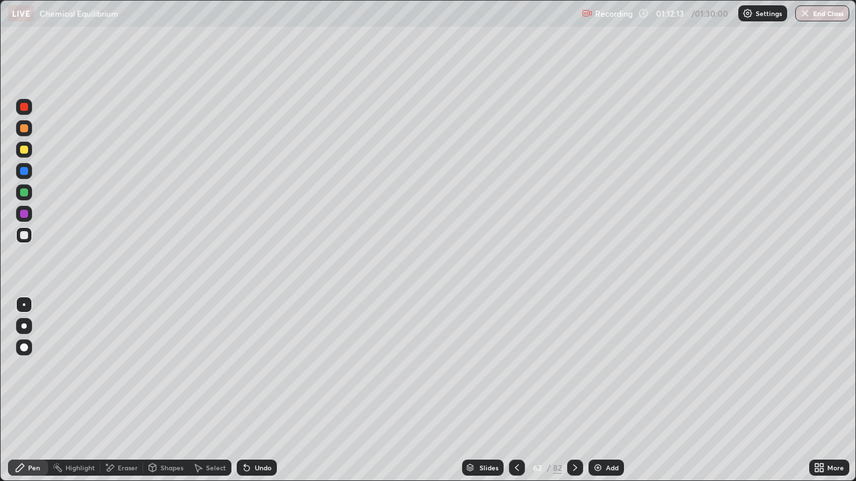
click at [23, 191] on div at bounding box center [24, 193] width 8 height 8
click at [197, 390] on icon at bounding box center [198, 469] width 7 height 8
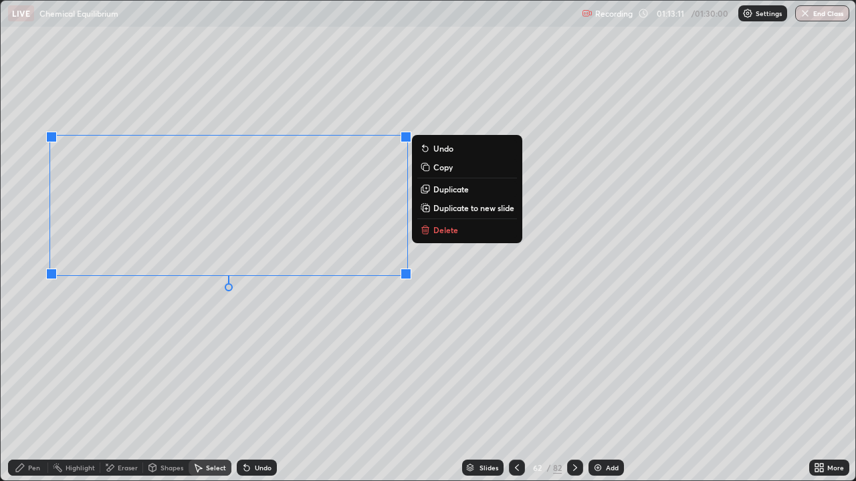
click at [425, 229] on icon at bounding box center [425, 231] width 6 height 6
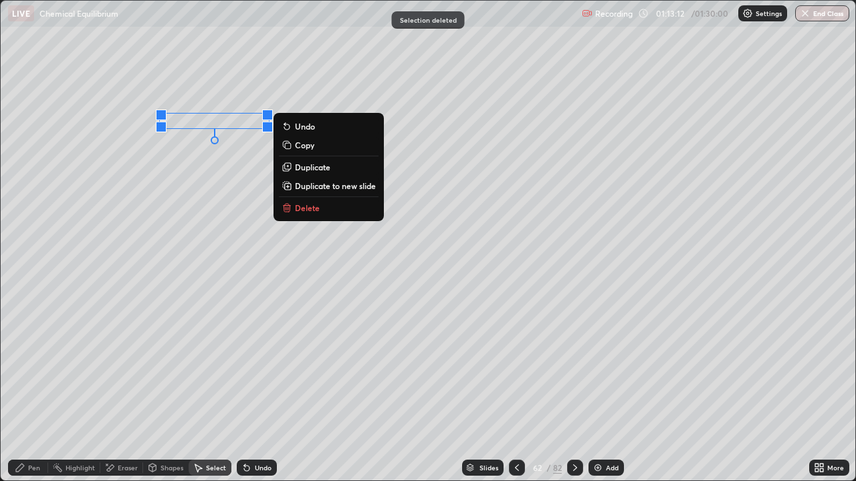
click at [307, 206] on p "Delete" at bounding box center [307, 208] width 25 height 11
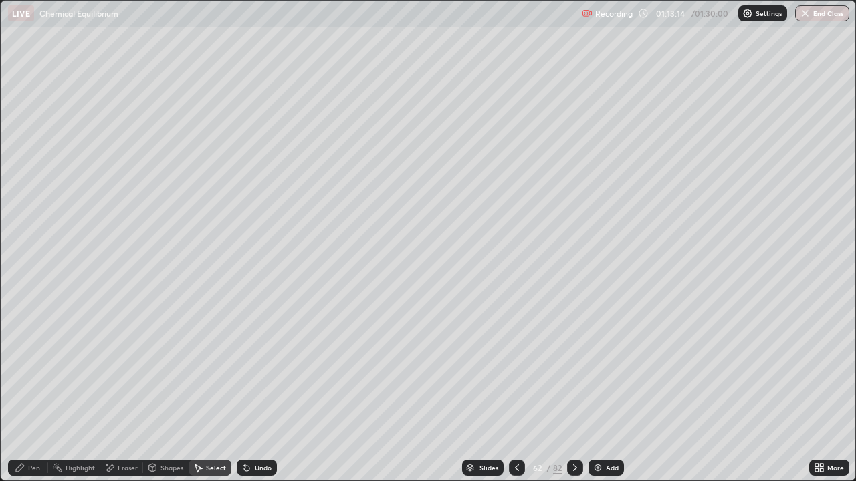
click at [31, 390] on div "Pen" at bounding box center [28, 468] width 40 height 16
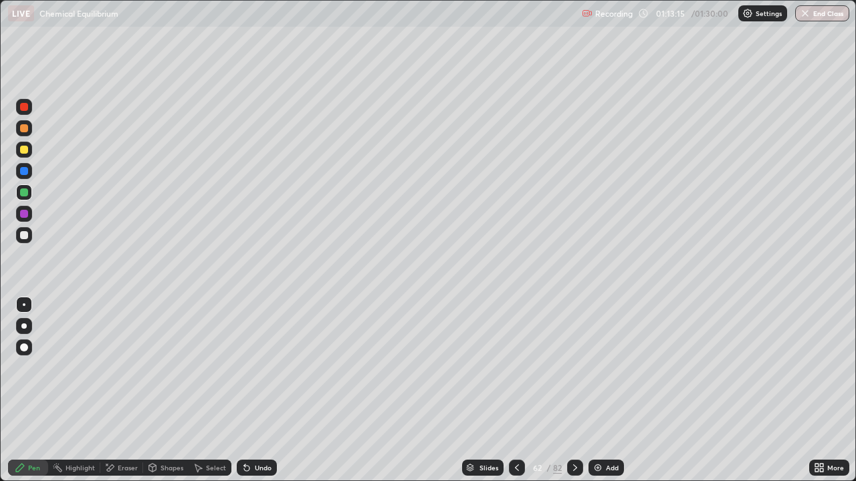
click at [20, 193] on div at bounding box center [24, 193] width 8 height 8
click at [26, 235] on div at bounding box center [24, 235] width 8 height 8
click at [21, 236] on div at bounding box center [24, 235] width 8 height 8
click at [17, 152] on div at bounding box center [24, 150] width 16 height 16
click at [23, 128] on div at bounding box center [24, 128] width 8 height 8
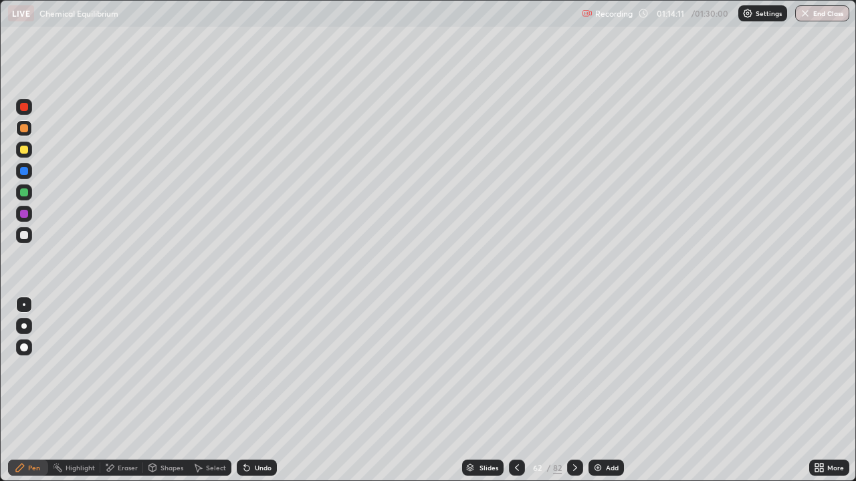
click at [24, 236] on div at bounding box center [24, 235] width 8 height 8
click at [21, 242] on div at bounding box center [24, 235] width 16 height 16
click at [21, 237] on div at bounding box center [24, 235] width 8 height 8
click at [24, 150] on div at bounding box center [24, 150] width 8 height 8
click at [24, 196] on div at bounding box center [24, 193] width 8 height 8
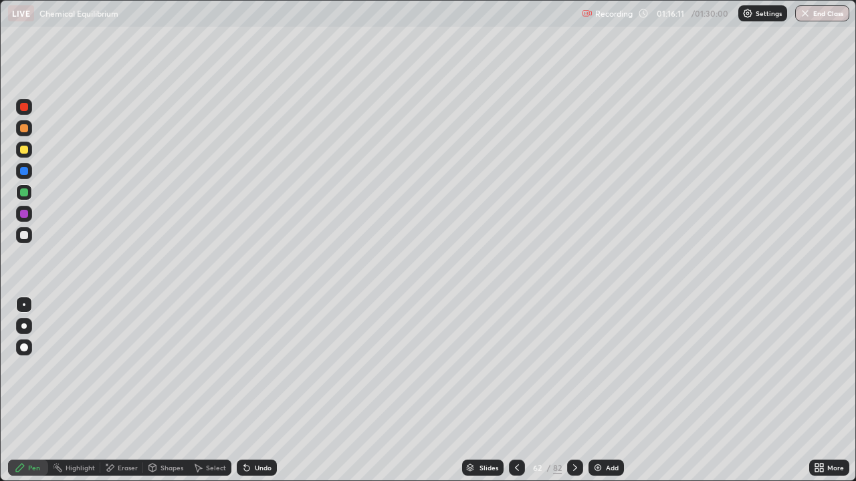
click at [125, 390] on div "Eraser" at bounding box center [128, 468] width 20 height 7
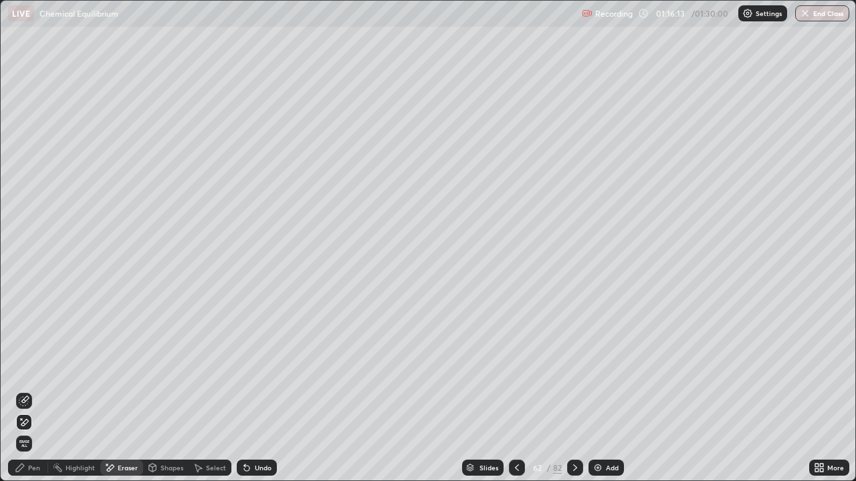
click at [22, 390] on icon at bounding box center [20, 468] width 11 height 11
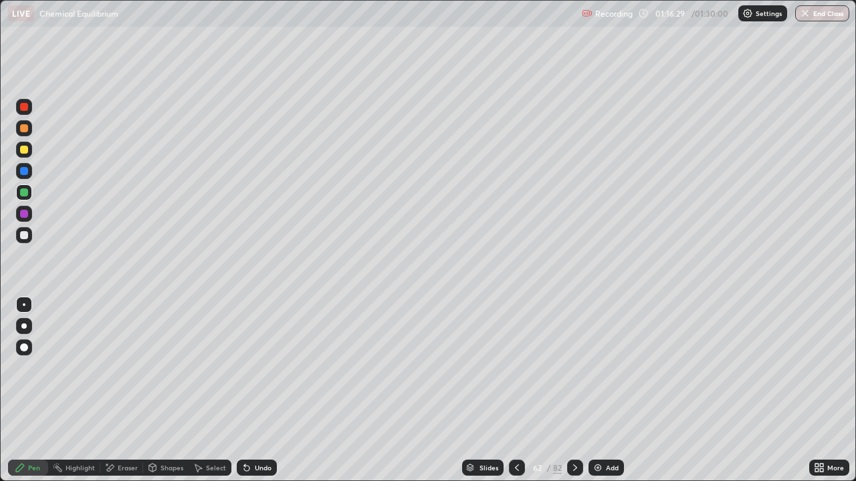
click at [574, 390] on div at bounding box center [575, 468] width 16 height 27
click at [519, 390] on div at bounding box center [517, 468] width 16 height 27
click at [576, 390] on icon at bounding box center [575, 468] width 11 height 11
click at [521, 390] on div at bounding box center [517, 468] width 16 height 16
click at [568, 390] on div at bounding box center [575, 468] width 16 height 16
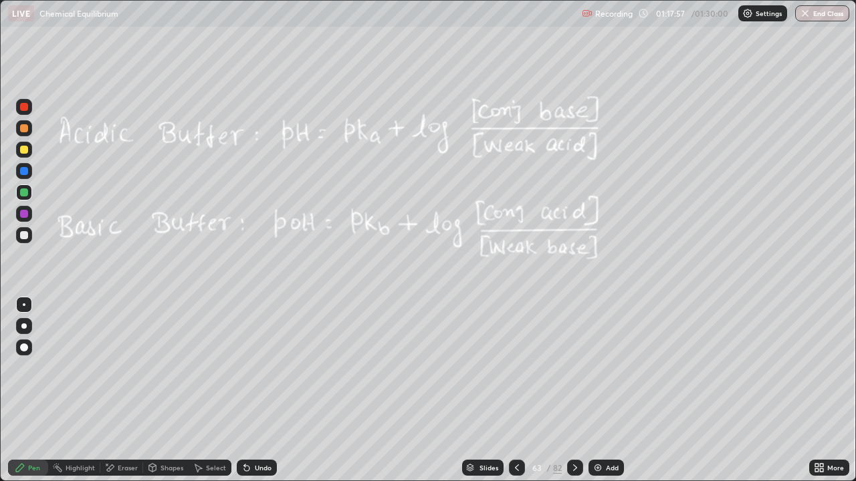
click at [578, 390] on icon at bounding box center [575, 468] width 11 height 11
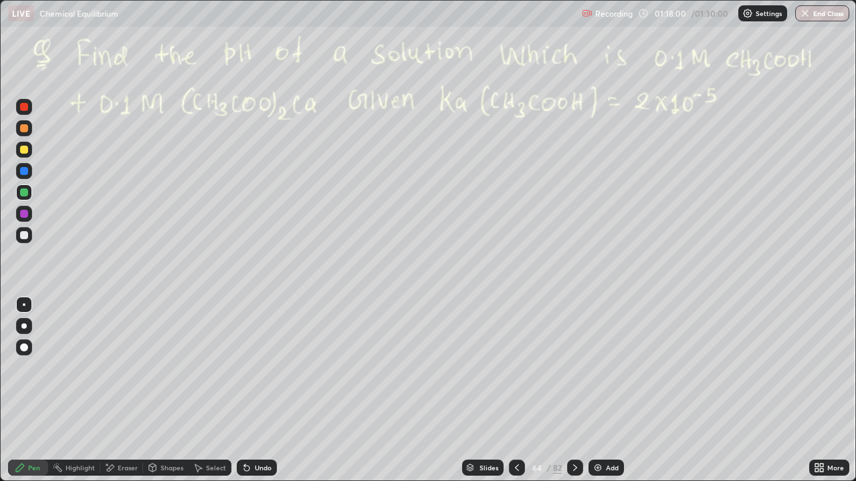
click at [22, 152] on div at bounding box center [24, 150] width 8 height 8
click at [23, 133] on div at bounding box center [24, 128] width 16 height 16
click at [572, 390] on icon at bounding box center [575, 468] width 11 height 11
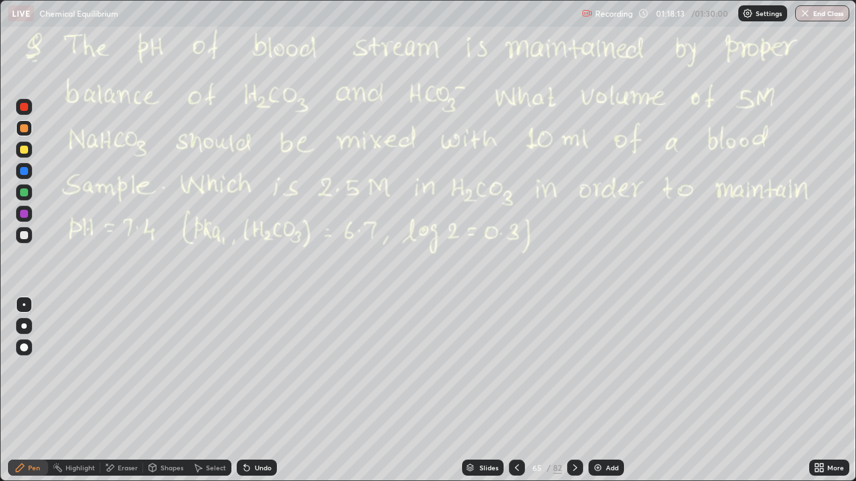
click at [567, 390] on div at bounding box center [575, 468] width 16 height 27
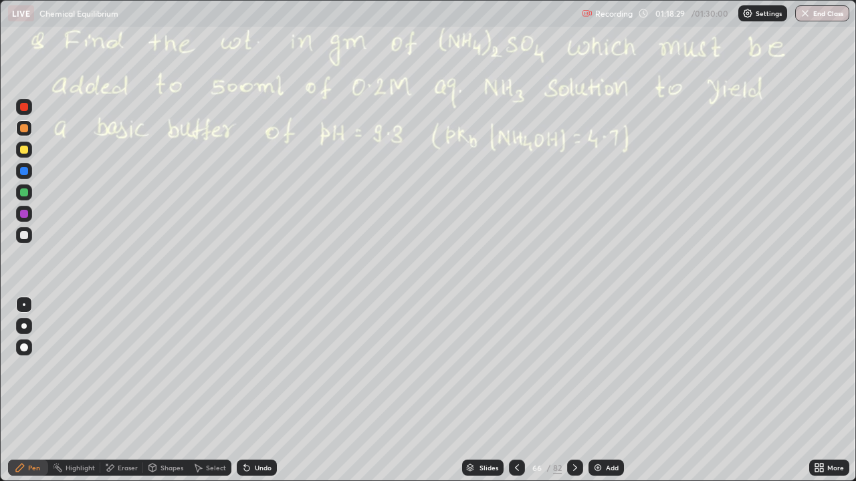
click at [575, 390] on icon at bounding box center [575, 468] width 11 height 11
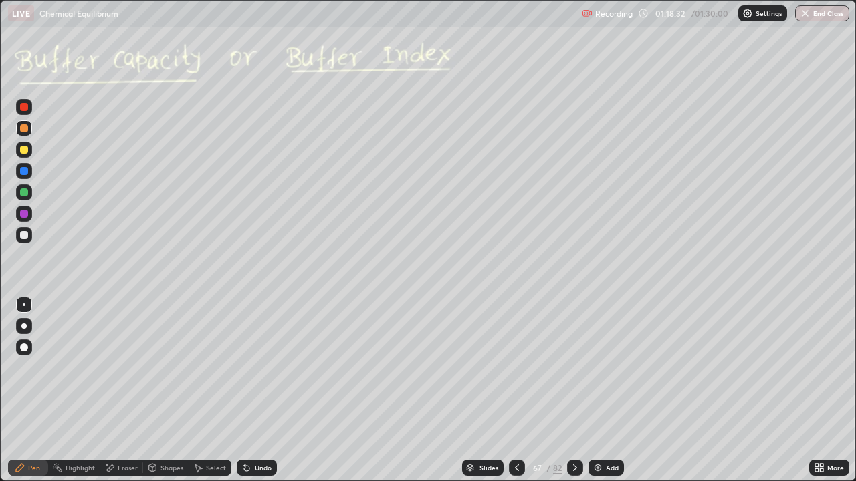
click at [816, 13] on button "End Class" at bounding box center [822, 13] width 54 height 16
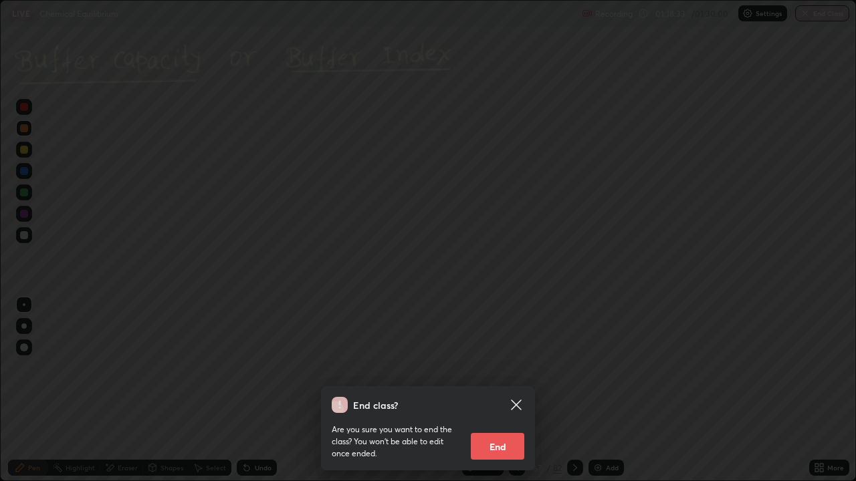
click at [495, 390] on button "End" at bounding box center [497, 446] width 53 height 27
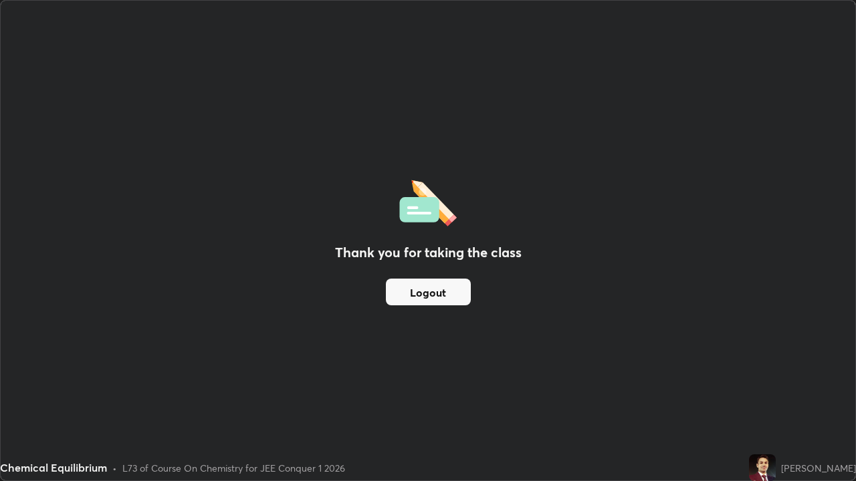
click at [422, 294] on button "Logout" at bounding box center [428, 292] width 85 height 27
click at [421, 286] on button "Logout" at bounding box center [428, 292] width 85 height 27
